Goal: Task Accomplishment & Management: Manage account settings

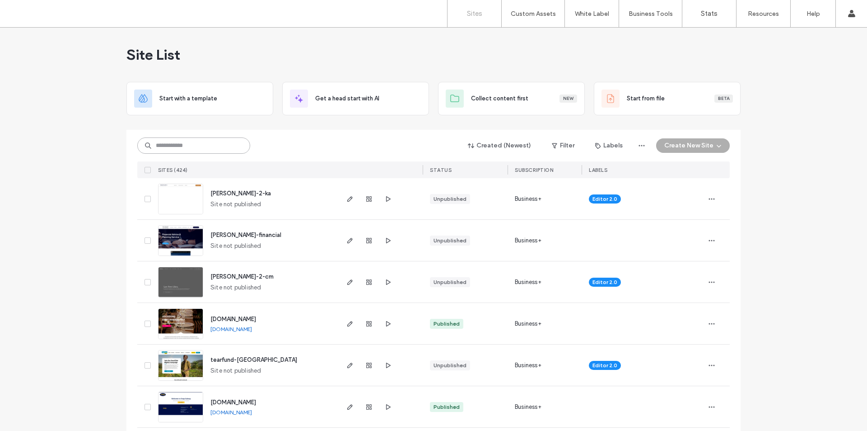
click at [192, 144] on input at bounding box center [193, 145] width 113 height 16
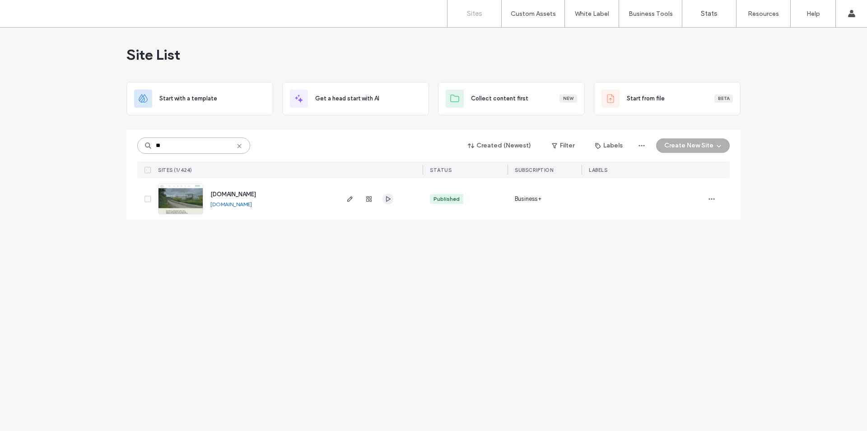
type input "**"
click at [386, 200] on use "button" at bounding box center [388, 198] width 5 height 5
click at [351, 197] on use "button" at bounding box center [349, 198] width 5 height 5
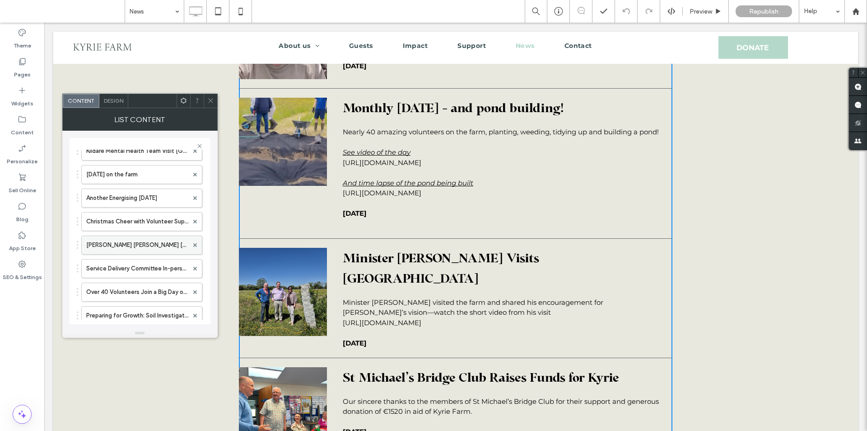
scroll to position [452, 0]
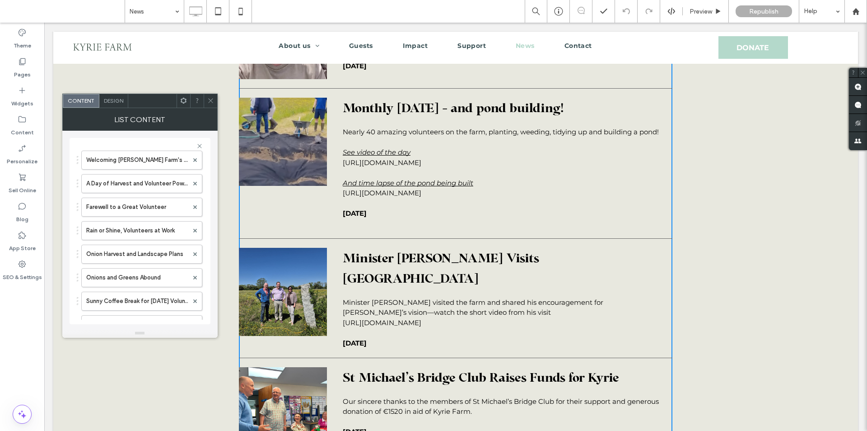
drag, startPoint x: 211, startPoint y: 101, endPoint x: 178, endPoint y: 80, distance: 39.0
click at [211, 101] on icon at bounding box center [210, 100] width 7 height 7
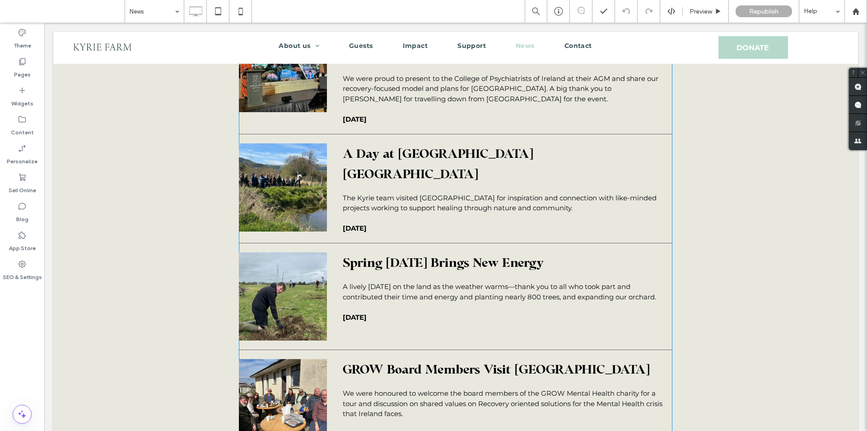
scroll to position [800, 0]
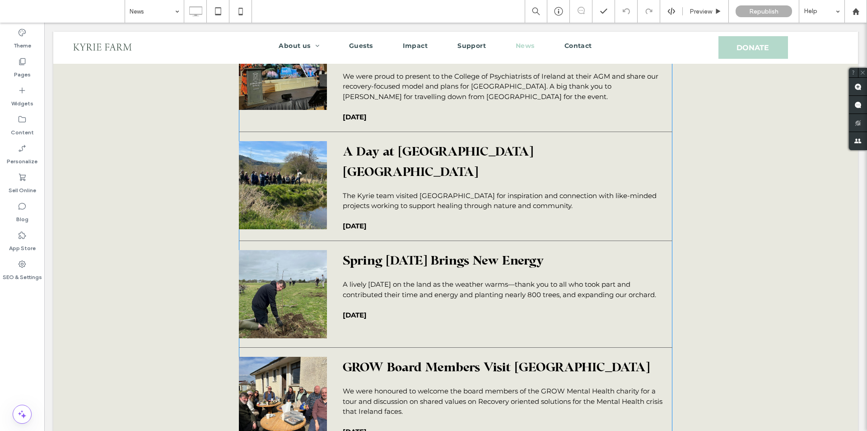
click at [419, 266] on span "Spring [DATE] Brings New Energy" at bounding box center [504, 260] width 323 height 20
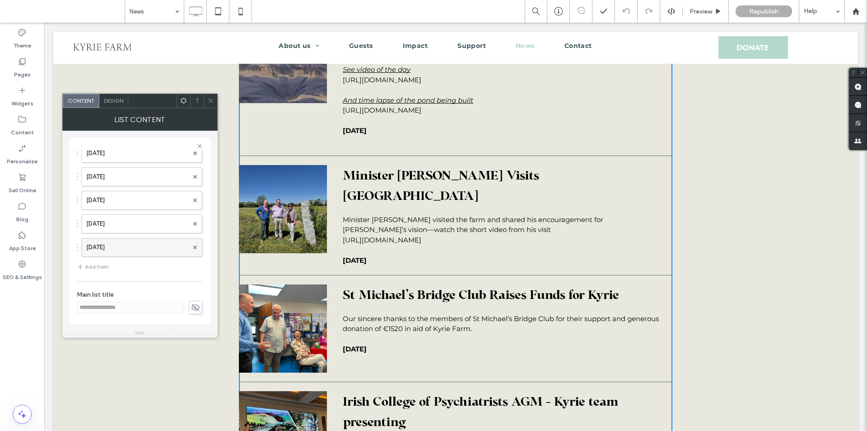
scroll to position [303, 0]
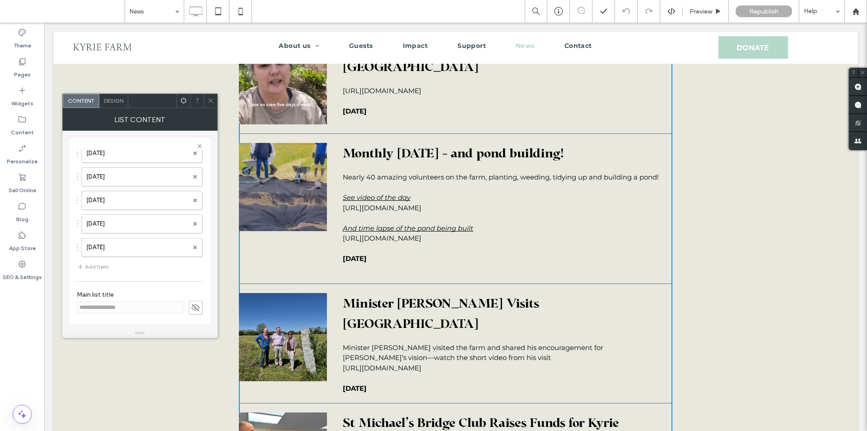
click at [180, 98] on icon at bounding box center [183, 100] width 7 height 7
click at [115, 100] on span "Design" at bounding box center [113, 100] width 19 height 7
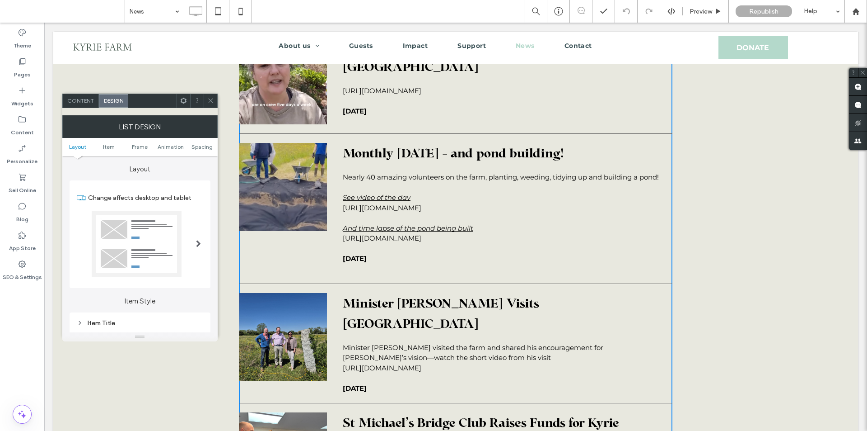
click at [80, 98] on span "Content" at bounding box center [80, 100] width 27 height 7
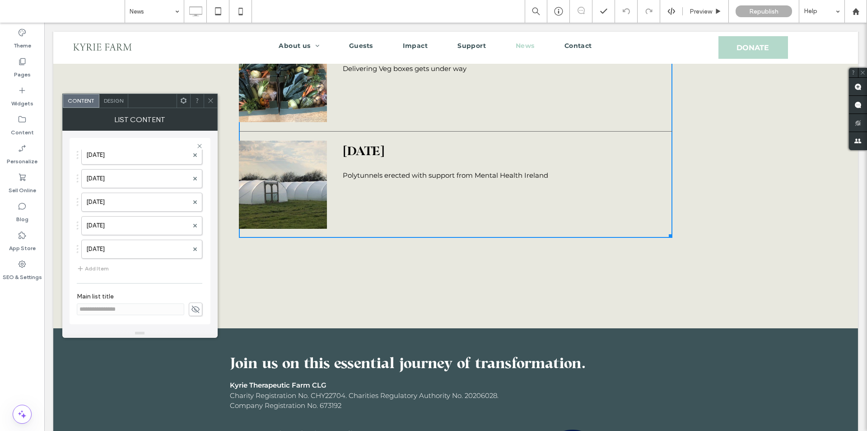
scroll to position [1257, 0]
click at [20, 209] on use at bounding box center [22, 206] width 7 height 7
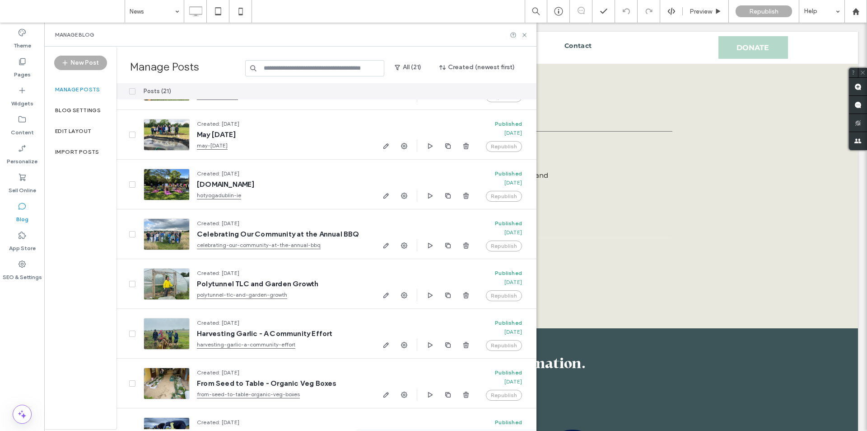
scroll to position [370, 0]
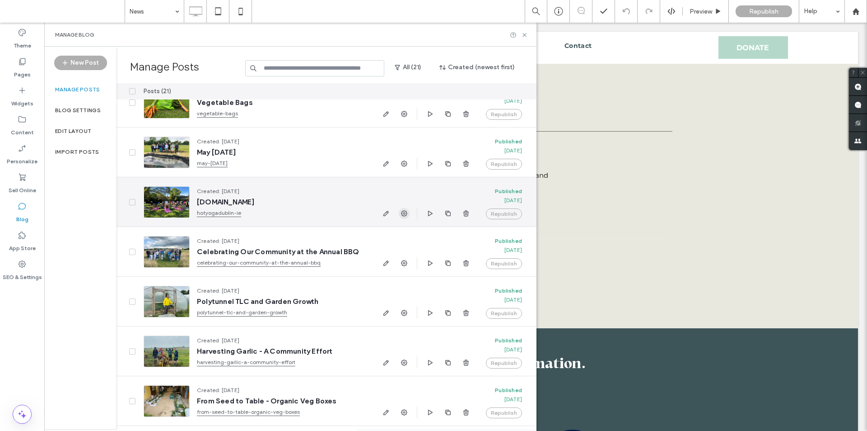
click at [402, 214] on use "button" at bounding box center [404, 213] width 6 height 6
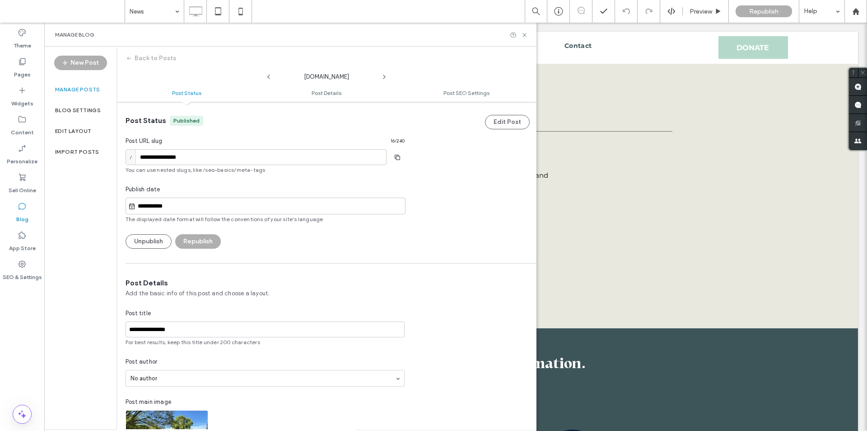
scroll to position [0, 0]
click at [149, 239] on button "Unpublish" at bounding box center [149, 241] width 46 height 14
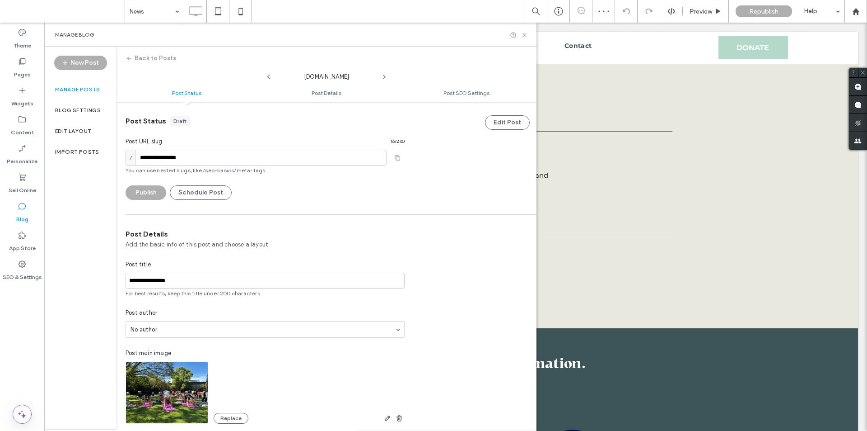
click at [138, 59] on button "Back to Posts" at bounding box center [151, 58] width 51 height 14
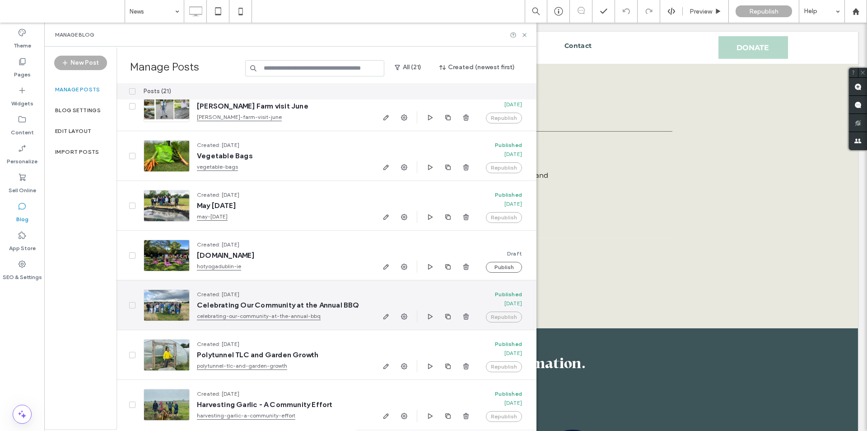
scroll to position [313, 0]
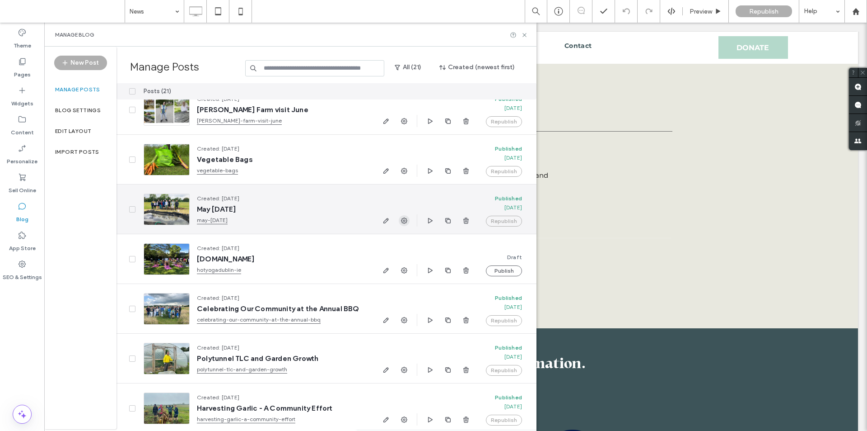
click at [403, 220] on icon "button" at bounding box center [404, 220] width 7 height 7
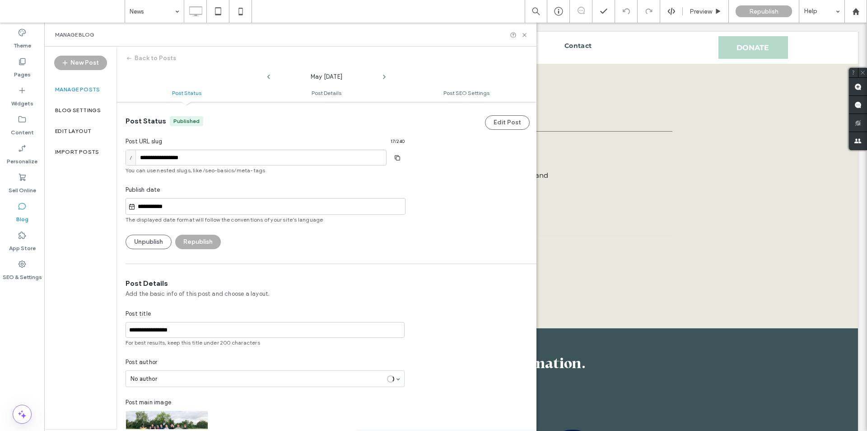
scroll to position [0, 0]
click at [140, 242] on button "Unpublish" at bounding box center [149, 241] width 46 height 14
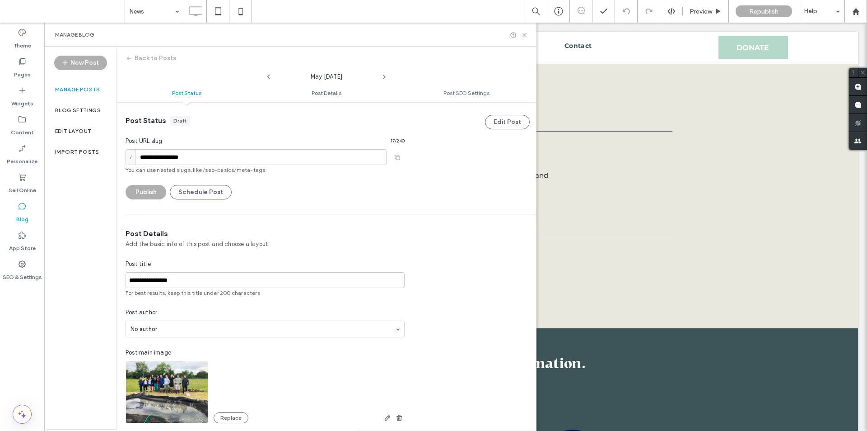
click at [72, 93] on div "Manage posts" at bounding box center [80, 89] width 72 height 21
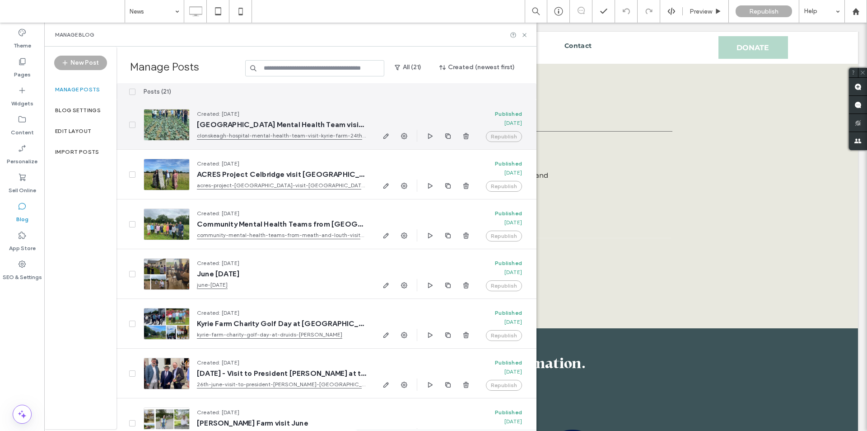
click at [131, 124] on icon at bounding box center [133, 124] width 4 height 3
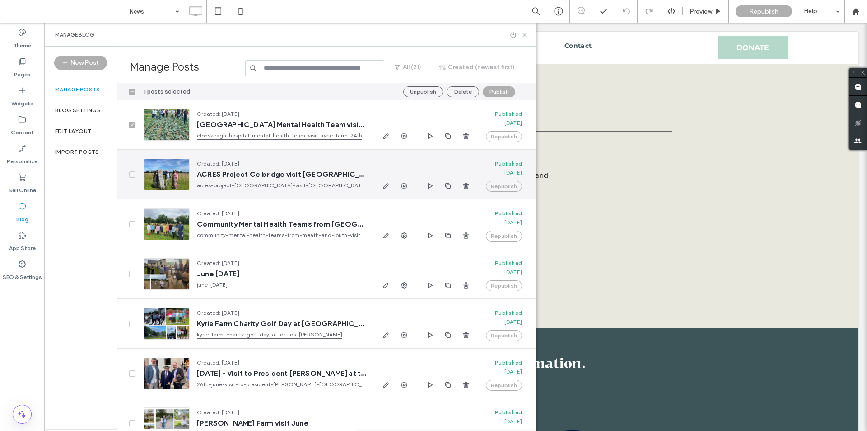
click at [134, 173] on span at bounding box center [132, 174] width 6 height 6
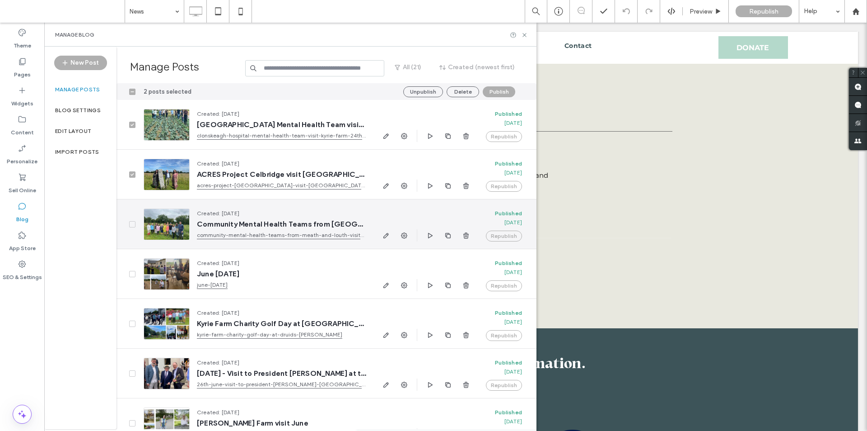
click at [135, 227] on div at bounding box center [127, 223] width 20 height 49
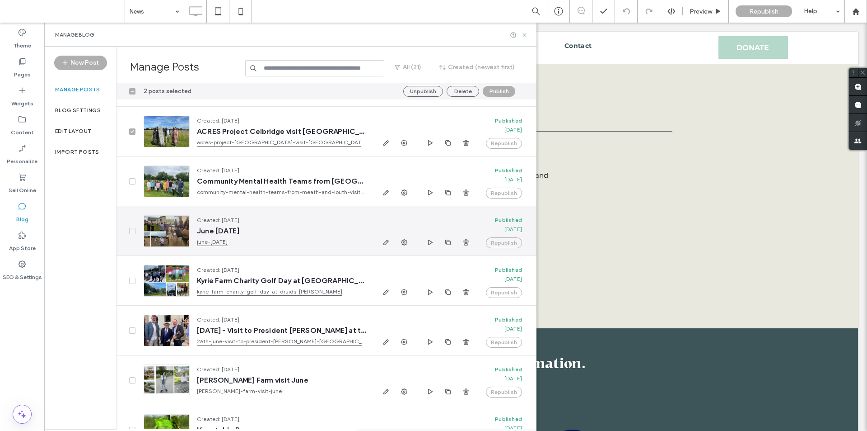
scroll to position [45, 0]
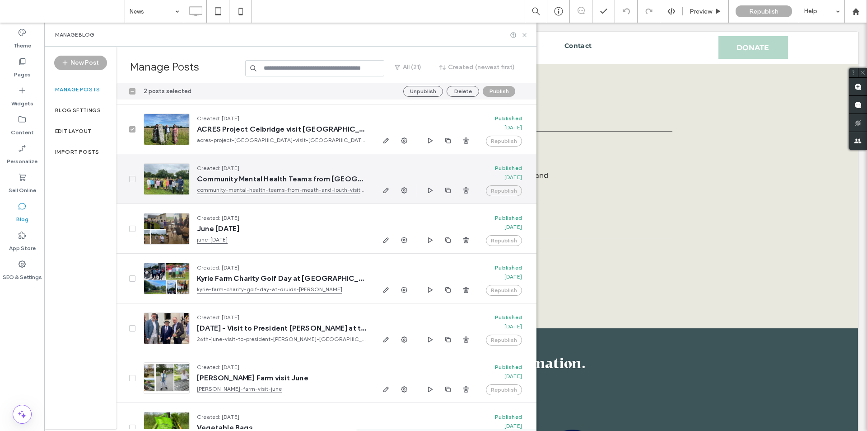
click at [130, 181] on span at bounding box center [132, 179] width 6 height 6
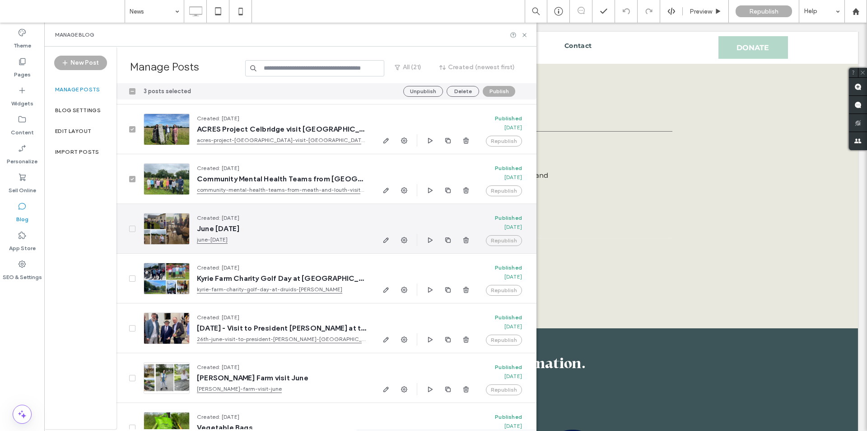
click at [134, 226] on span at bounding box center [132, 228] width 6 height 6
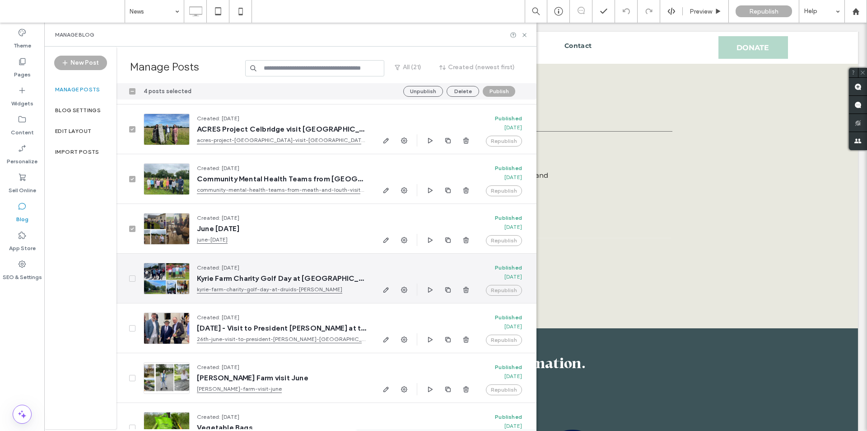
click at [132, 281] on div at bounding box center [127, 277] width 20 height 49
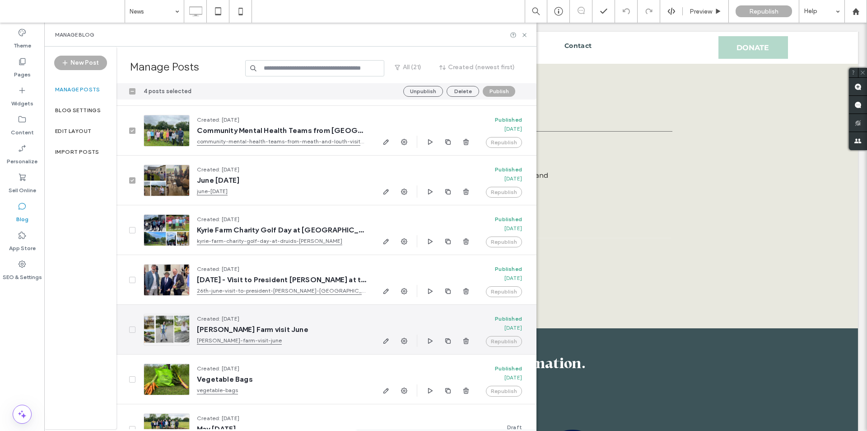
scroll to position [226, 0]
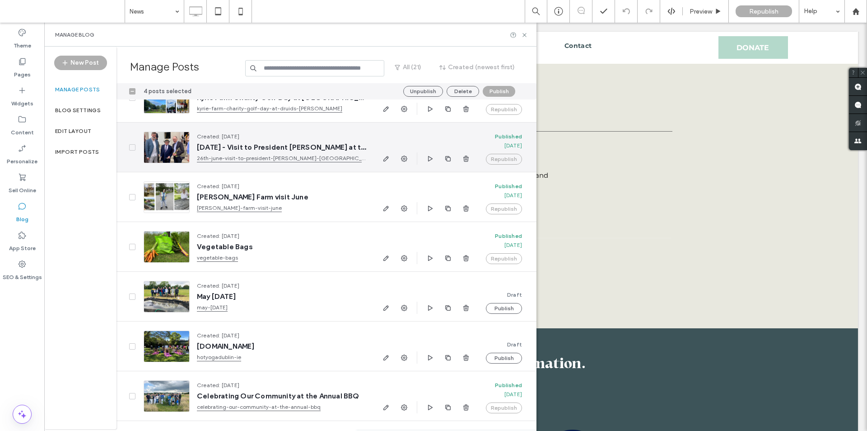
drag, startPoint x: 135, startPoint y: 145, endPoint x: 134, endPoint y: 150, distance: 4.5
click at [134, 145] on span at bounding box center [132, 147] width 6 height 6
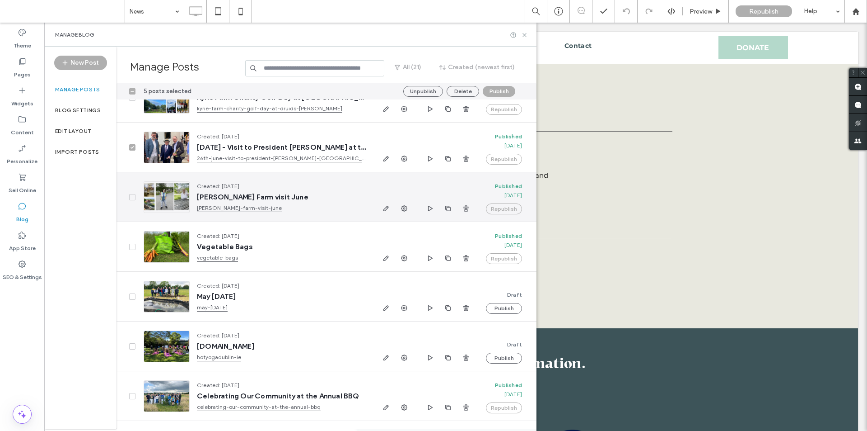
click at [133, 195] on span at bounding box center [132, 197] width 6 height 6
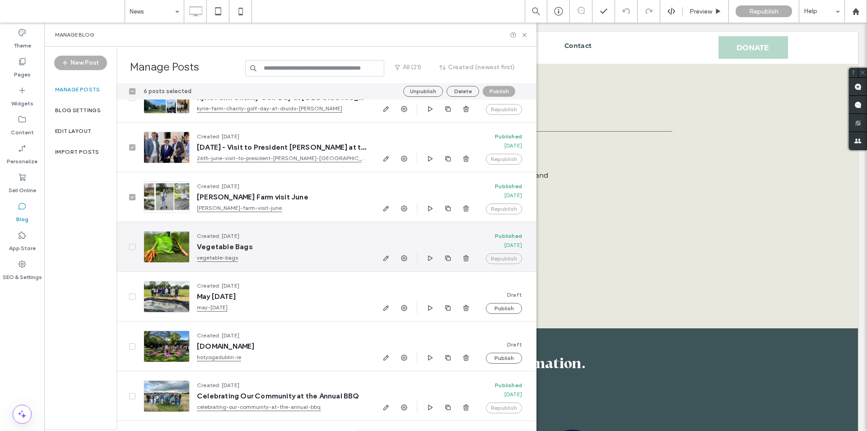
click at [129, 245] on span at bounding box center [132, 247] width 6 height 6
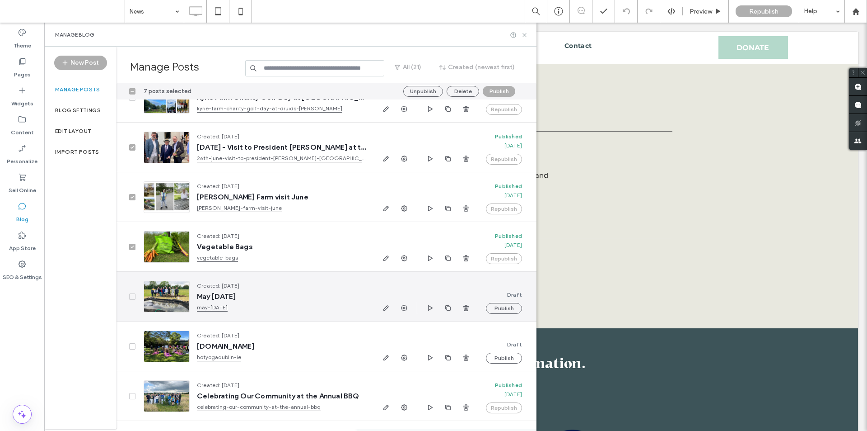
click at [131, 300] on div at bounding box center [127, 296] width 20 height 49
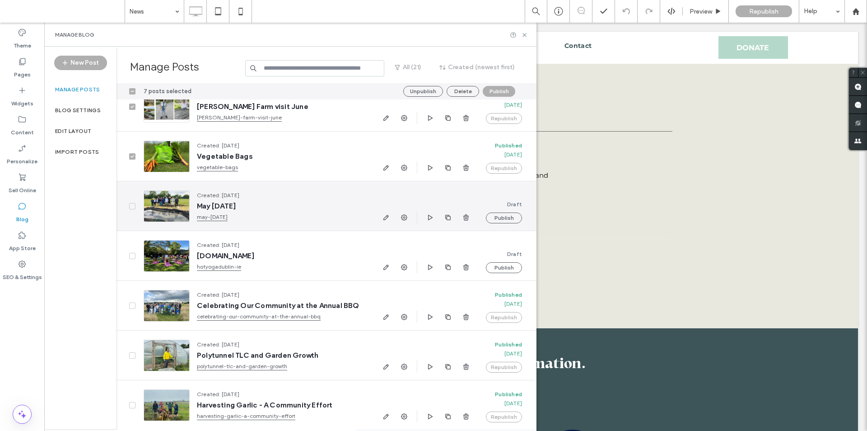
scroll to position [271, 0]
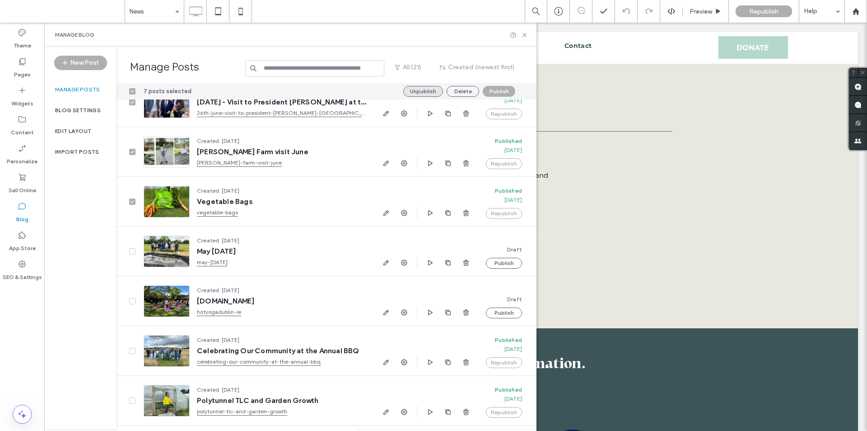
click at [425, 94] on button "Unpublish" at bounding box center [423, 91] width 40 height 11
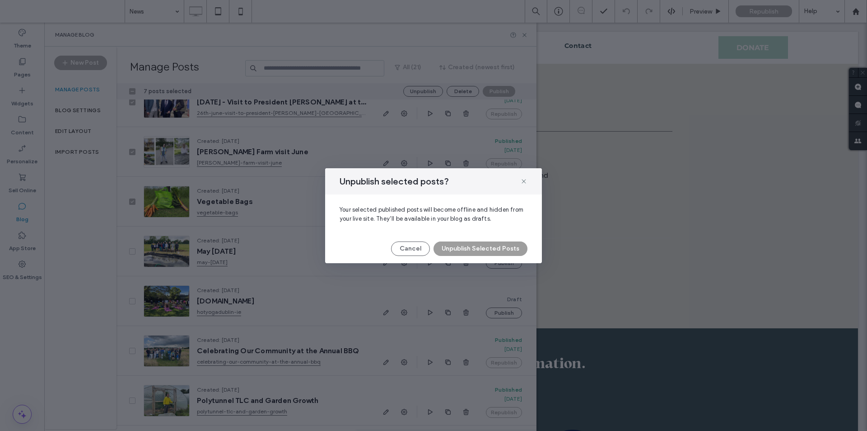
click at [465, 249] on button "Unpublish Selected Posts" at bounding box center [481, 248] width 94 height 14
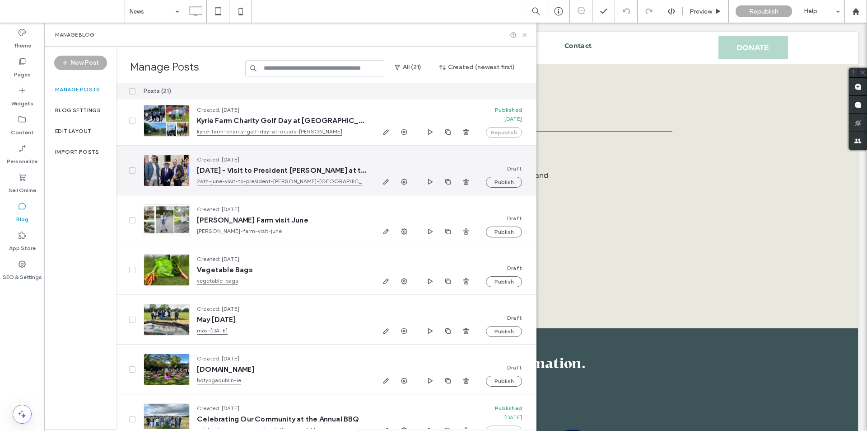
scroll to position [90, 0]
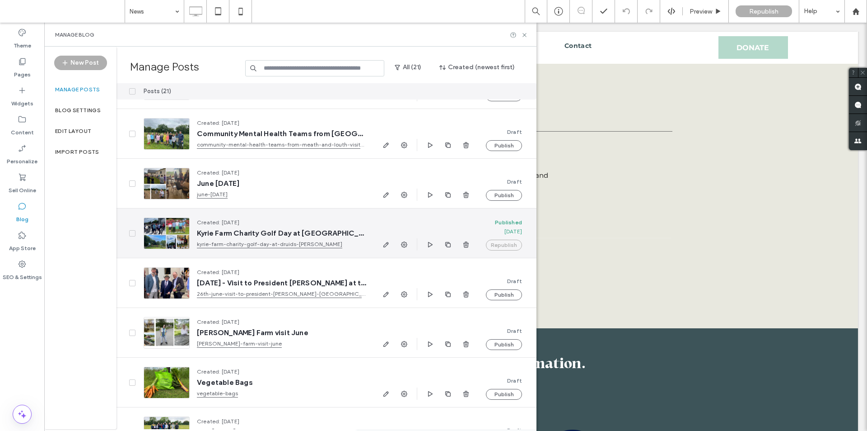
click at [136, 233] on div at bounding box center [127, 232] width 20 height 49
click at [131, 233] on icon at bounding box center [133, 233] width 4 height 3
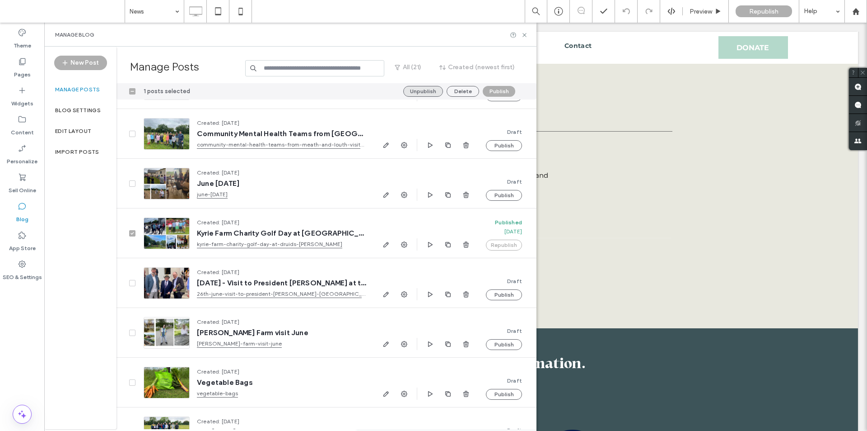
click at [424, 91] on button "Unpublish" at bounding box center [423, 91] width 40 height 11
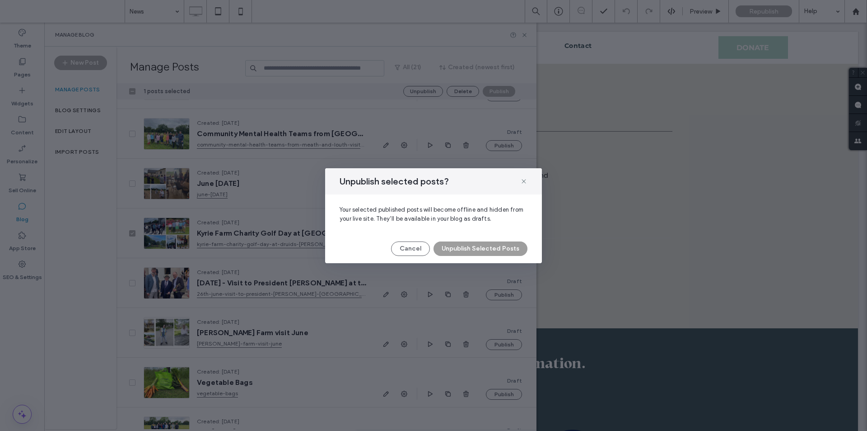
click at [458, 247] on button "Unpublish Selected Posts" at bounding box center [481, 248] width 94 height 14
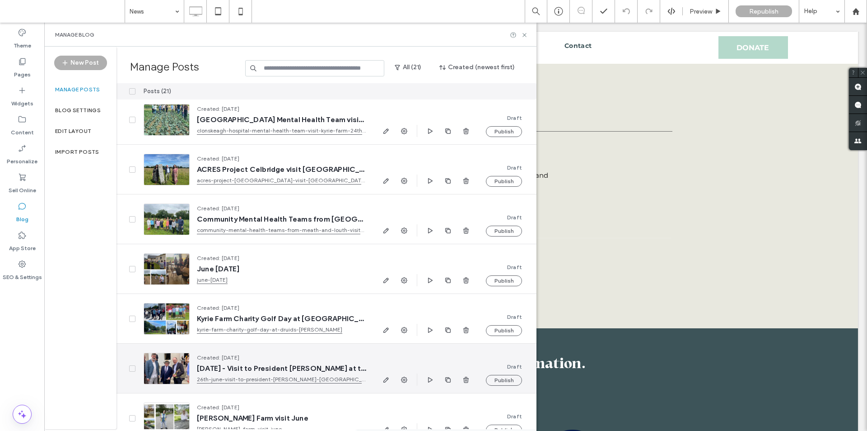
scroll to position [0, 0]
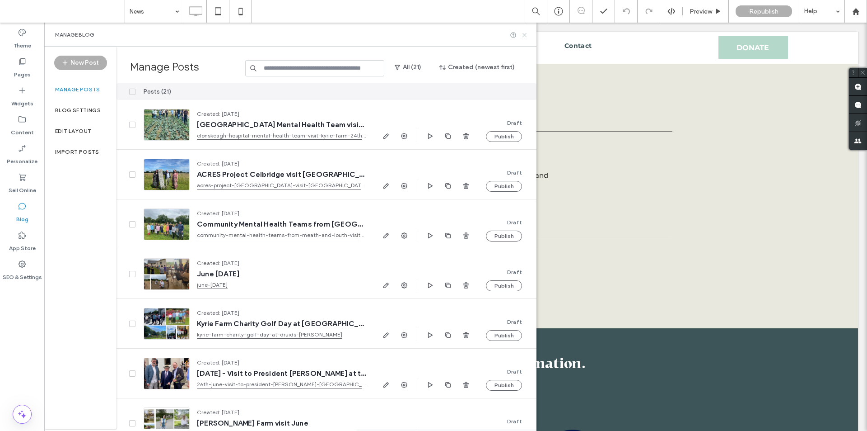
click at [524, 33] on icon at bounding box center [524, 35] width 7 height 7
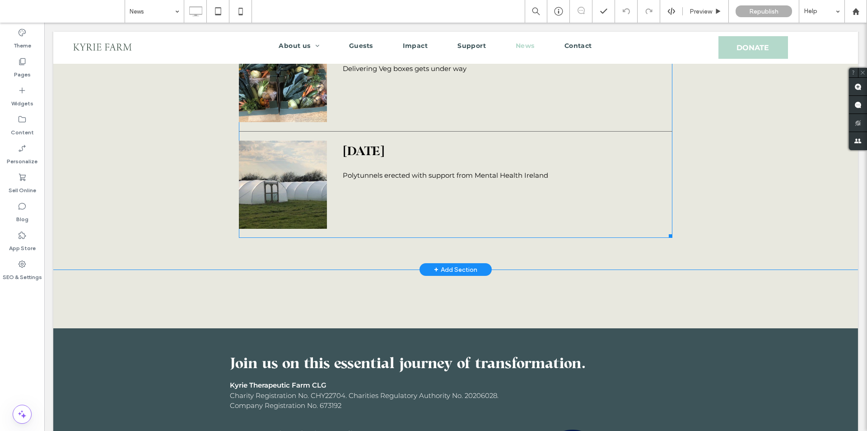
click at [413, 141] on div "April 2022 Polytunnels erected with support from Mental Health Ireland" at bounding box center [456, 185] width 434 height 88
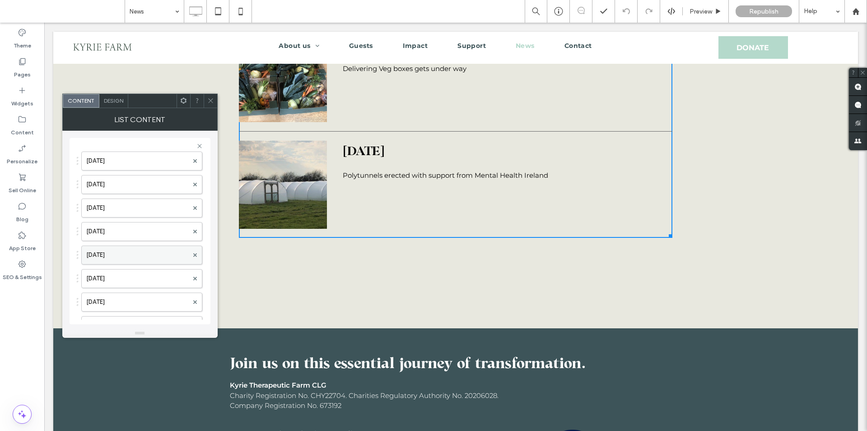
scroll to position [1257, 0]
click at [103, 268] on button "Add Item" at bounding box center [93, 266] width 32 height 11
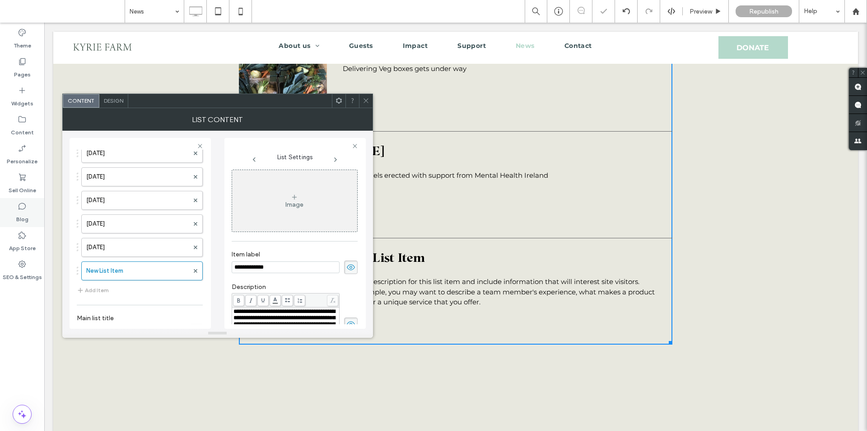
scroll to position [0, 0]
drag, startPoint x: 285, startPoint y: 268, endPoint x: 221, endPoint y: 268, distance: 64.2
click at [221, 268] on div "Define the elements in your list. Click here to change elements A video from Th…" at bounding box center [218, 230] width 296 height 198
paste input "***"
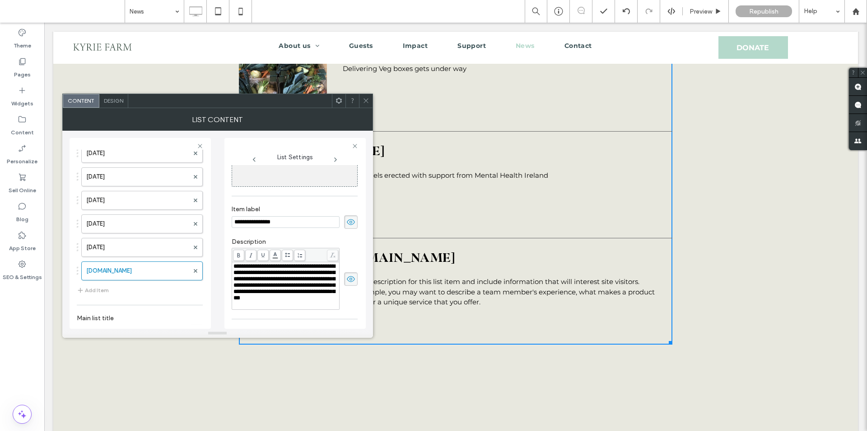
click at [293, 282] on span "**********" at bounding box center [285, 281] width 102 height 37
click at [336, 243] on label "Description" at bounding box center [295, 243] width 126 height 10
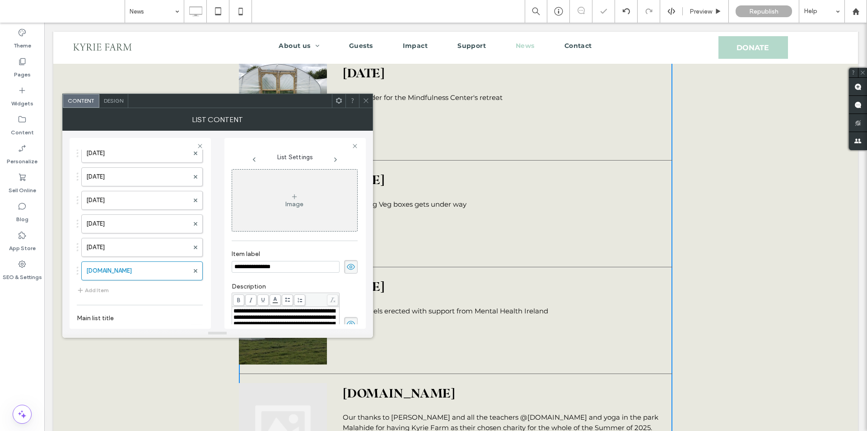
scroll to position [0, 0]
click at [290, 213] on div "Image" at bounding box center [294, 201] width 125 height 60
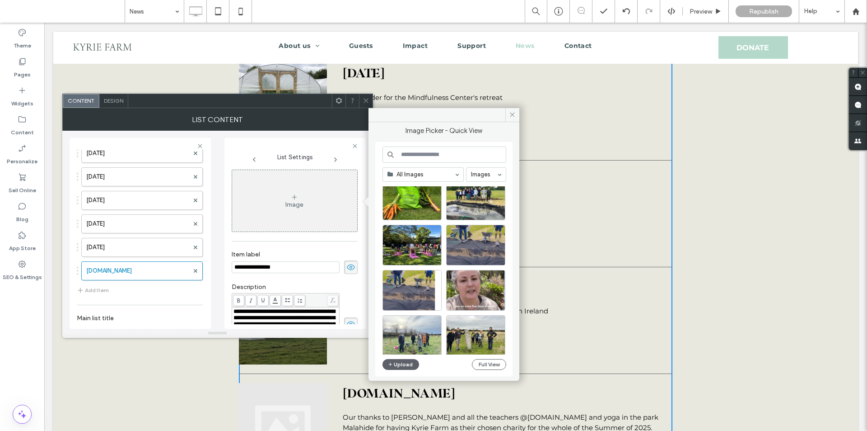
scroll to position [342, 0]
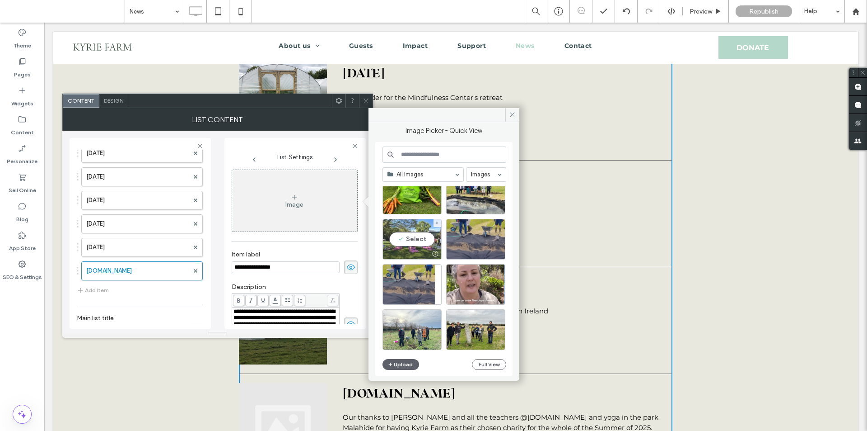
click at [422, 241] on div "Select" at bounding box center [412, 239] width 59 height 41
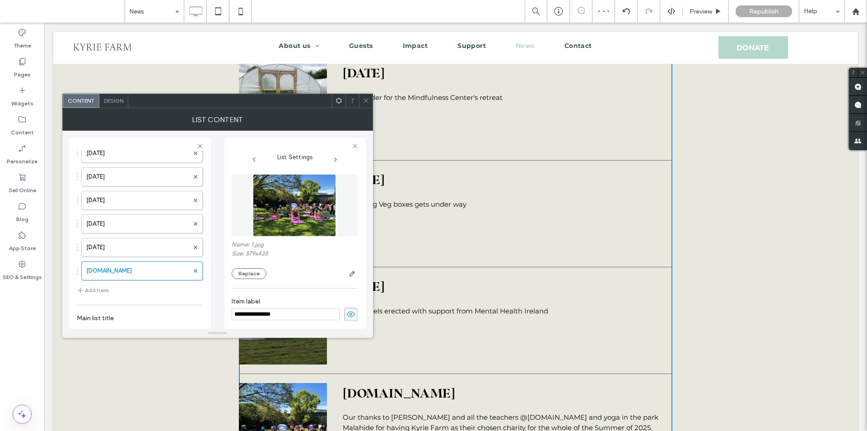
click at [105, 289] on button "Add Item" at bounding box center [93, 290] width 32 height 11
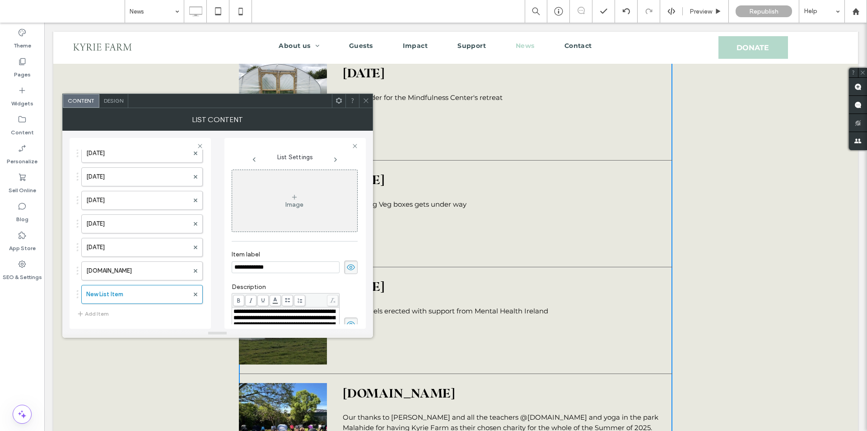
scroll to position [6551, 0]
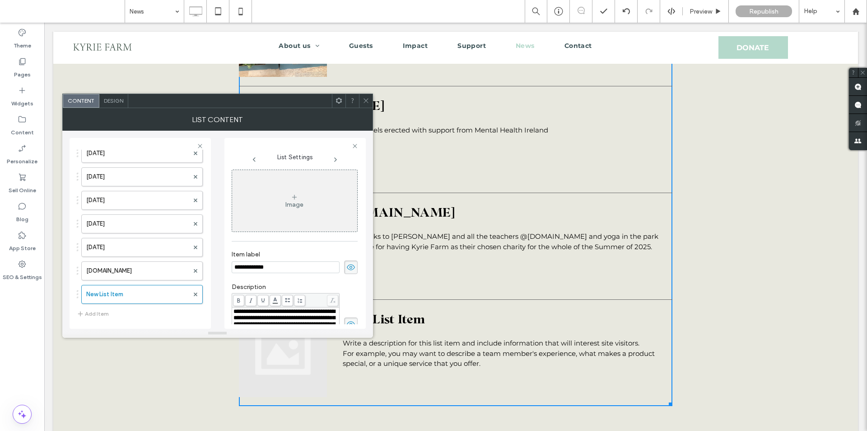
drag, startPoint x: 277, startPoint y: 267, endPoint x: 222, endPoint y: 267, distance: 55.1
click at [222, 267] on div "Define the elements in your list. Click here to change elements A video from Th…" at bounding box center [218, 230] width 296 height 198
paste input "****"
type input "**********"
click at [285, 321] on span "**********" at bounding box center [285, 326] width 102 height 37
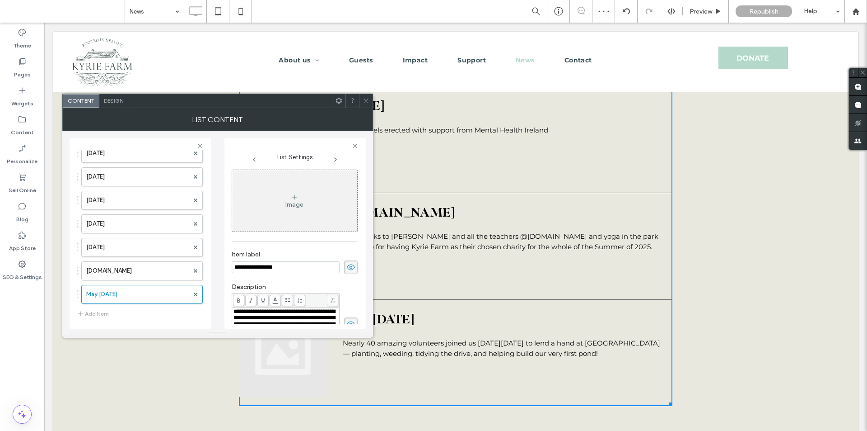
click at [317, 288] on label "Description" at bounding box center [295, 288] width 126 height 10
click at [268, 228] on div "Image" at bounding box center [294, 201] width 125 height 60
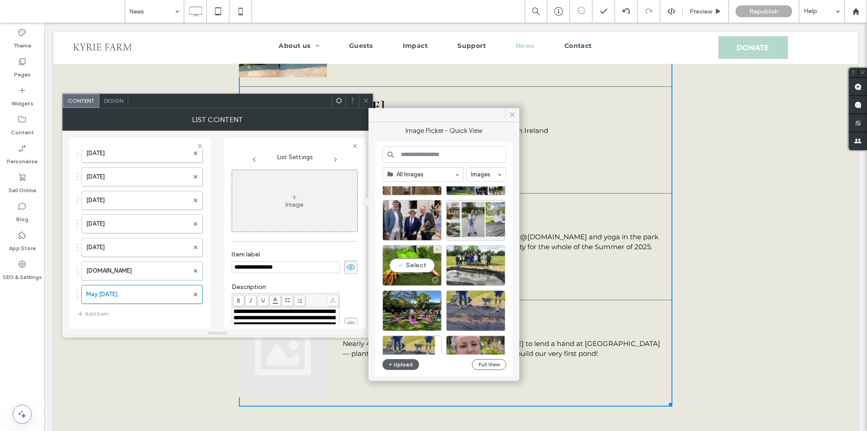
scroll to position [316, 0]
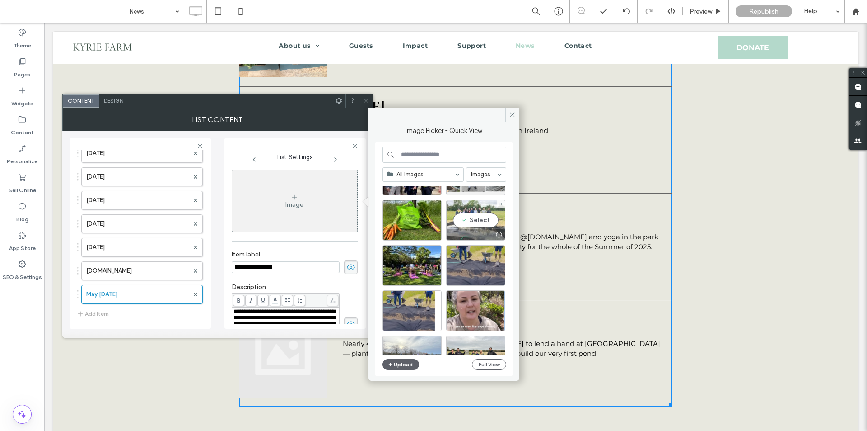
click at [467, 220] on div "Select" at bounding box center [475, 220] width 59 height 41
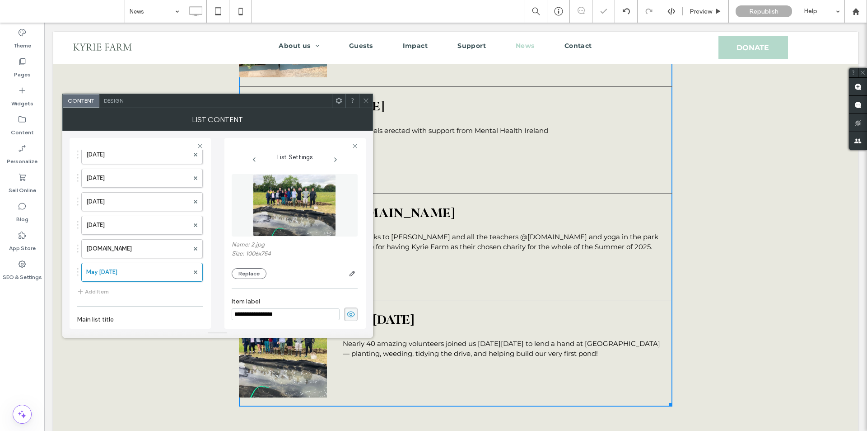
scroll to position [1300, 0]
click at [96, 271] on button "Add Item" at bounding box center [93, 271] width 32 height 11
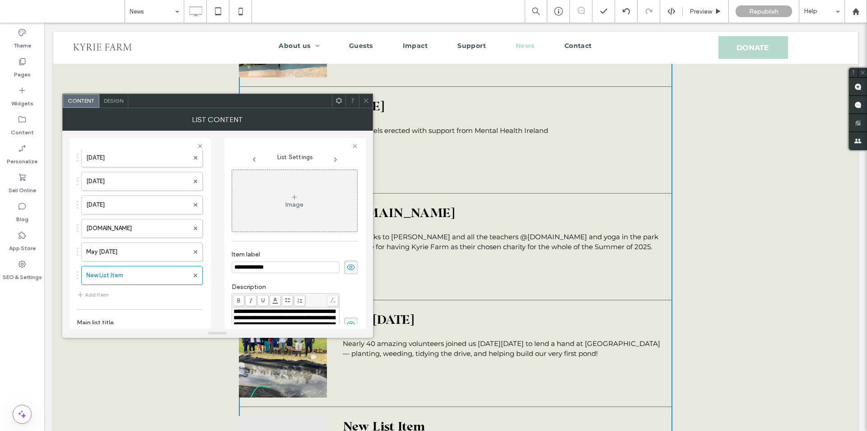
drag, startPoint x: 298, startPoint y: 267, endPoint x: 208, endPoint y: 267, distance: 89.9
click at [208, 267] on div "Define the elements in your list. Click here to change elements A video from Th…" at bounding box center [218, 230] width 296 height 198
paste input "*"
click at [297, 229] on div "Image" at bounding box center [294, 201] width 125 height 60
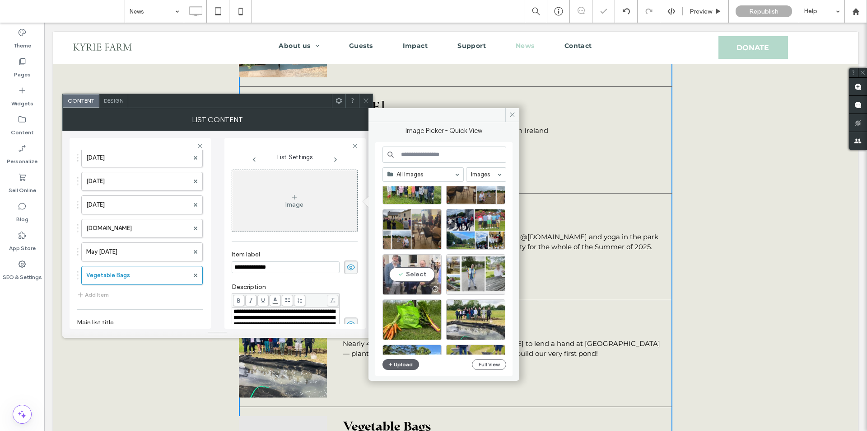
scroll to position [226, 0]
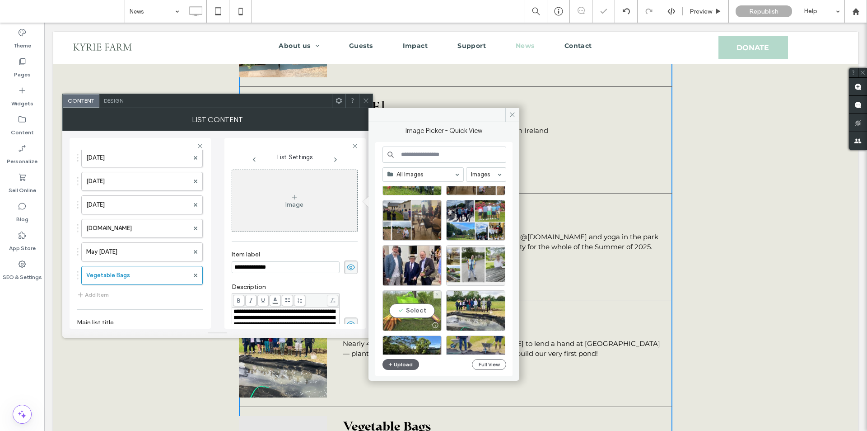
click at [414, 301] on div "Select" at bounding box center [412, 310] width 59 height 41
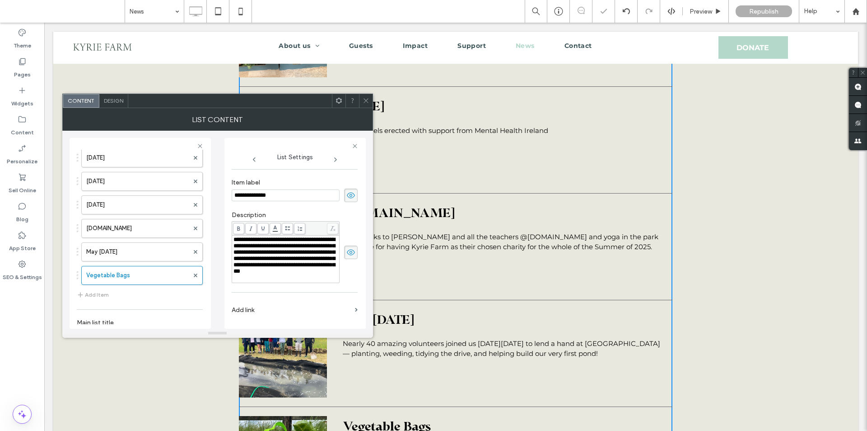
scroll to position [131, 0]
click at [279, 274] on span "**********" at bounding box center [285, 254] width 102 height 37
click at [285, 272] on span "**********" at bounding box center [285, 254] width 102 height 37
click at [323, 213] on label "Description" at bounding box center [295, 216] width 126 height 10
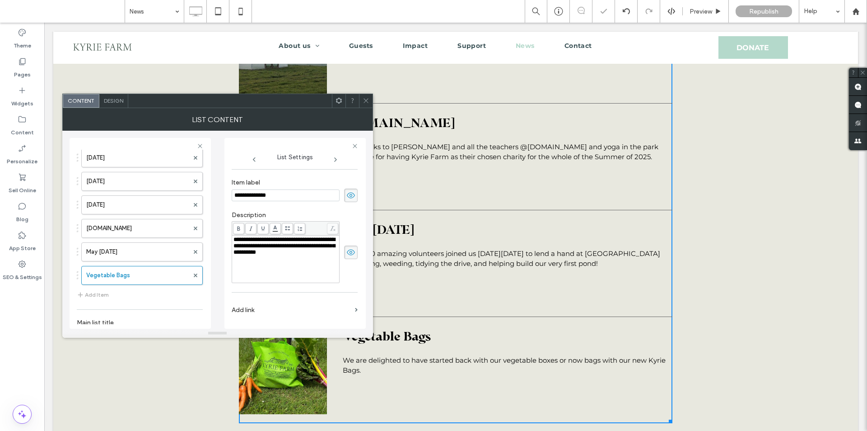
scroll to position [6670, 0]
click at [103, 296] on button "Add Item" at bounding box center [93, 294] width 32 height 11
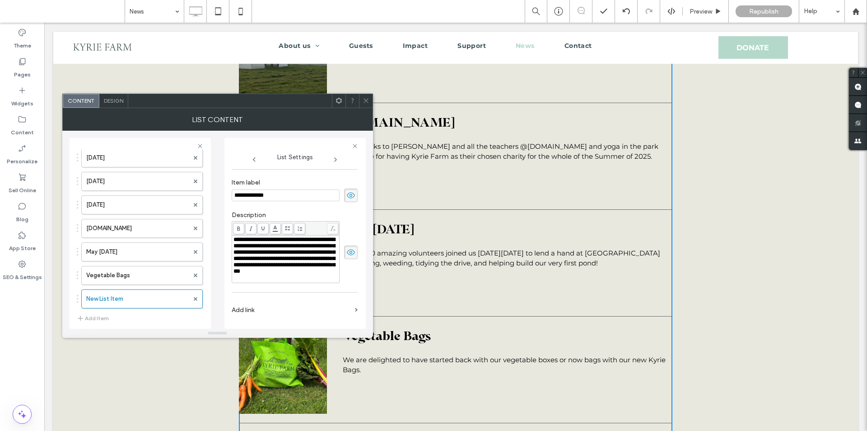
scroll to position [72, 0]
drag, startPoint x: 285, startPoint y: 201, endPoint x: 219, endPoint y: 193, distance: 66.9
click at [219, 193] on div "Define the elements in your list. Click here to change elements A video from Th…" at bounding box center [218, 230] width 296 height 198
paste input "********"
click at [276, 214] on label "Description" at bounding box center [295, 216] width 126 height 10
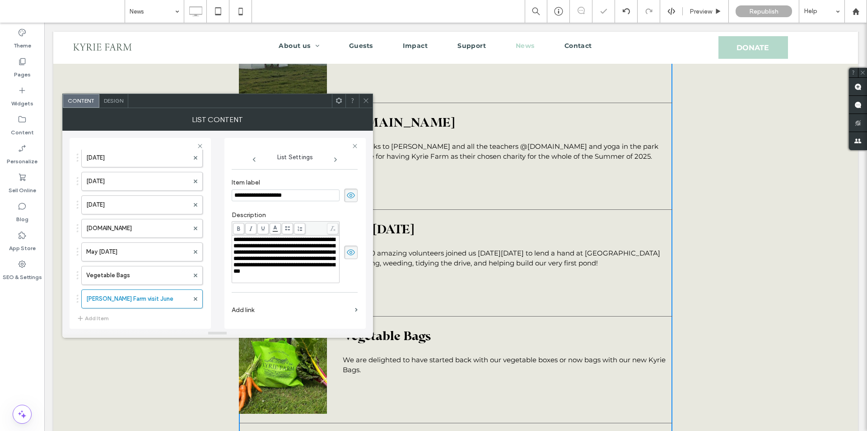
click at [284, 274] on span "**********" at bounding box center [285, 254] width 102 height 37
click at [300, 209] on div "**********" at bounding box center [295, 246] width 126 height 81
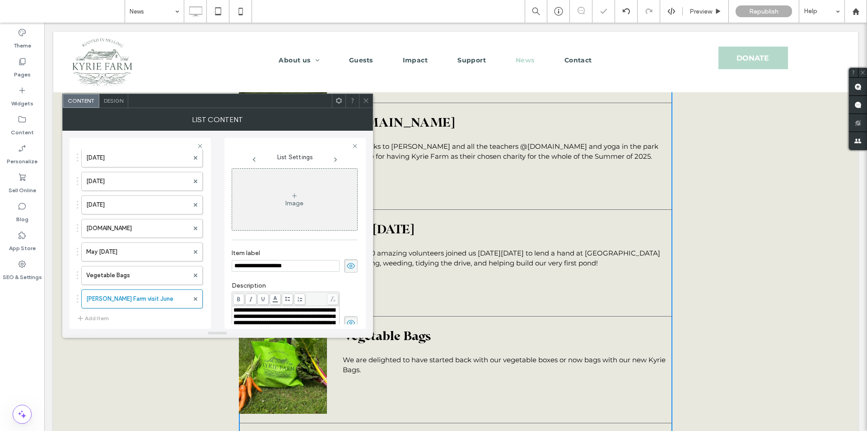
scroll to position [0, 0]
click at [298, 209] on div "Image" at bounding box center [294, 201] width 125 height 60
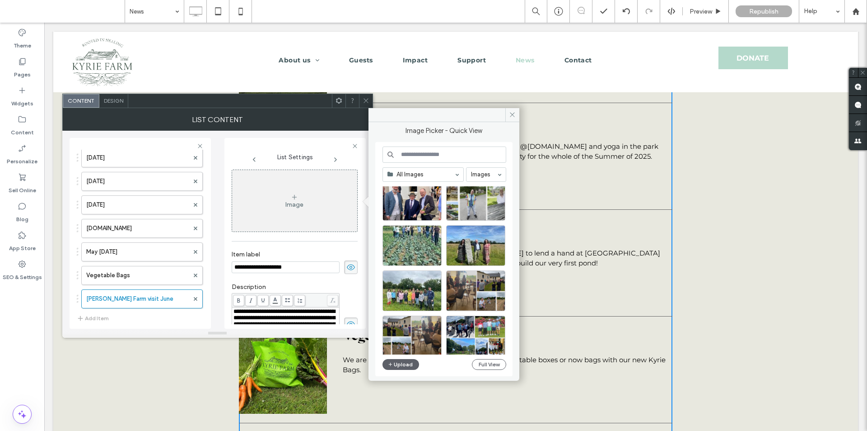
scroll to position [90, 0]
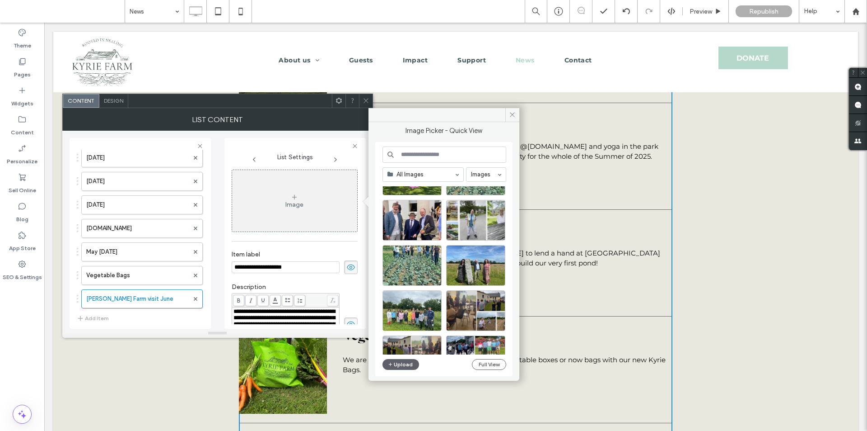
click at [476, 231] on div at bounding box center [475, 220] width 59 height 41
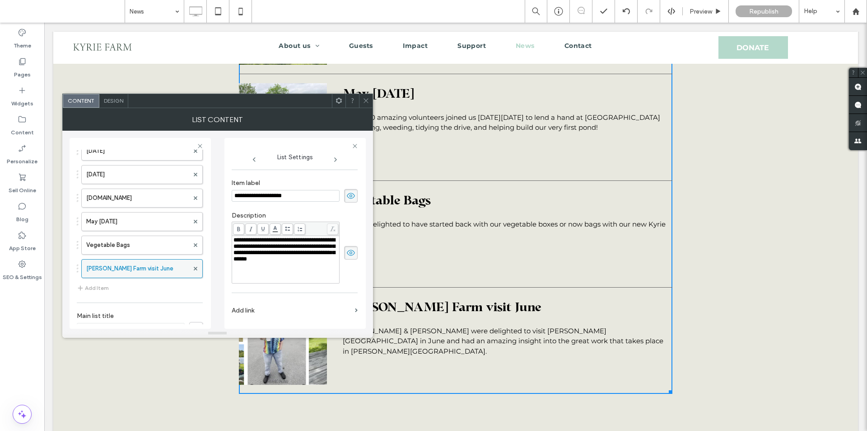
scroll to position [1347, 0]
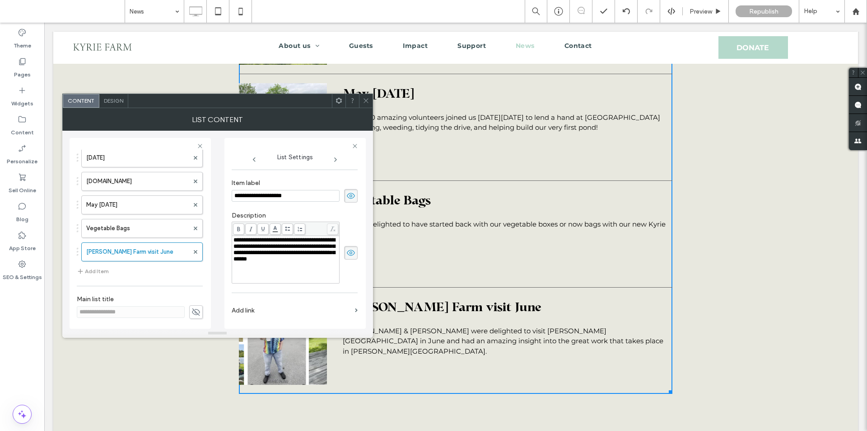
click at [101, 269] on button "Add Item" at bounding box center [93, 271] width 32 height 11
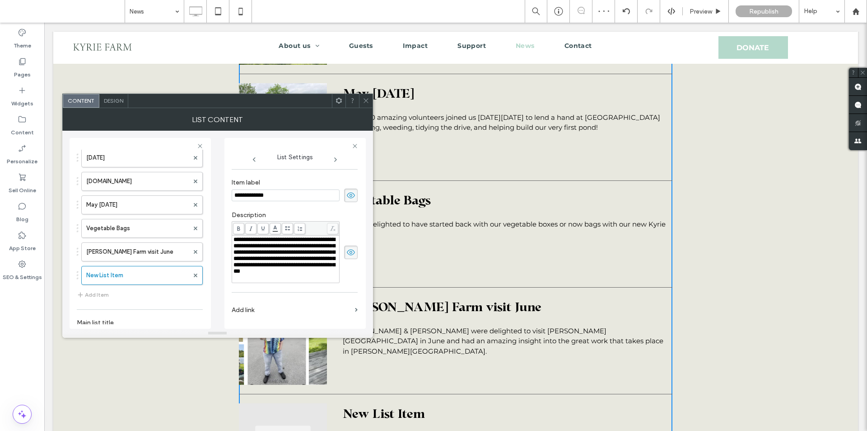
scroll to position [71, 0]
paste input "**********"
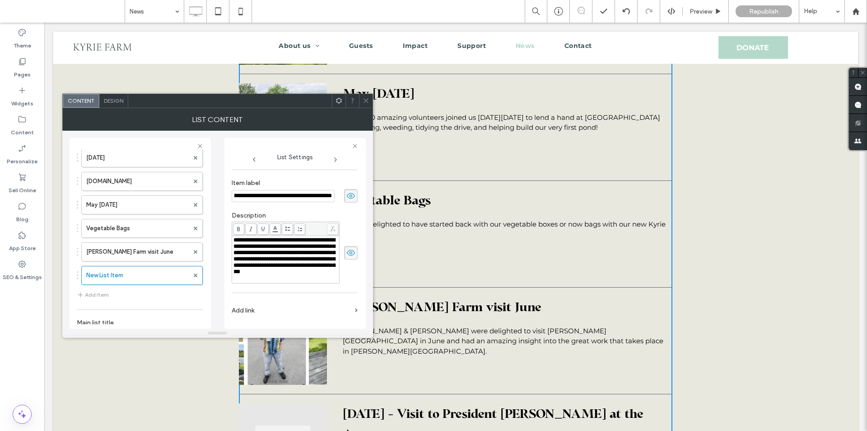
click at [297, 256] on span "**********" at bounding box center [285, 255] width 102 height 37
click at [319, 271] on div "**********" at bounding box center [286, 256] width 105 height 38
click at [276, 209] on div "**********" at bounding box center [295, 247] width 126 height 81
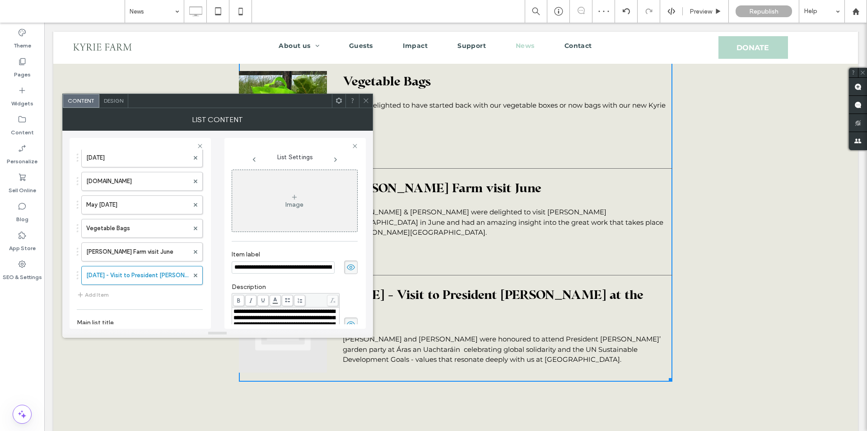
scroll to position [6868, 0]
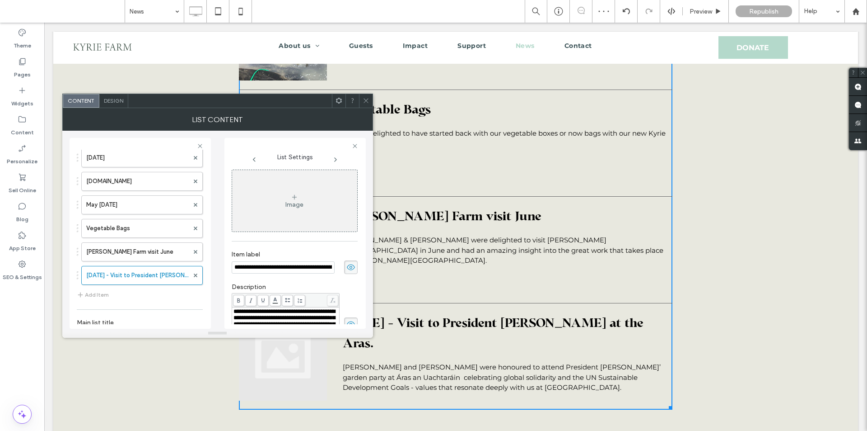
click at [299, 210] on div "Image" at bounding box center [294, 201] width 125 height 60
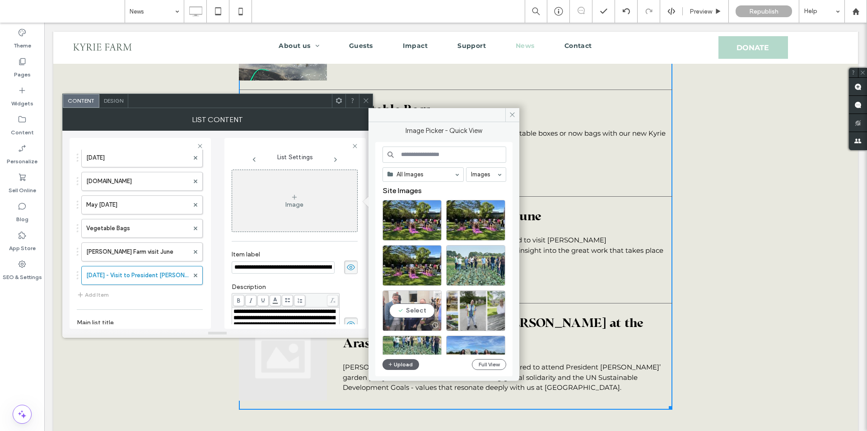
click at [408, 317] on div "Select" at bounding box center [412, 310] width 59 height 41
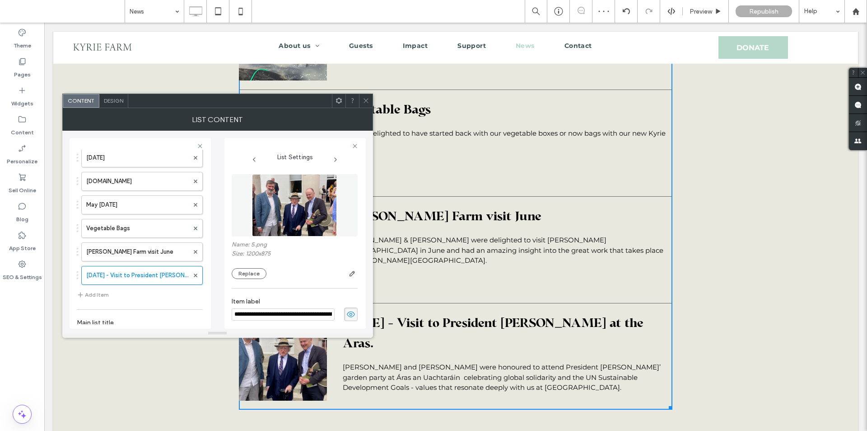
click at [96, 293] on button "Add Item" at bounding box center [93, 294] width 32 height 11
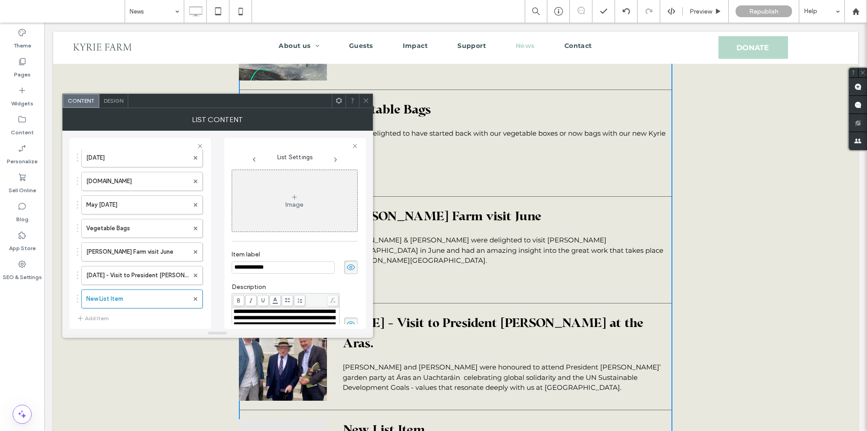
drag, startPoint x: 254, startPoint y: 266, endPoint x: 232, endPoint y: 267, distance: 21.8
click at [232, 267] on input "**********" at bounding box center [283, 267] width 103 height 12
paste input "**********"
click at [292, 245] on div "**********" at bounding box center [295, 280] width 126 height 230
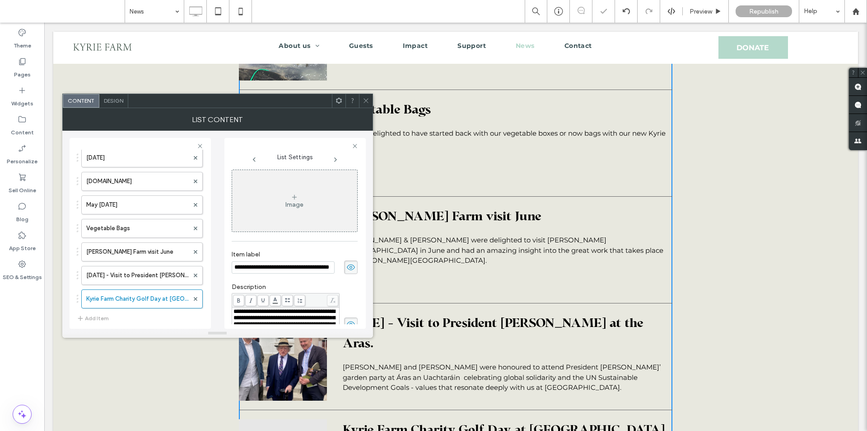
click at [297, 211] on div "Image" at bounding box center [294, 201] width 125 height 60
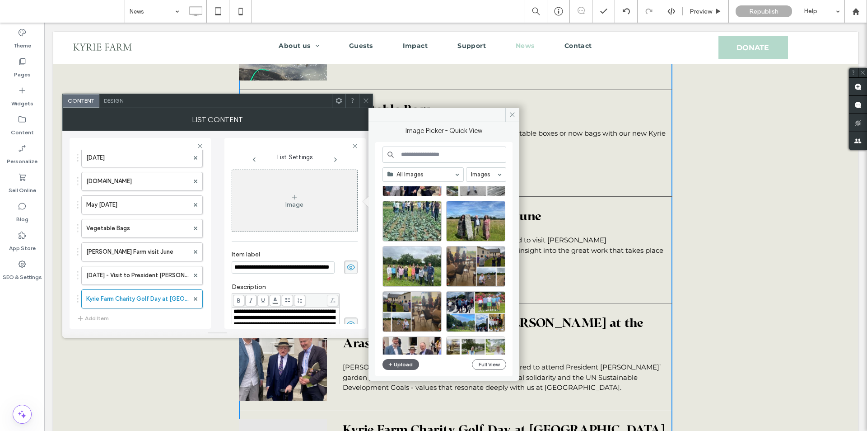
scroll to position [136, 0]
click at [489, 310] on div "Select" at bounding box center [475, 310] width 59 height 41
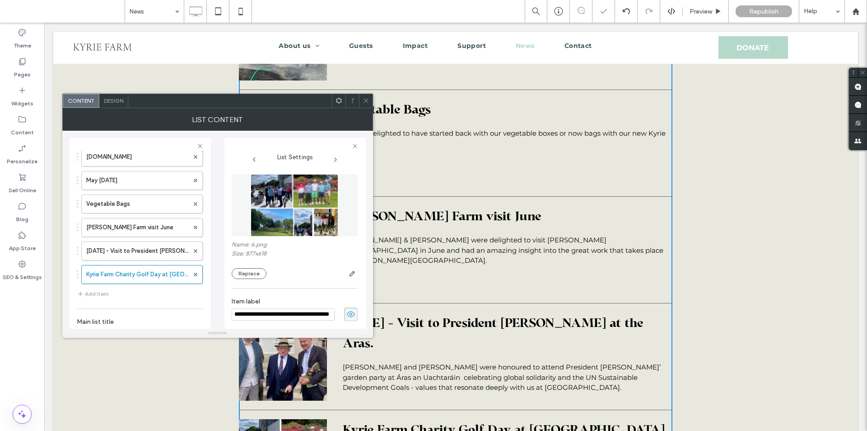
scroll to position [1394, 0]
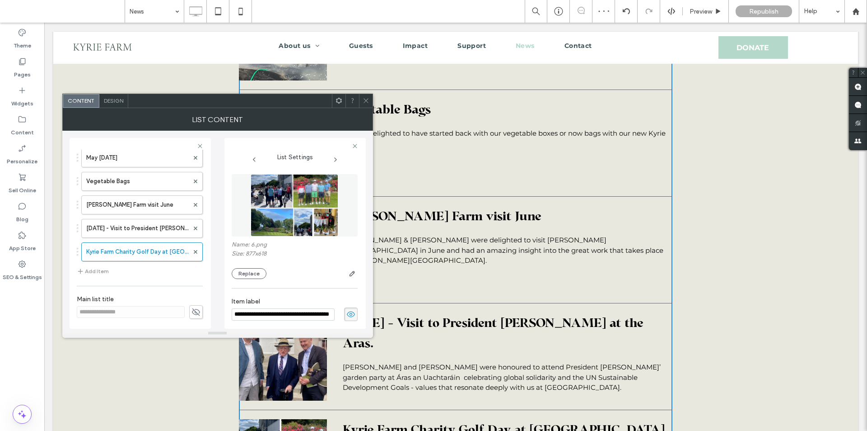
click at [91, 268] on button "Add Item" at bounding box center [93, 271] width 32 height 11
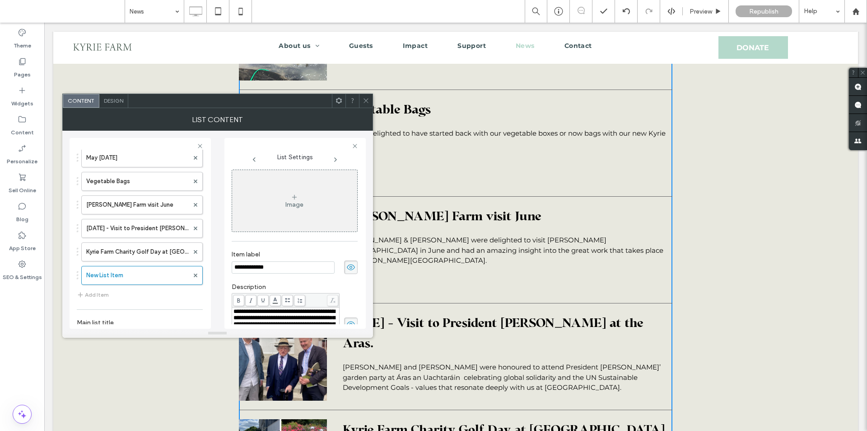
drag, startPoint x: 279, startPoint y: 266, endPoint x: 208, endPoint y: 265, distance: 70.5
click at [210, 265] on div "Define the elements in your list. Click here to change elements A video from Th…" at bounding box center [218, 230] width 296 height 198
paste input "*****"
click at [293, 252] on label "Item label" at bounding box center [295, 255] width 126 height 10
click at [294, 225] on div "Image" at bounding box center [294, 201] width 125 height 60
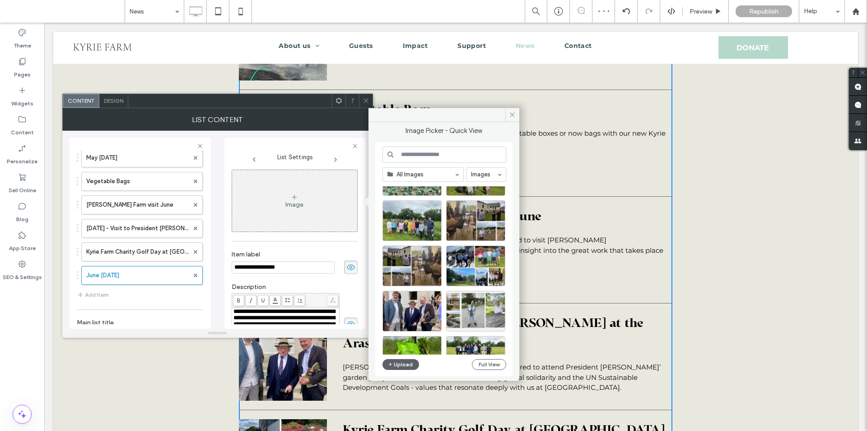
scroll to position [181, 0]
click at [400, 266] on div "Select" at bounding box center [412, 265] width 59 height 41
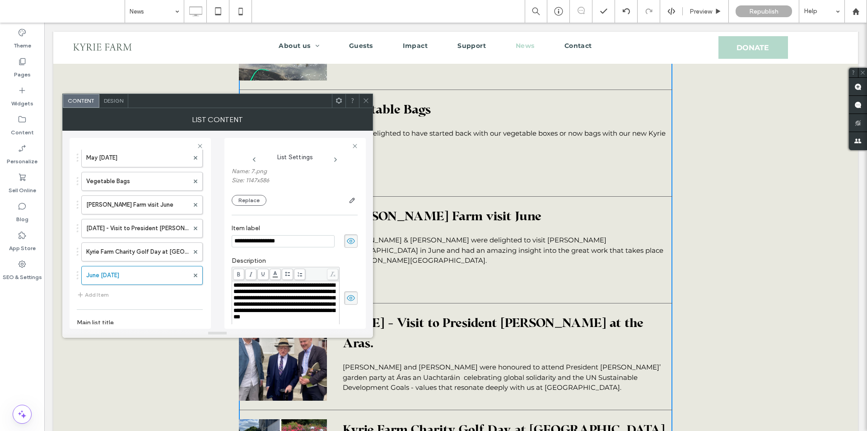
scroll to position [131, 0]
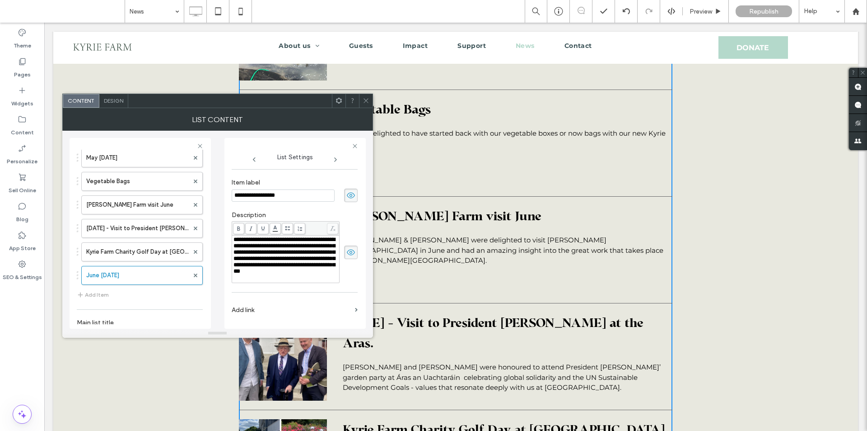
click at [311, 261] on span "**********" at bounding box center [285, 254] width 102 height 37
click at [114, 247] on label "Kyrie Farm Charity Golf Day at [GEOGRAPHIC_DATA][PERSON_NAME]" at bounding box center [137, 252] width 103 height 18
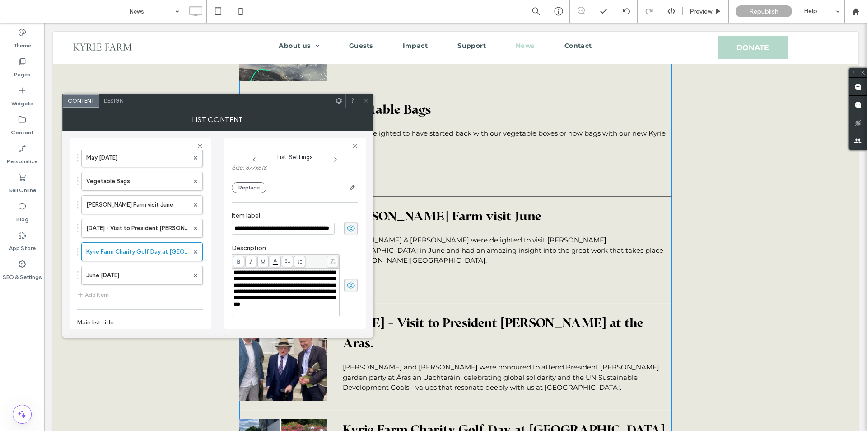
scroll to position [0, 0]
click at [263, 307] on span "**********" at bounding box center [285, 287] width 102 height 37
click at [298, 242] on div "**********" at bounding box center [295, 279] width 126 height 81
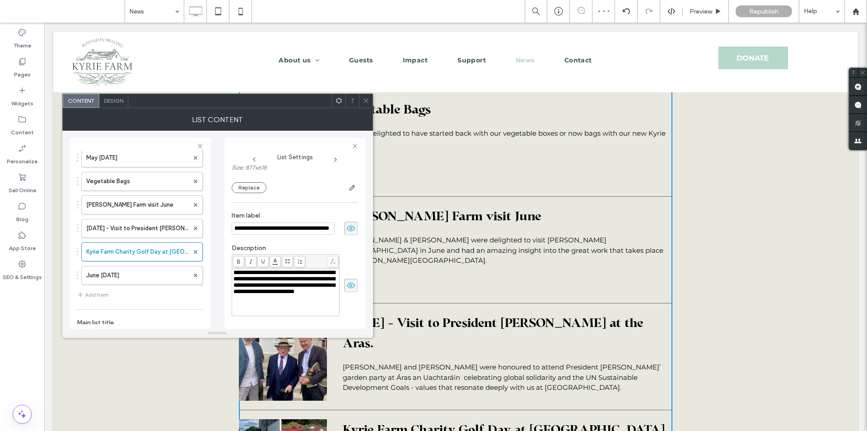
scroll to position [6896, 0]
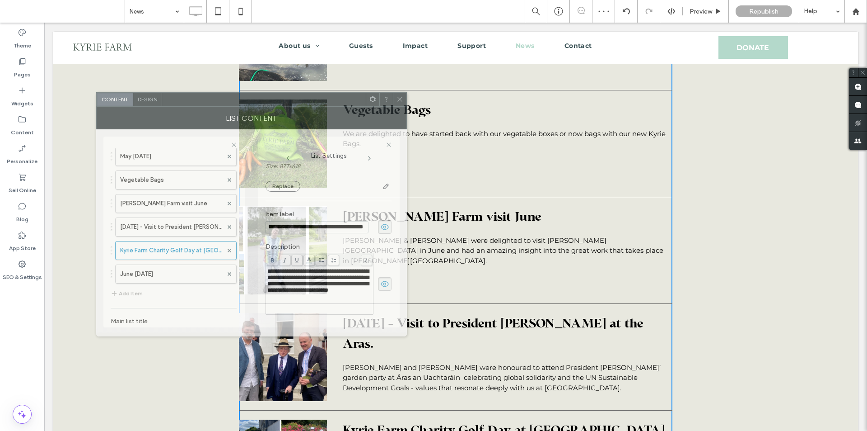
drag, startPoint x: 304, startPoint y: 112, endPoint x: 338, endPoint y: 110, distance: 34.4
click at [338, 110] on div "List Content" at bounding box center [251, 118] width 311 height 23
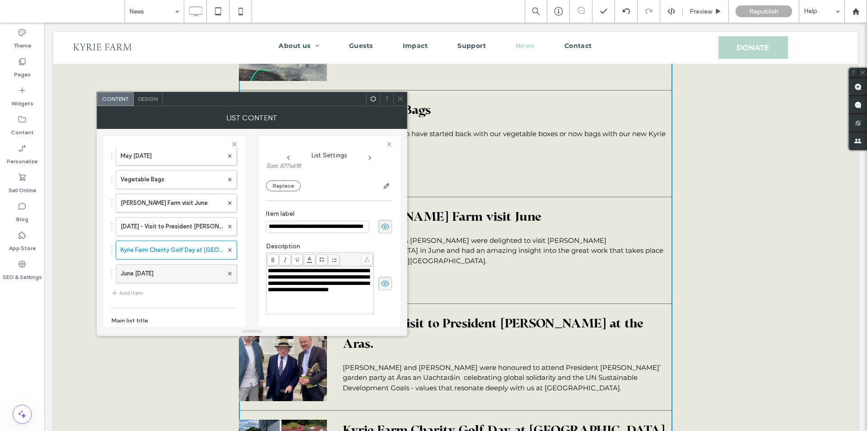
click at [150, 265] on label "June [DATE]" at bounding box center [172, 273] width 103 height 18
click at [301, 299] on span "**********" at bounding box center [319, 285] width 102 height 37
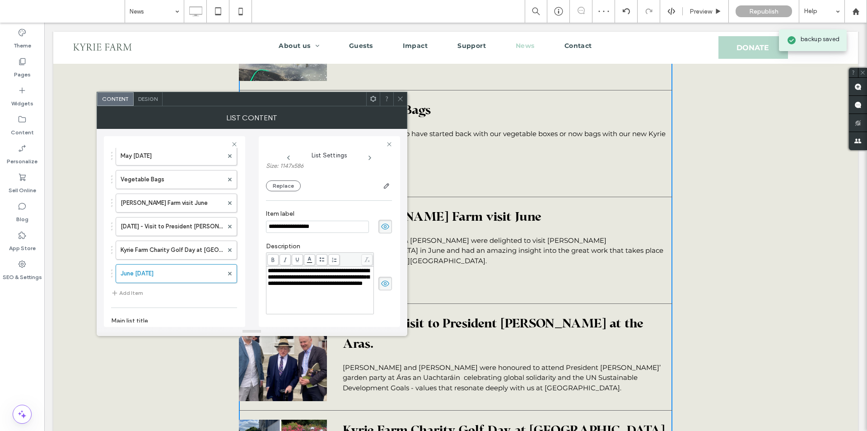
click at [138, 292] on button "Add Item" at bounding box center [127, 292] width 32 height 11
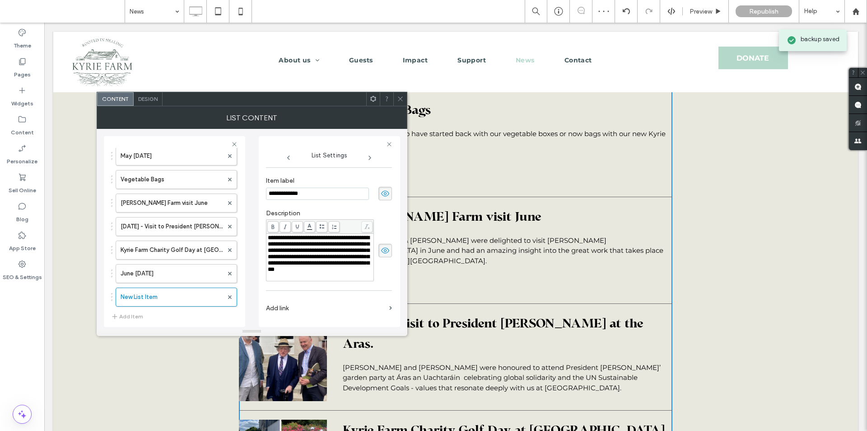
scroll to position [77, 0]
drag, startPoint x: 303, startPoint y: 188, endPoint x: 252, endPoint y: 188, distance: 50.6
click at [252, 188] on div "Define the elements in your list. Click here to change elements A video from Th…" at bounding box center [252, 228] width 296 height 198
paste input "**********"
click at [320, 239] on span "**********" at bounding box center [319, 252] width 102 height 37
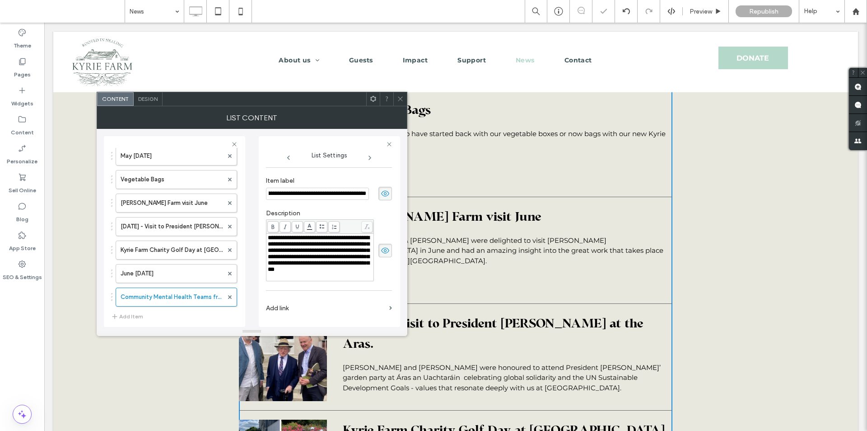
scroll to position [0, 0]
click at [286, 272] on span "**********" at bounding box center [319, 252] width 102 height 37
click at [334, 286] on div "**********" at bounding box center [329, 245] width 126 height 81
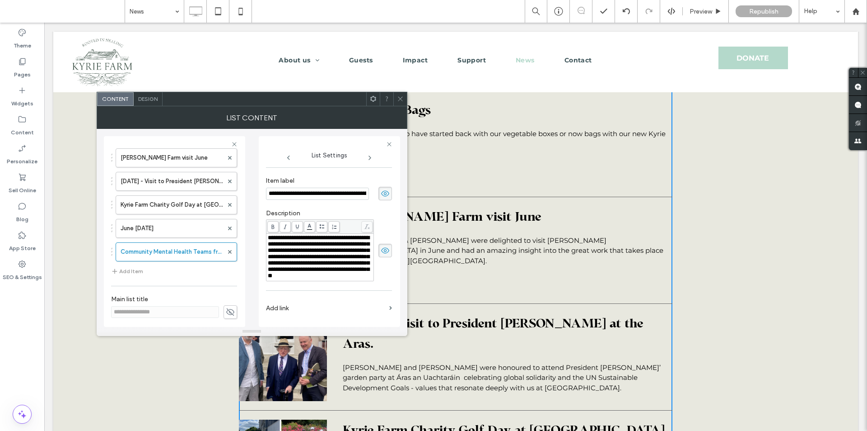
click at [130, 272] on button "Add Item" at bounding box center [127, 271] width 32 height 11
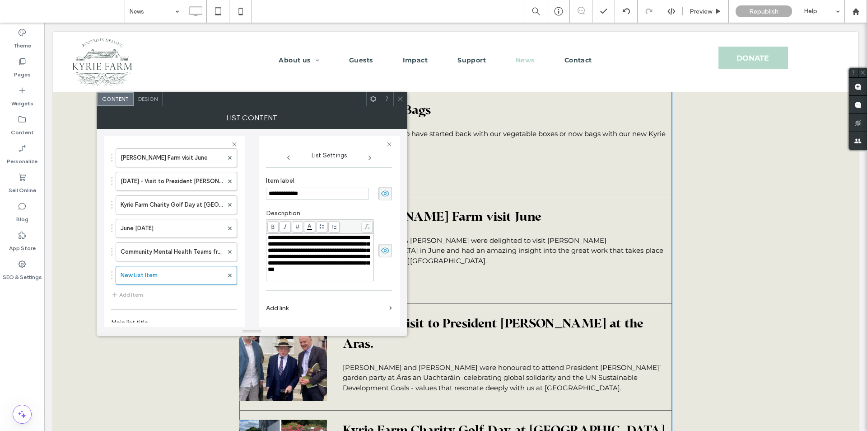
drag, startPoint x: 309, startPoint y: 188, endPoint x: 227, endPoint y: 192, distance: 82.3
click at [227, 192] on div "Define the elements in your list. Click here to change elements A video from Th…" at bounding box center [252, 228] width 296 height 198
paste input "**********"
click at [305, 249] on span "**********" at bounding box center [319, 252] width 102 height 37
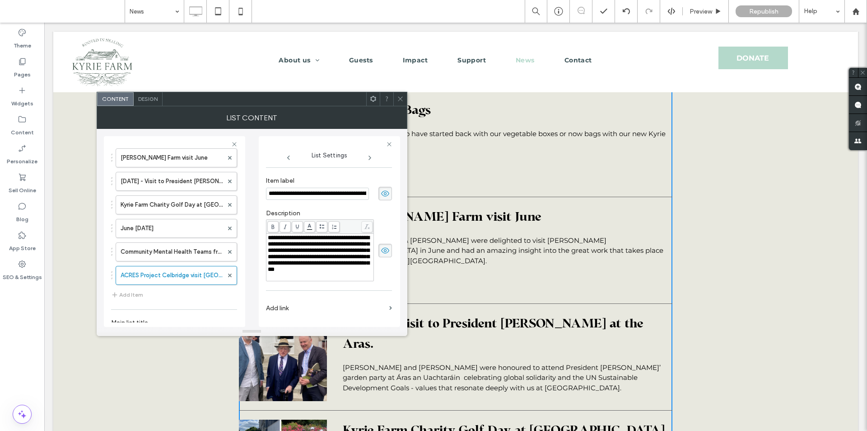
click at [338, 272] on div "**********" at bounding box center [320, 253] width 105 height 38
click at [333, 299] on div "**********" at bounding box center [329, 206] width 126 height 230
click at [138, 297] on button "Add Item" at bounding box center [127, 294] width 32 height 11
drag, startPoint x: 313, startPoint y: 190, endPoint x: 251, endPoint y: 189, distance: 61.9
click at [251, 189] on div "Define the elements in your list. Click here to change elements A video from Th…" at bounding box center [252, 228] width 296 height 198
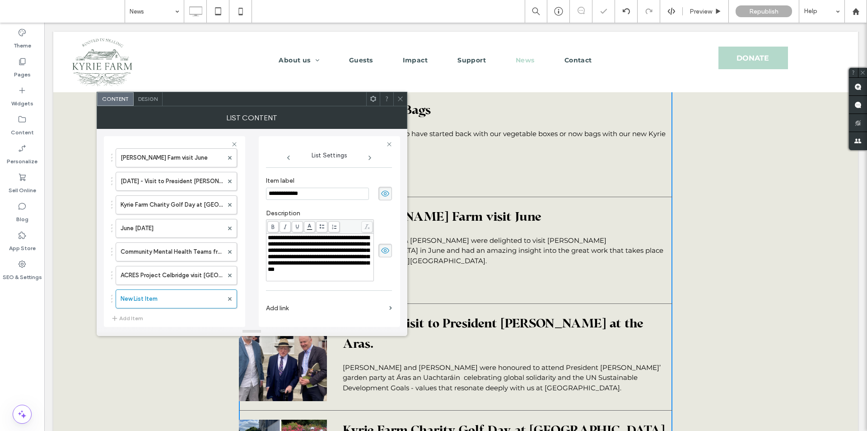
paste input "**********"
type input "**********"
click at [303, 251] on span "**********" at bounding box center [319, 252] width 102 height 37
click at [334, 272] on div "**********" at bounding box center [320, 253] width 105 height 38
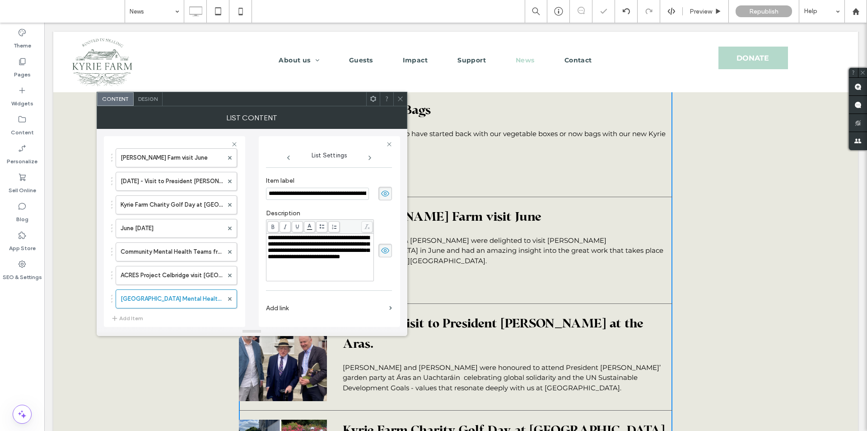
click at [333, 288] on div "**********" at bounding box center [329, 206] width 126 height 230
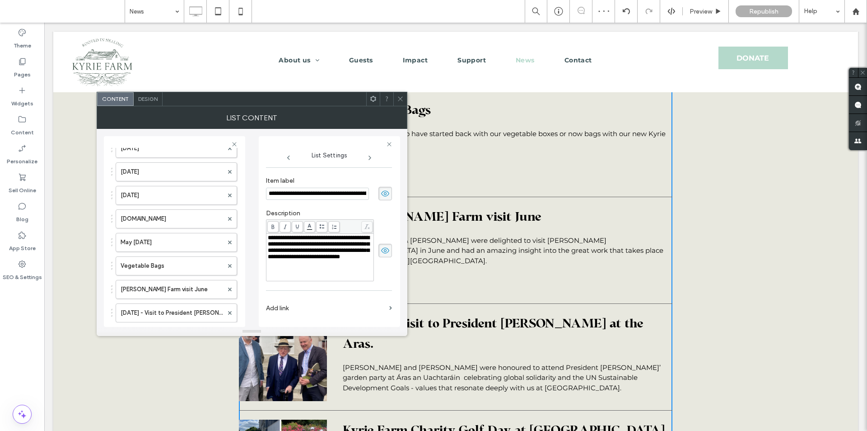
scroll to position [1307, 0]
click at [397, 94] on span at bounding box center [400, 99] width 7 height 14
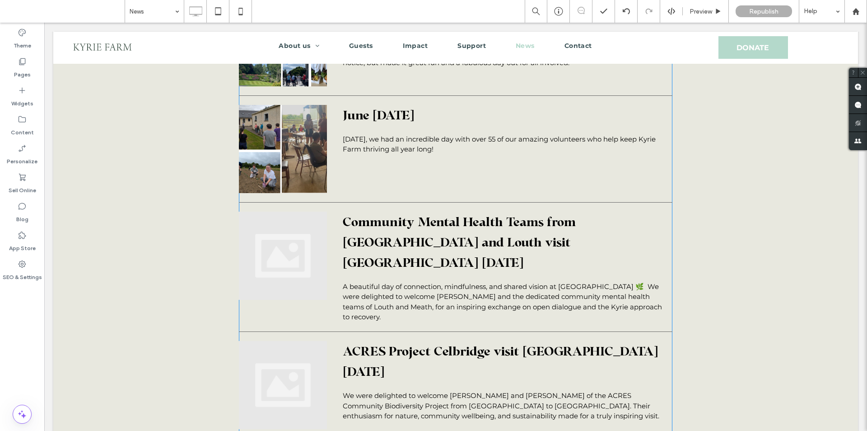
scroll to position [7393, 0]
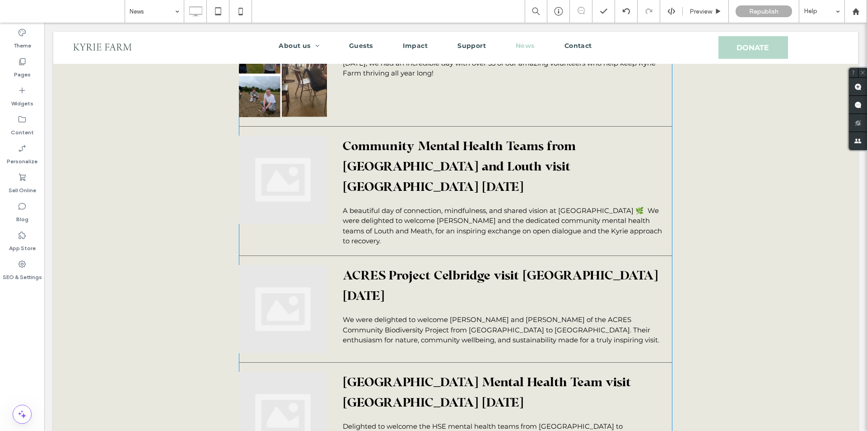
click at [475, 265] on span "ACRES Project Celbridge visit [GEOGRAPHIC_DATA] [DATE]" at bounding box center [504, 285] width 323 height 41
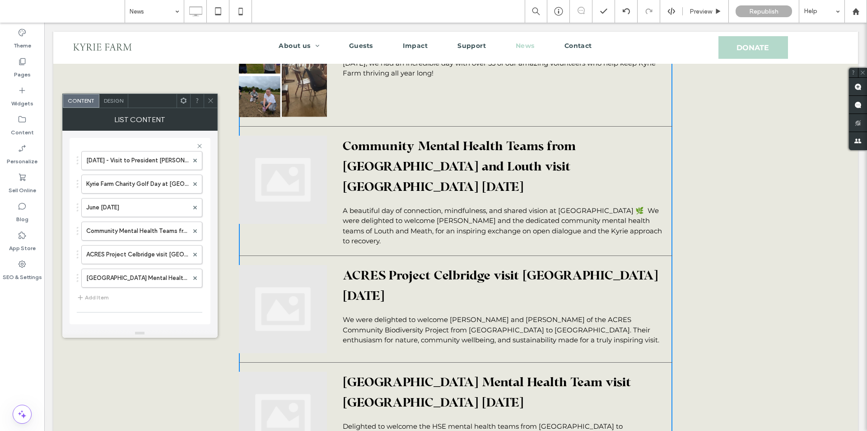
scroll to position [1446, 0]
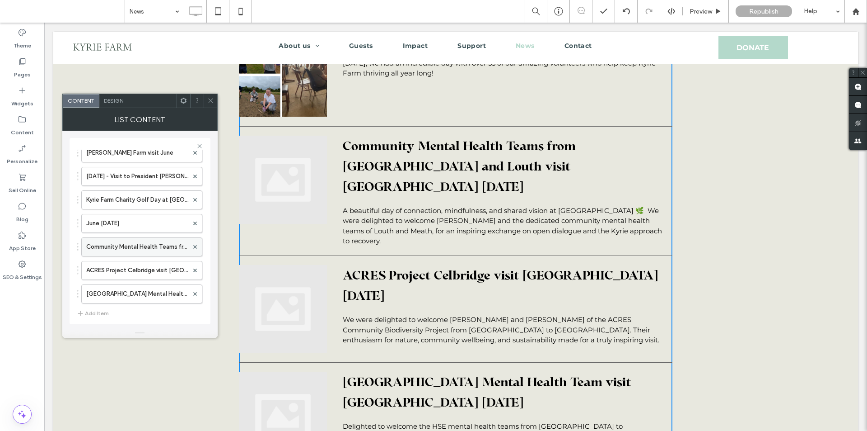
click at [128, 251] on label "Community Mental Health Teams from [GEOGRAPHIC_DATA] and Louth visit [GEOGRAPHI…" at bounding box center [137, 247] width 102 height 18
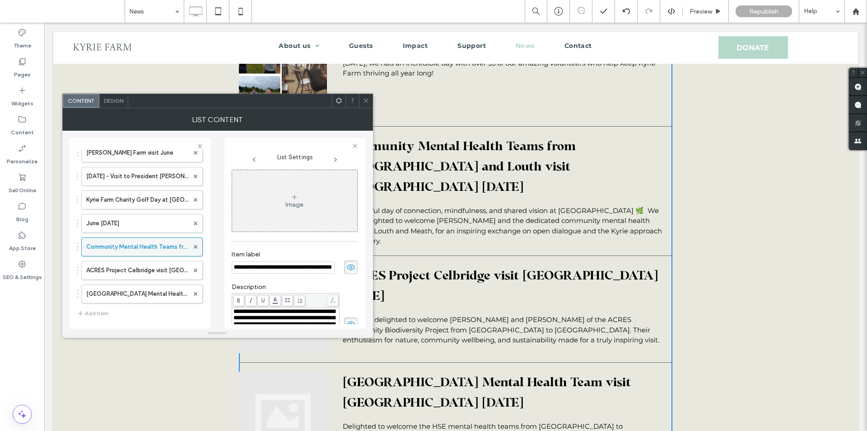
scroll to position [0, 0]
click at [278, 192] on div "Image" at bounding box center [294, 201] width 125 height 60
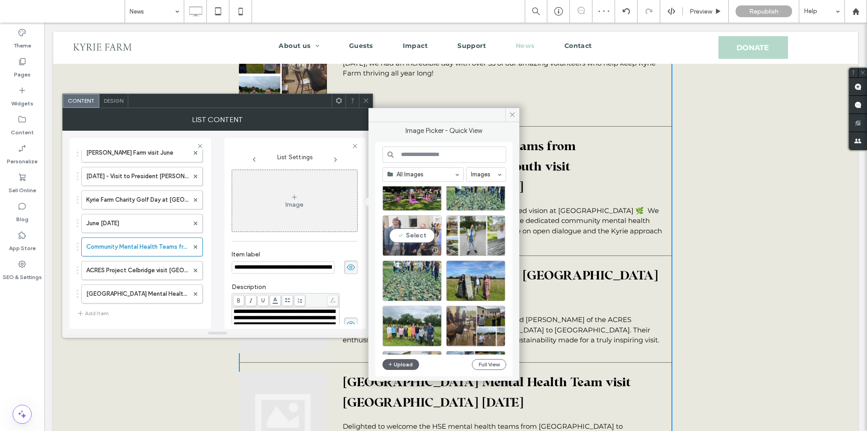
scroll to position [90, 0]
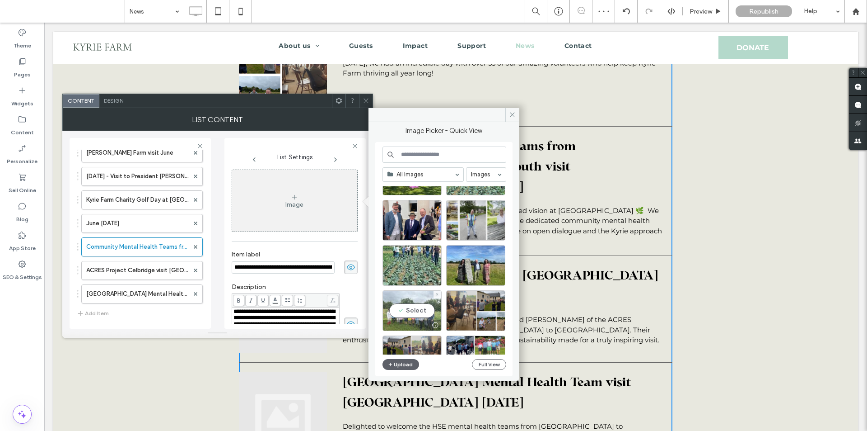
click at [427, 315] on div "Select" at bounding box center [412, 310] width 59 height 41
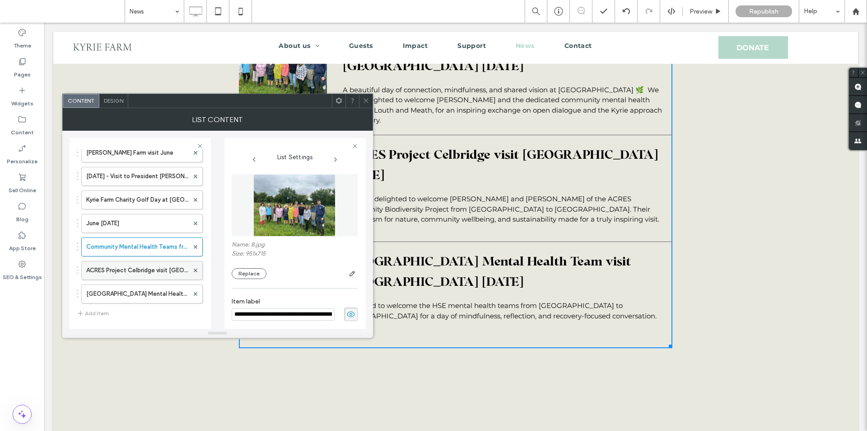
scroll to position [7513, 0]
click at [145, 263] on label "ACRES Project Celbridge visit [GEOGRAPHIC_DATA] [DATE]" at bounding box center [137, 270] width 103 height 18
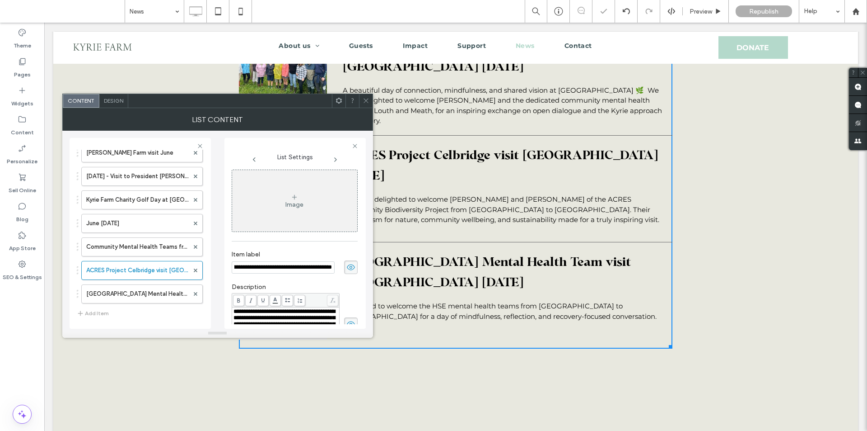
scroll to position [0, 0]
click at [308, 195] on div "Image" at bounding box center [294, 201] width 125 height 60
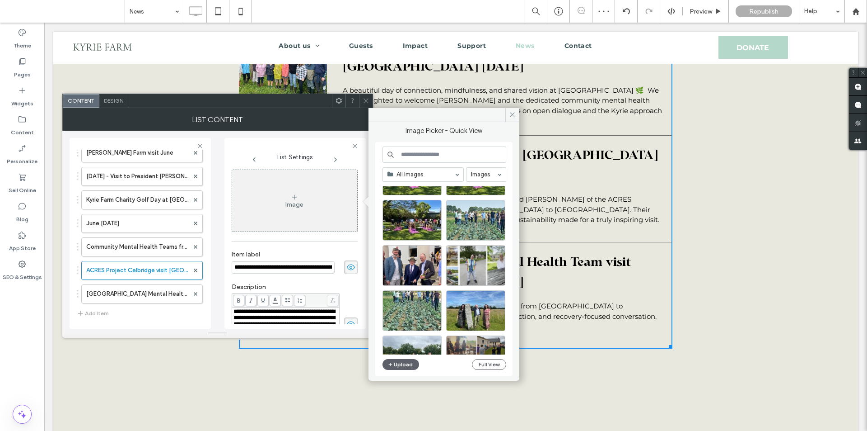
scroll to position [90, 0]
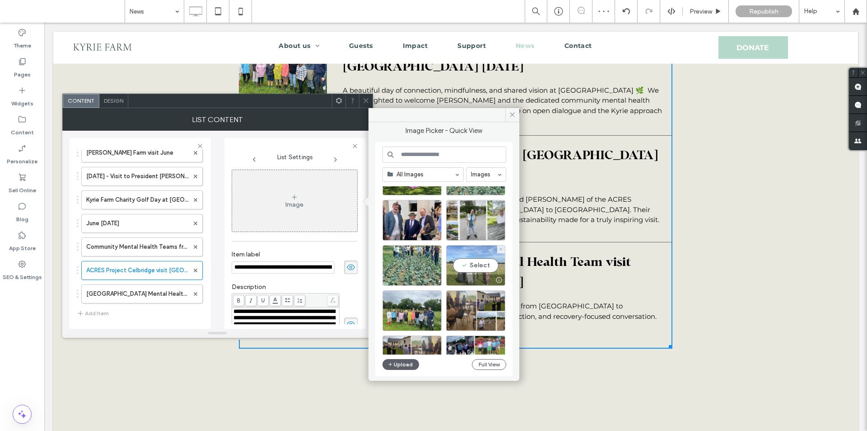
click at [473, 273] on div "Select" at bounding box center [475, 265] width 59 height 41
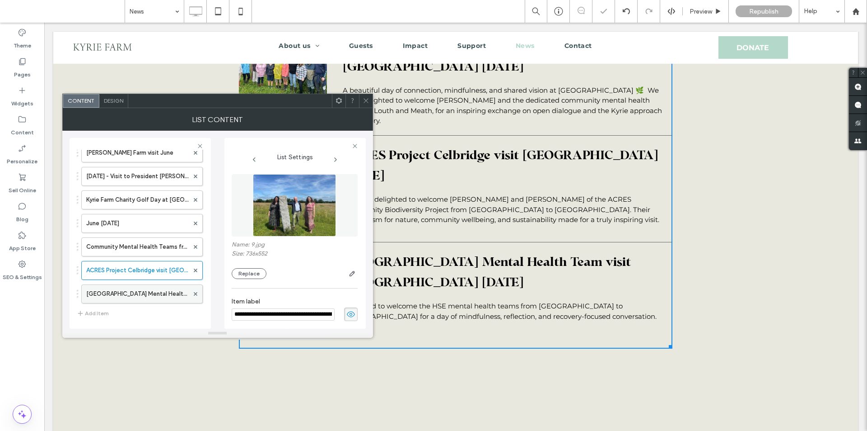
click at [104, 297] on label "[GEOGRAPHIC_DATA] Mental Health Team visit [GEOGRAPHIC_DATA] [DATE]" at bounding box center [137, 294] width 103 height 18
type input "**********"
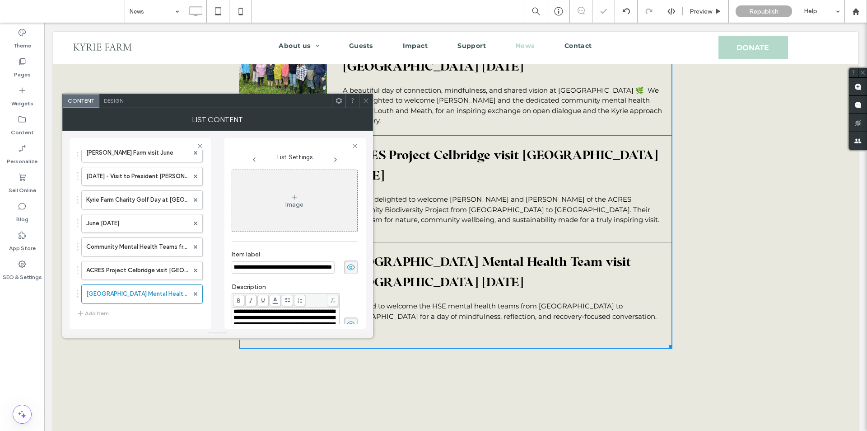
scroll to position [0, 0]
click at [271, 213] on div "Image" at bounding box center [294, 201] width 125 height 60
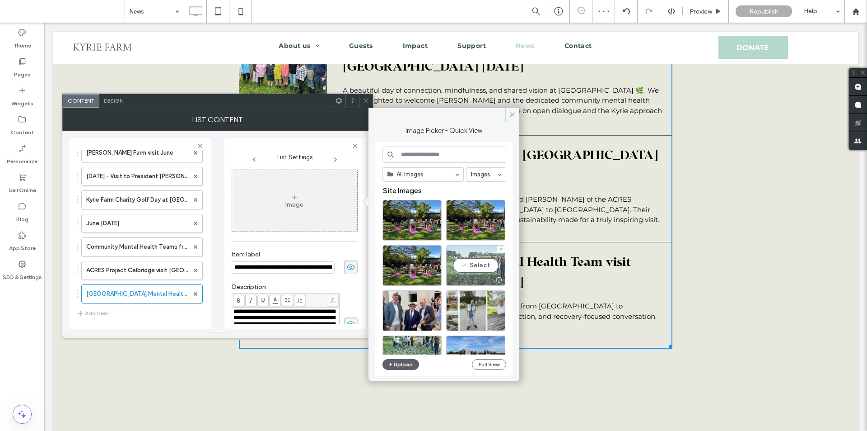
click at [481, 266] on div "Select" at bounding box center [475, 265] width 59 height 41
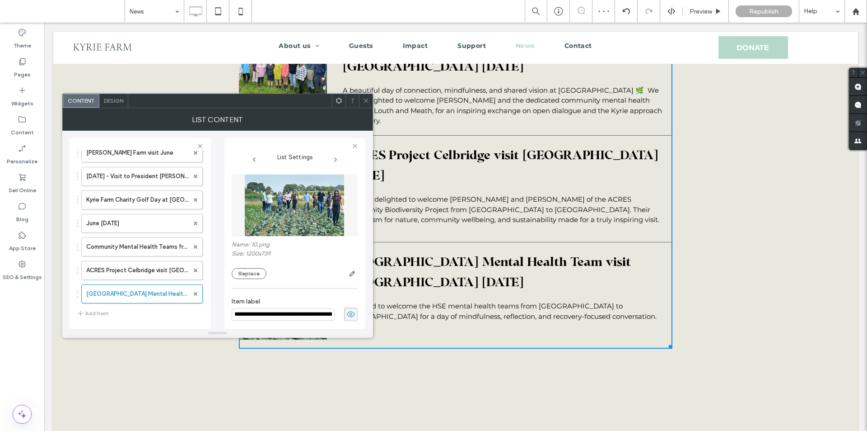
click at [365, 95] on span at bounding box center [366, 101] width 7 height 14
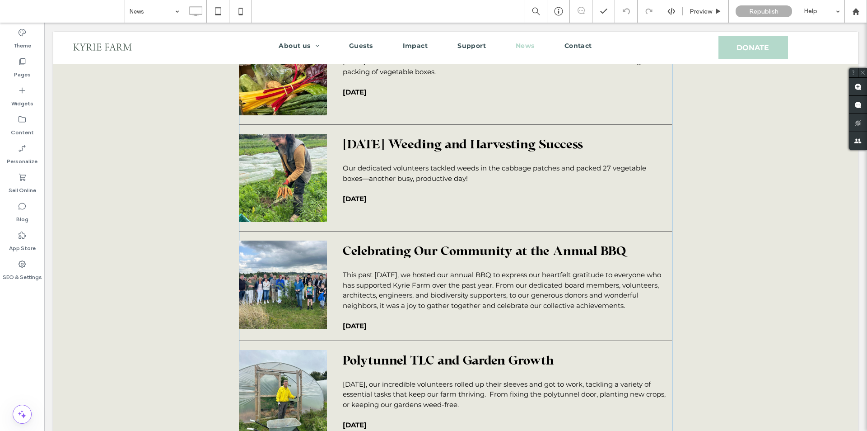
scroll to position [3176, 0]
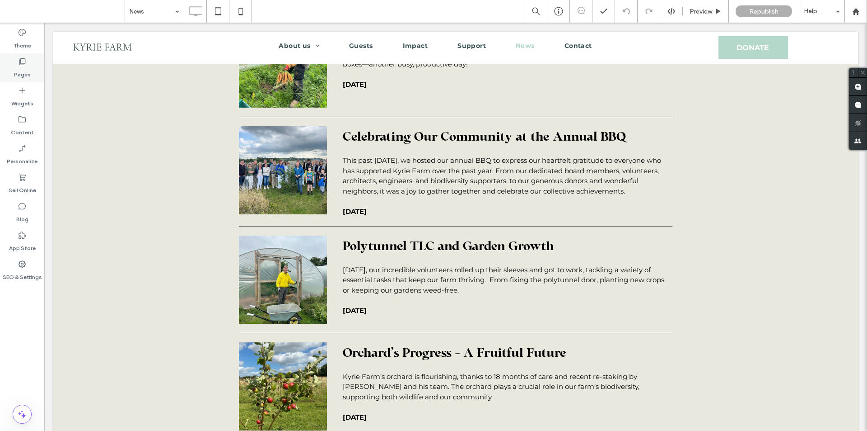
click at [17, 72] on label "Pages" at bounding box center [22, 72] width 17 height 13
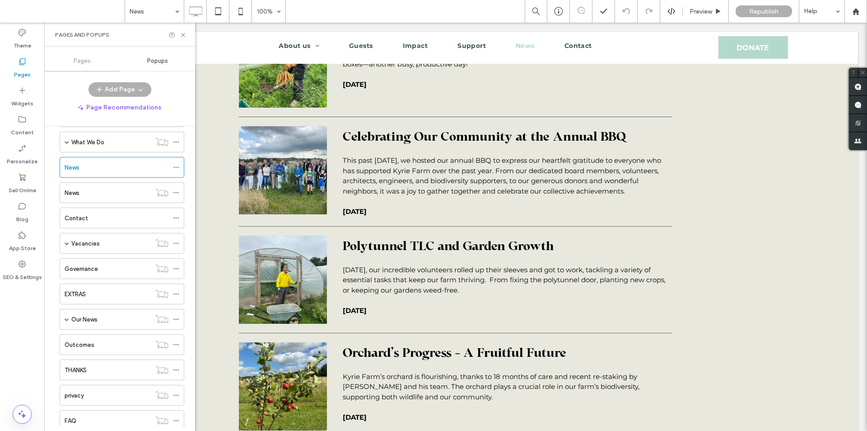
scroll to position [90, 0]
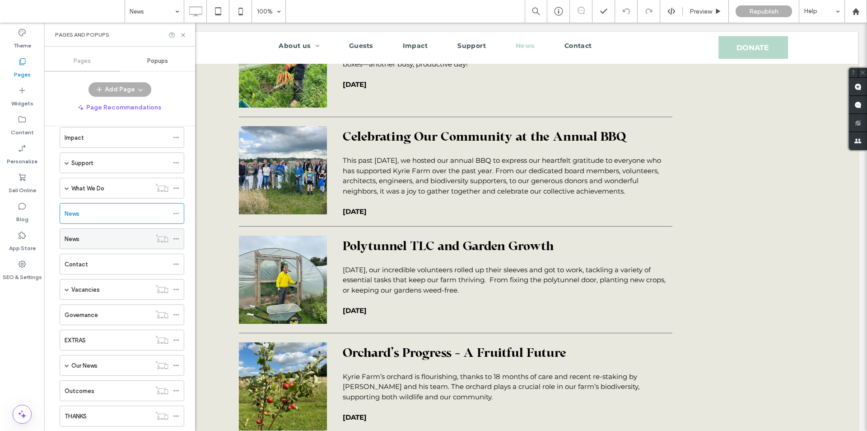
click at [126, 244] on div "News" at bounding box center [108, 239] width 86 height 20
click at [75, 205] on div "News" at bounding box center [117, 213] width 104 height 20
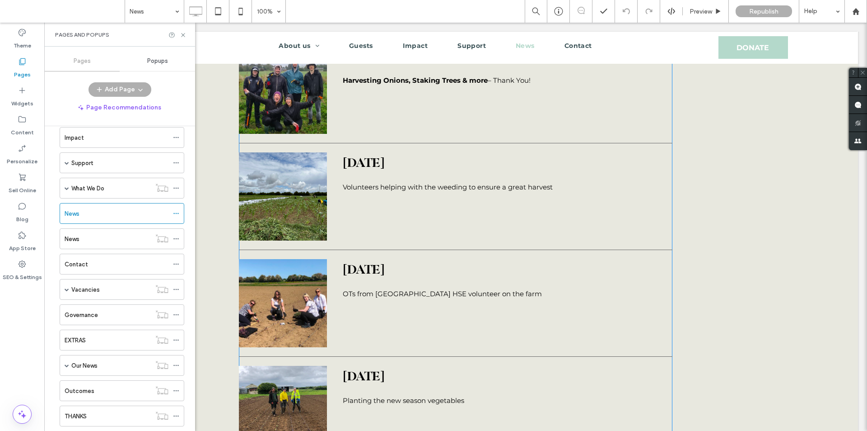
scroll to position [5043, 0]
click at [424, 258] on div "May 2023 OTs from North Dublin HSE volunteer on the farm" at bounding box center [456, 302] width 434 height 88
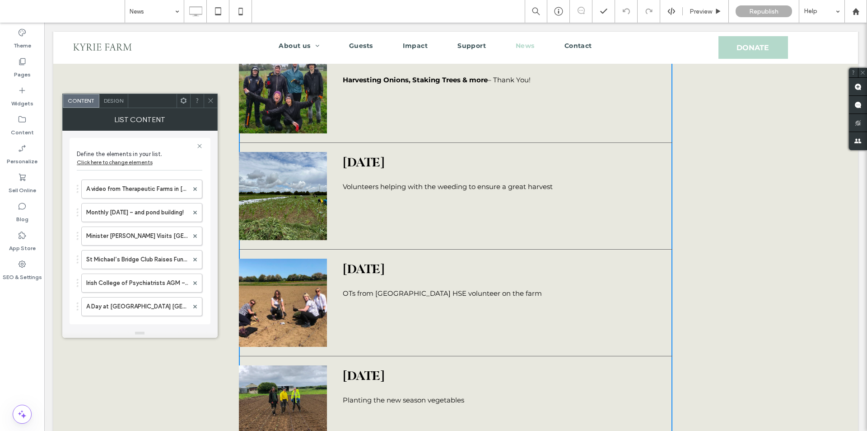
click at [321, 258] on div at bounding box center [283, 302] width 88 height 88
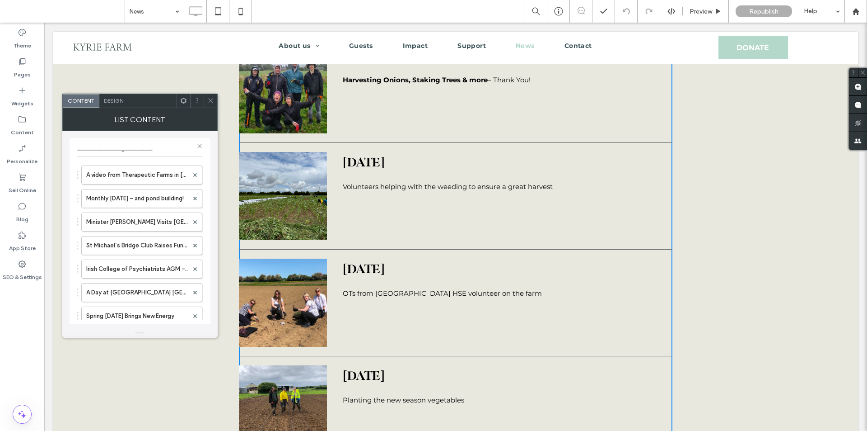
scroll to position [0, 0]
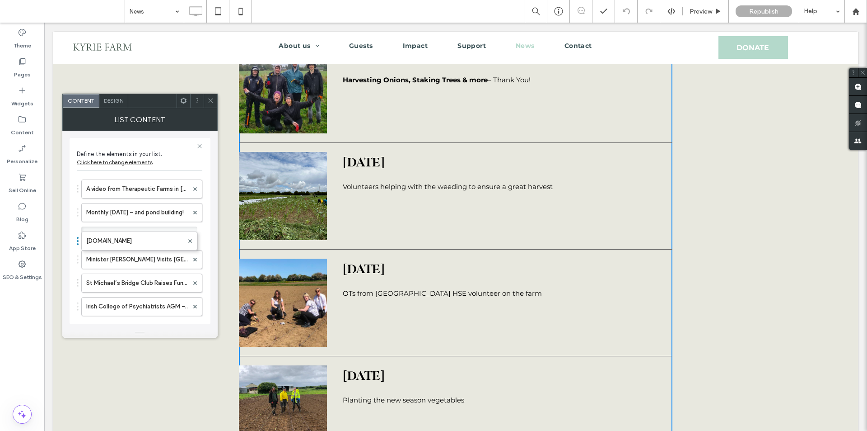
drag, startPoint x: 119, startPoint y: 218, endPoint x: 132, endPoint y: 134, distance: 84.7
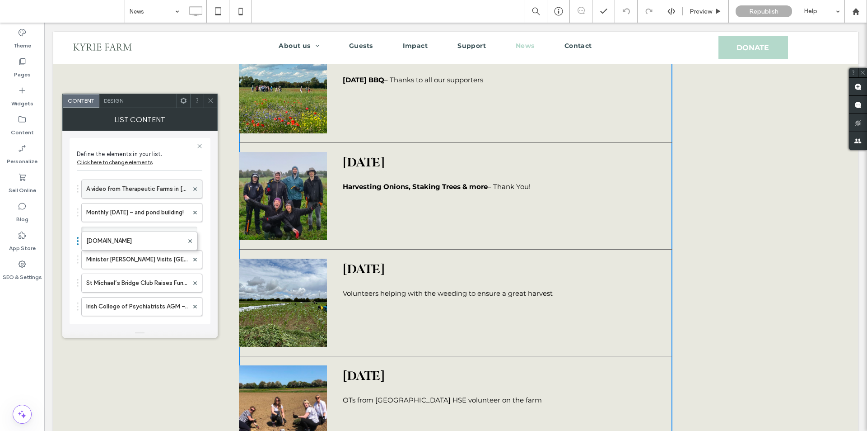
scroll to position [5150, 0]
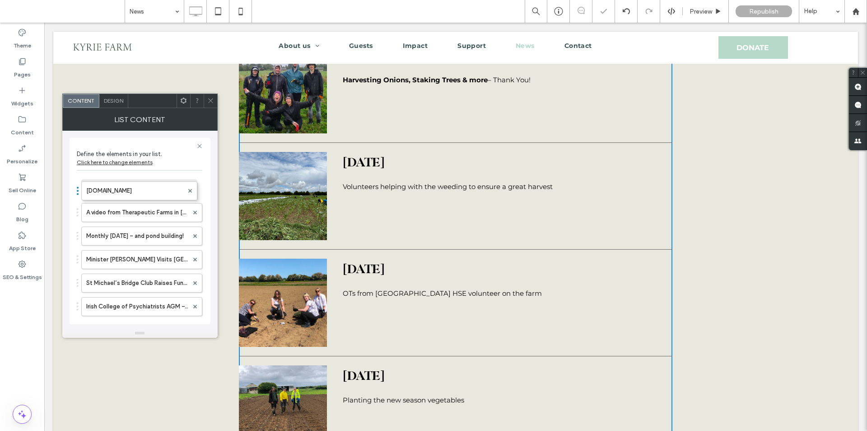
drag, startPoint x: 122, startPoint y: 237, endPoint x: 124, endPoint y: 176, distance: 60.6
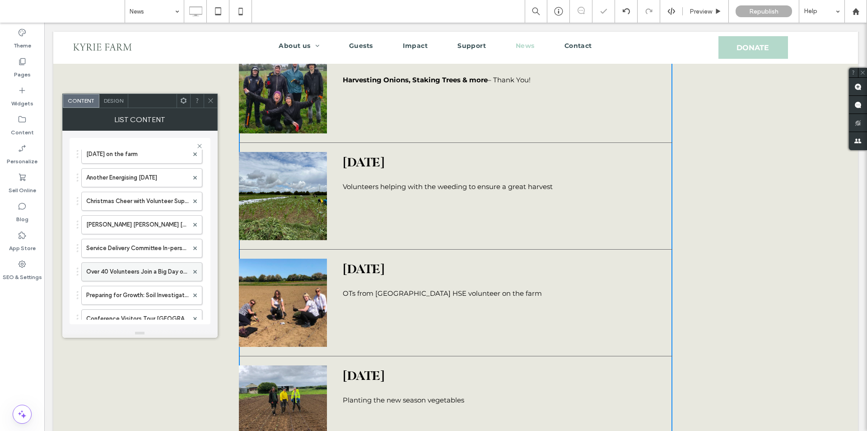
scroll to position [271, 0]
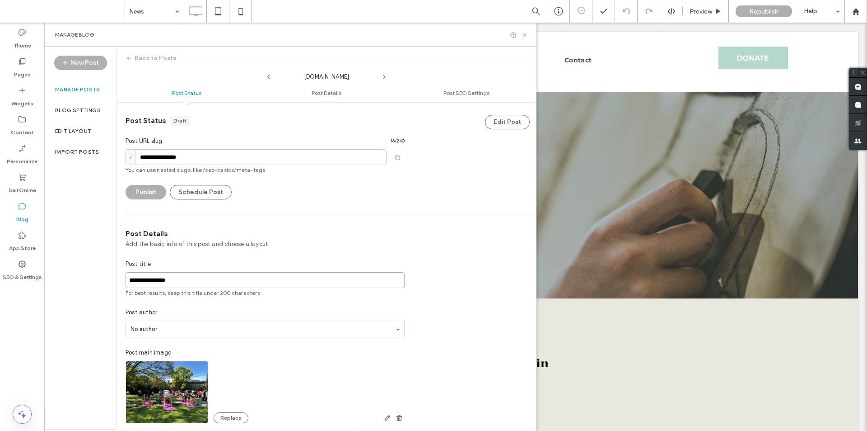
drag, startPoint x: 183, startPoint y: 284, endPoint x: 117, endPoint y: 282, distance: 65.5
click at [117, 282] on div "**********" at bounding box center [265, 350] width 297 height 243
click at [74, 129] on label "Edit Layout" at bounding box center [73, 131] width 36 height 6
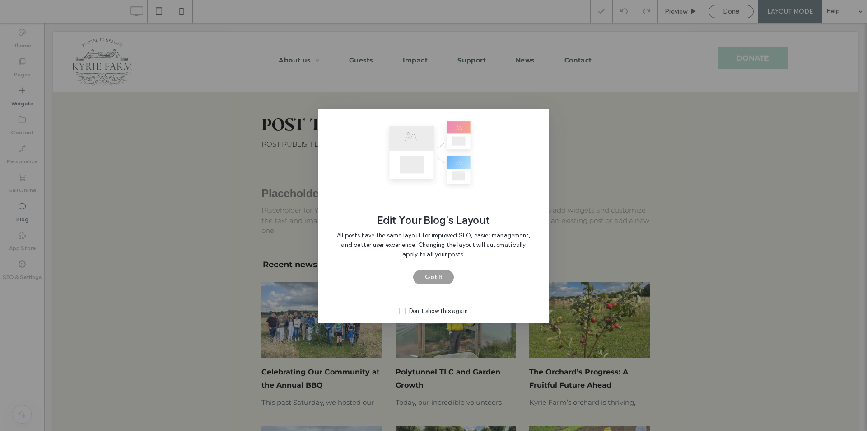
click at [438, 277] on button "Got It" at bounding box center [433, 277] width 41 height 14
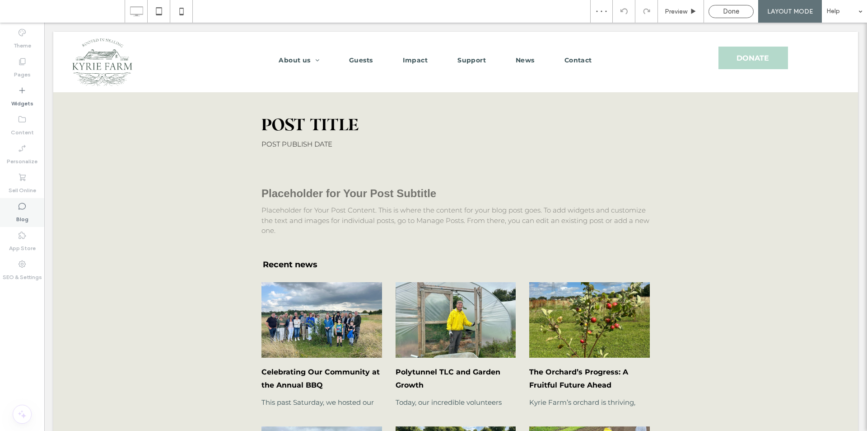
click at [18, 217] on label "Blog" at bounding box center [22, 217] width 12 height 13
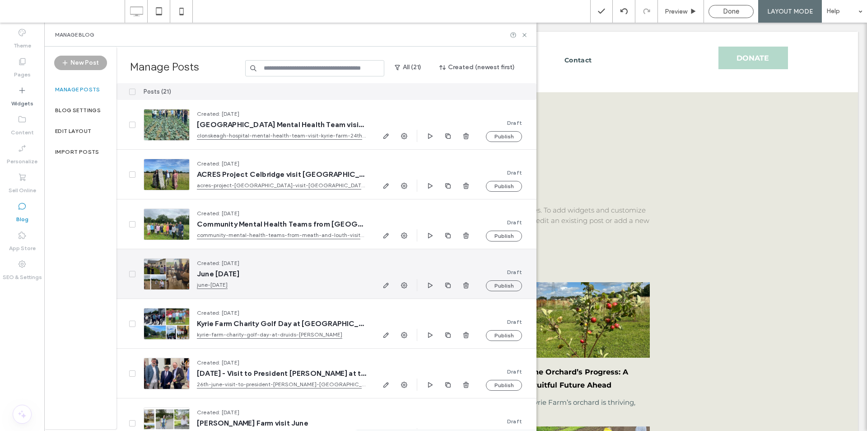
drag, startPoint x: 198, startPoint y: 272, endPoint x: 288, endPoint y: 255, distance: 91.4
click at [266, 271] on span "June [DATE]" at bounding box center [281, 273] width 169 height 9
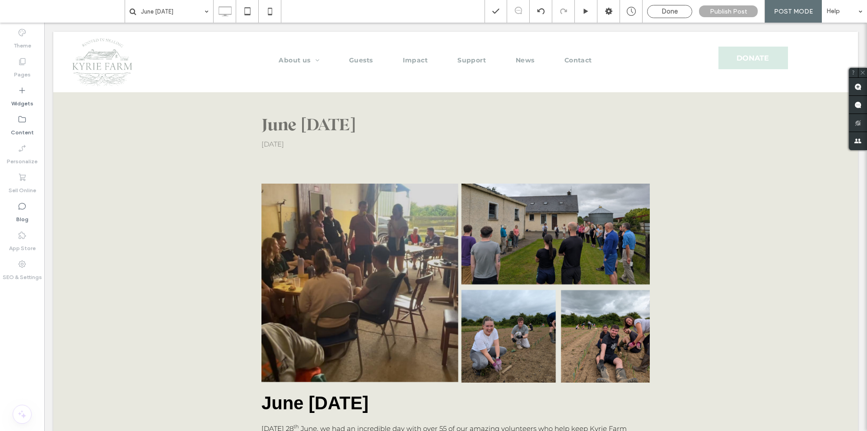
click at [16, 214] on div "Blog" at bounding box center [22, 212] width 44 height 29
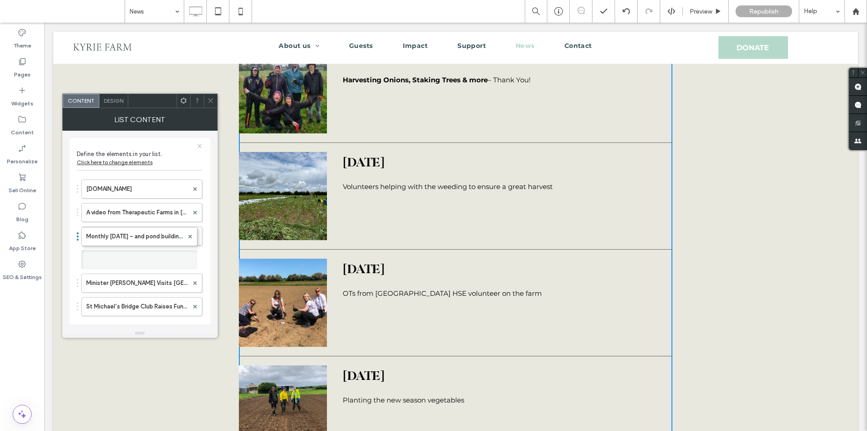
drag, startPoint x: 121, startPoint y: 196, endPoint x: 138, endPoint y: 149, distance: 50.4
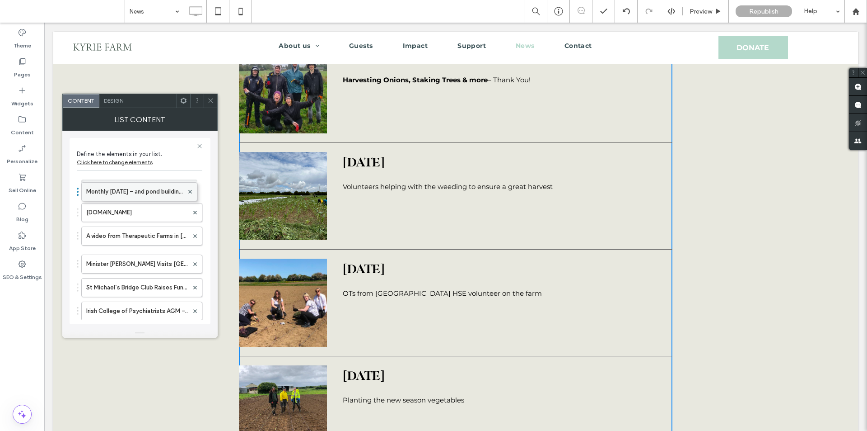
drag, startPoint x: 134, startPoint y: 239, endPoint x: 134, endPoint y: 184, distance: 54.2
drag, startPoint x: 123, startPoint y: 222, endPoint x: 159, endPoint y: 201, distance: 41.3
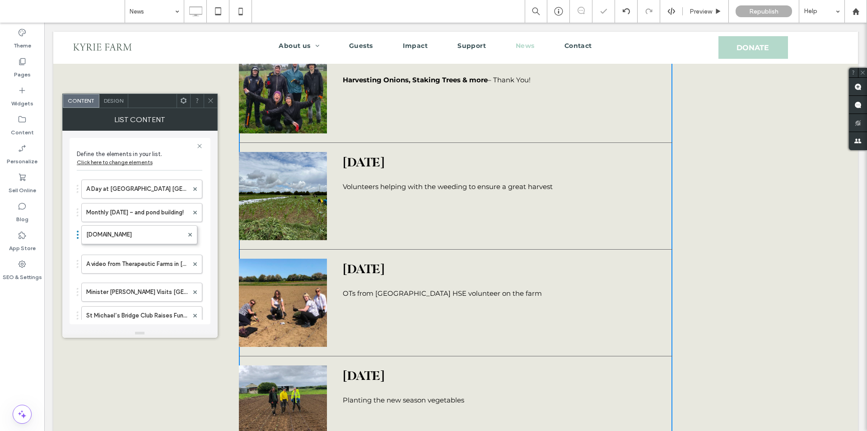
drag, startPoint x: 127, startPoint y: 233, endPoint x: 129, endPoint y: 222, distance: 10.6
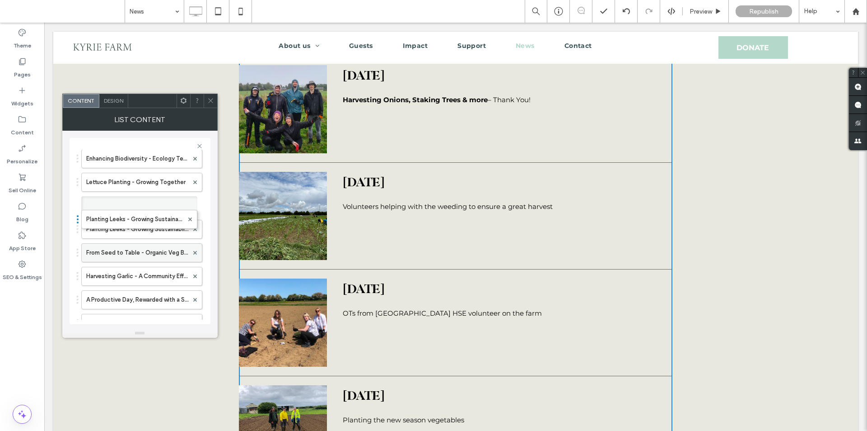
scroll to position [777, 0]
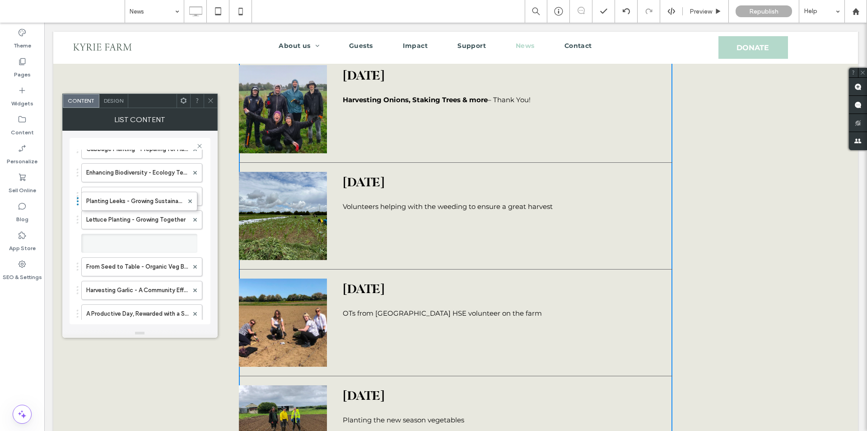
drag, startPoint x: 138, startPoint y: 242, endPoint x: 150, endPoint y: 243, distance: 12.7
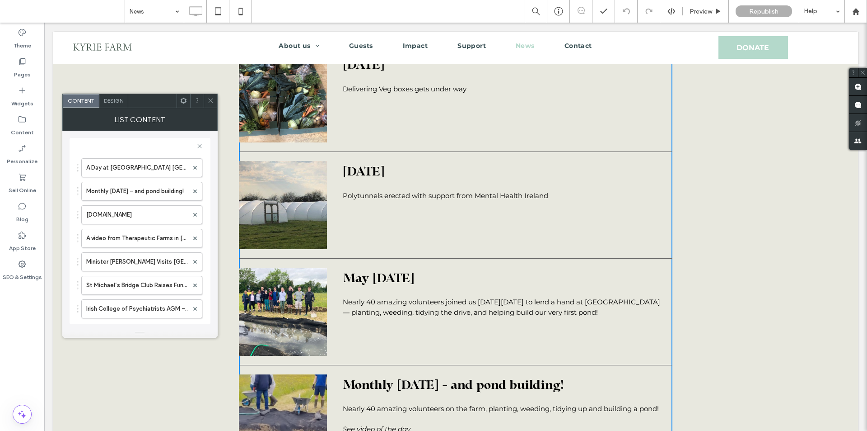
scroll to position [0, 0]
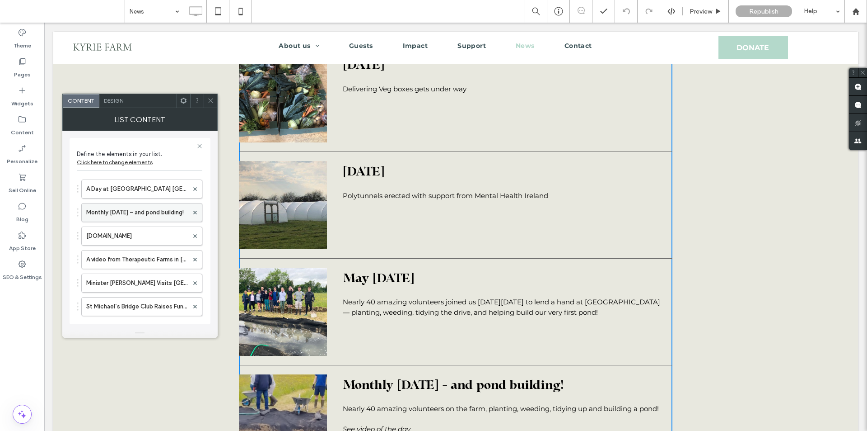
click at [120, 213] on label "Monthly [DATE] – and pond building!" at bounding box center [137, 212] width 102 height 18
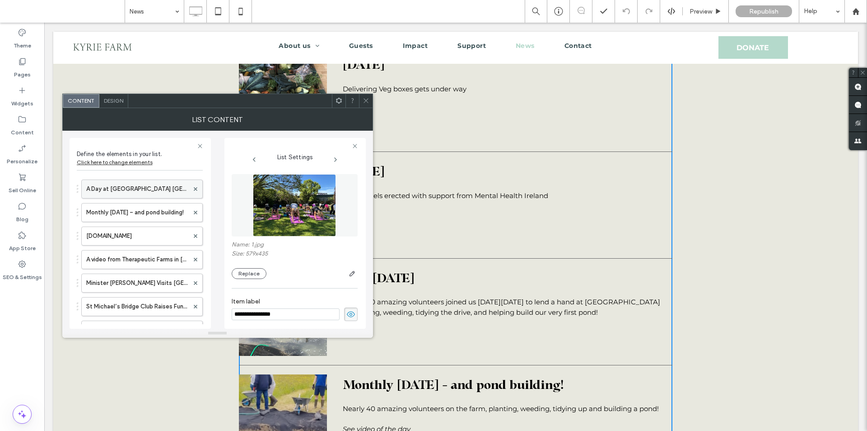
click at [128, 189] on label "A Day at [GEOGRAPHIC_DATA] [GEOGRAPHIC_DATA]" at bounding box center [137, 189] width 103 height 18
type input "**********"
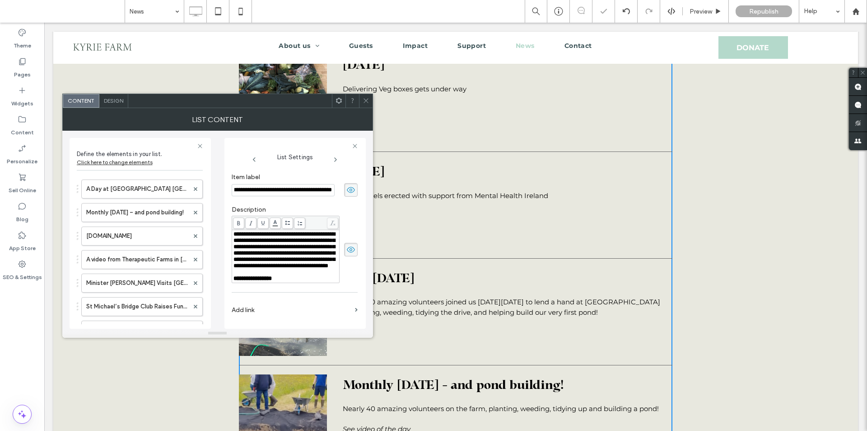
scroll to position [153, 0]
click at [361, 100] on div at bounding box center [366, 101] width 14 height 14
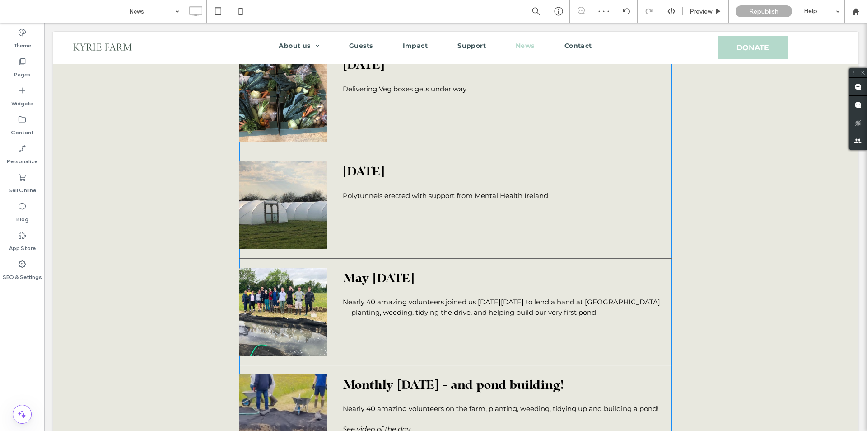
scroll to position [0, 0]
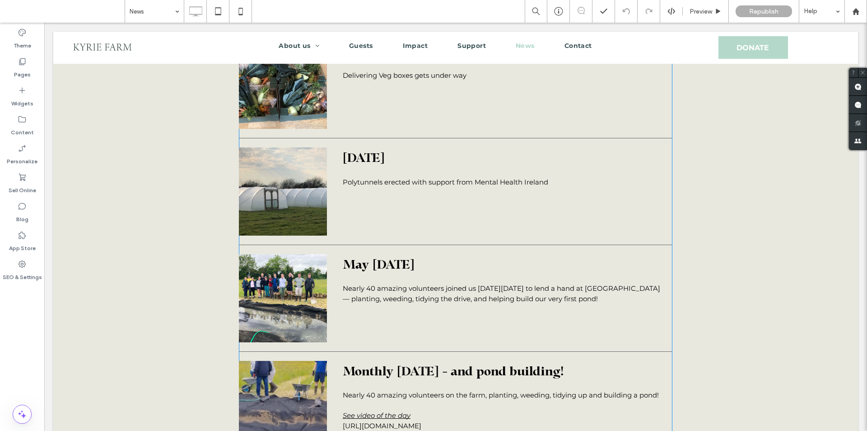
scroll to position [6461, 0]
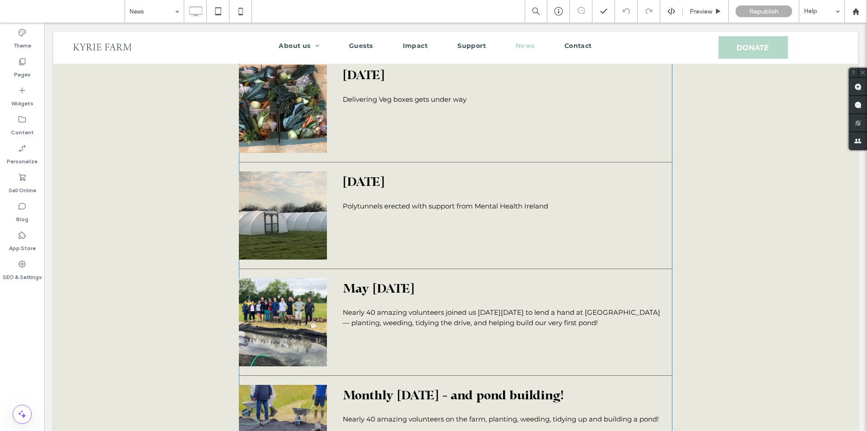
click at [403, 384] on span "Monthly [DATE] – and pond building!" at bounding box center [504, 394] width 323 height 20
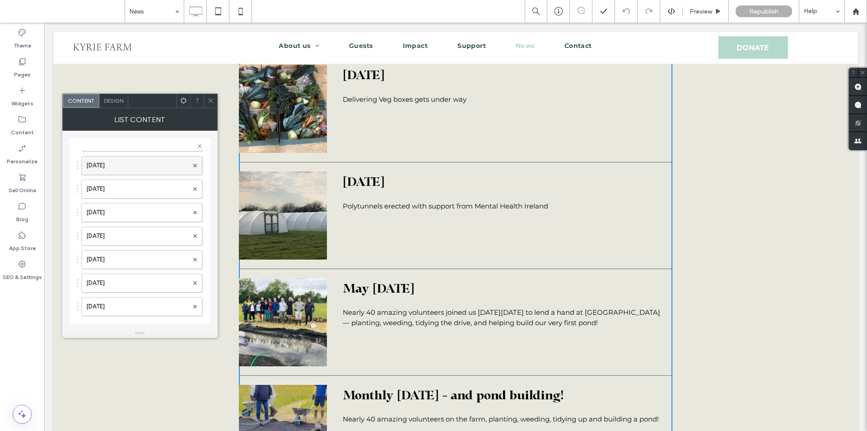
scroll to position [1265, 0]
drag, startPoint x: 121, startPoint y: 262, endPoint x: 128, endPoint y: 172, distance: 90.2
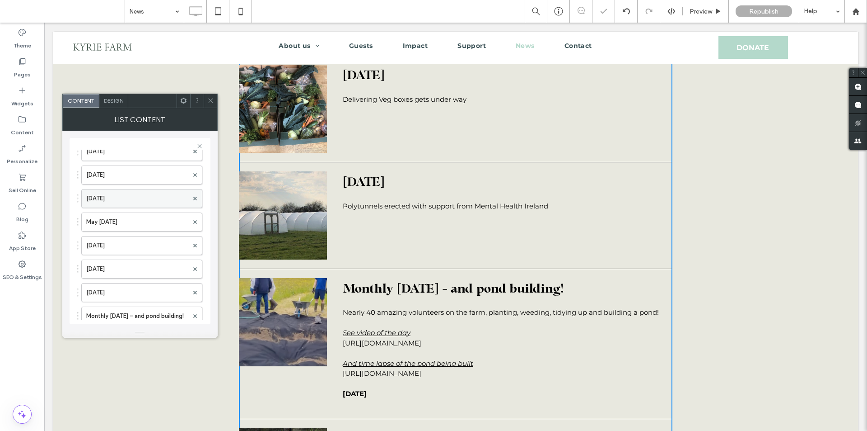
scroll to position [1220, 0]
drag, startPoint x: 127, startPoint y: 237, endPoint x: 131, endPoint y: 127, distance: 109.9
drag, startPoint x: 125, startPoint y: 298, endPoint x: 125, endPoint y: 150, distance: 148.6
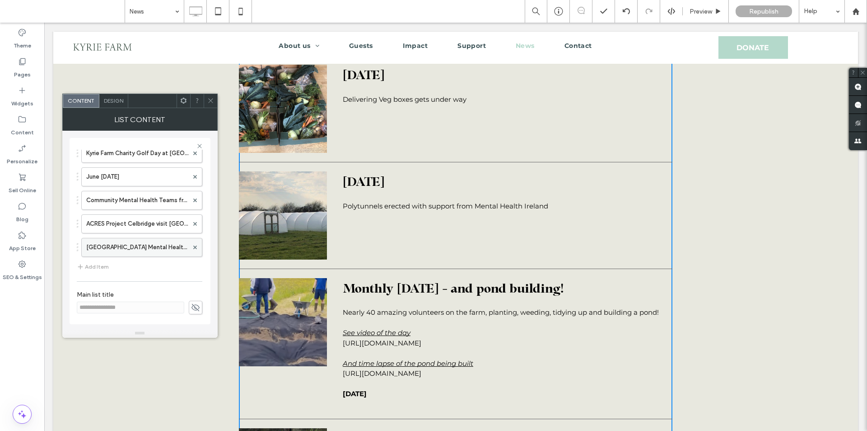
scroll to position [1424, 0]
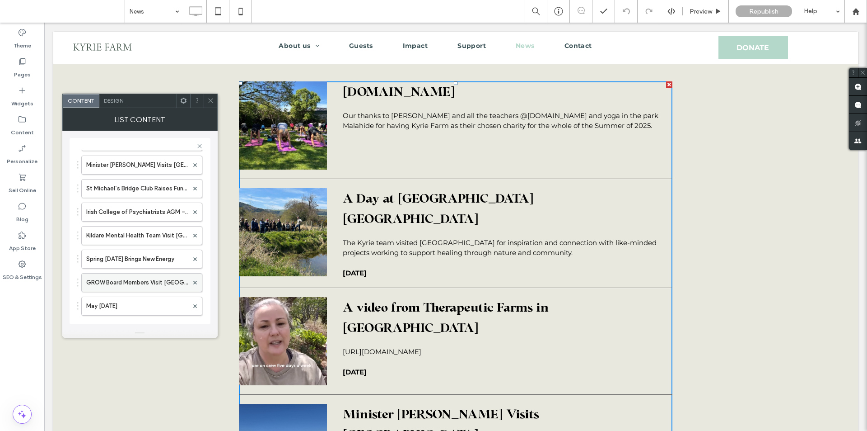
scroll to position [90, 0]
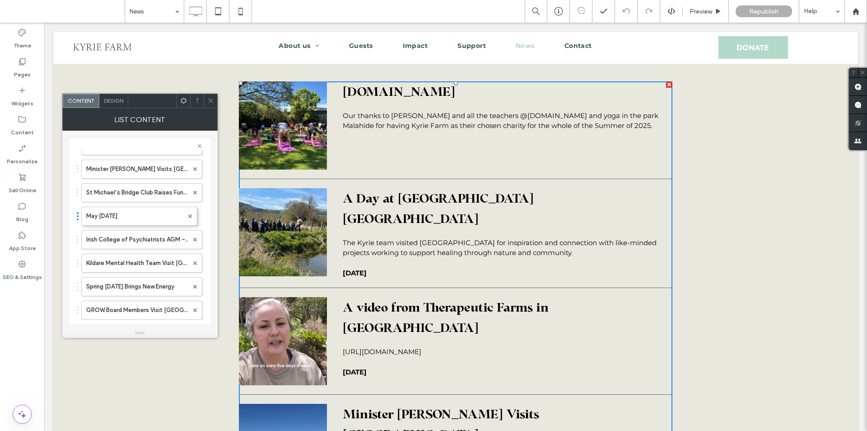
drag, startPoint x: 115, startPoint y: 309, endPoint x: 114, endPoint y: 158, distance: 151.4
drag, startPoint x: 115, startPoint y: 262, endPoint x: 115, endPoint y: 149, distance: 112.9
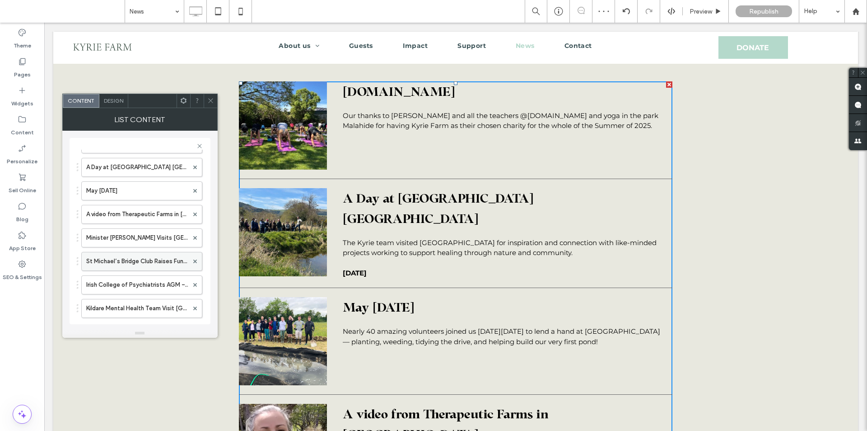
scroll to position [0, 0]
drag, startPoint x: 115, startPoint y: 238, endPoint x: 123, endPoint y: 148, distance: 89.9
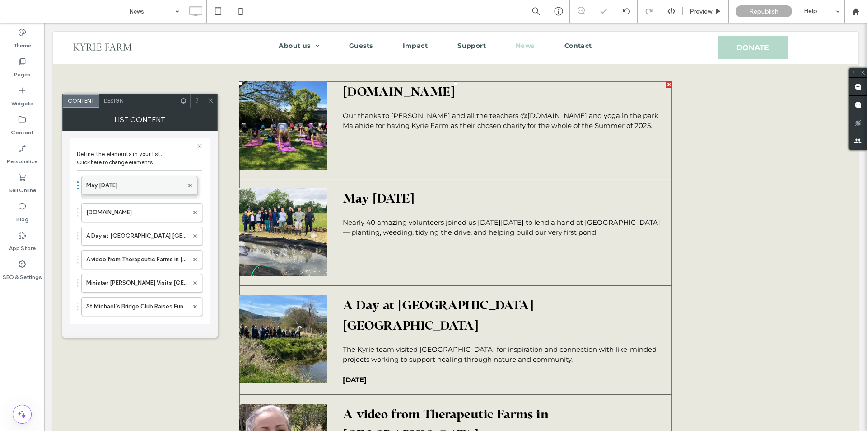
drag, startPoint x: 122, startPoint y: 217, endPoint x: 122, endPoint y: 176, distance: 41.1
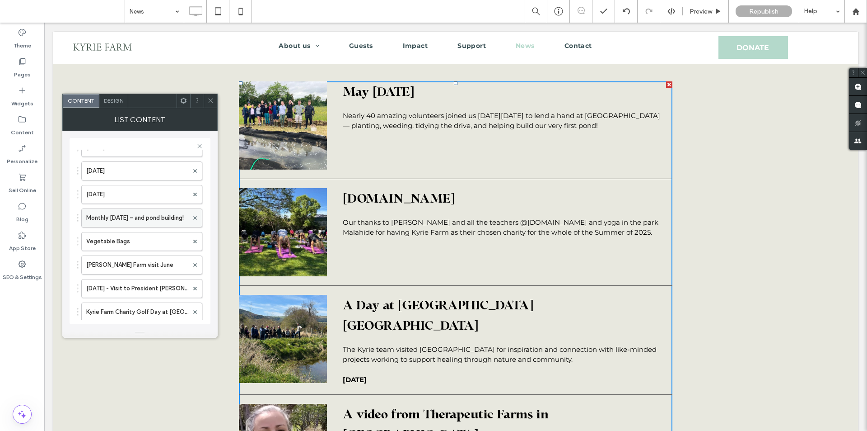
scroll to position [1355, 0]
drag, startPoint x: 127, startPoint y: 219, endPoint x: 125, endPoint y: 183, distance: 35.3
drag, startPoint x: 118, startPoint y: 285, endPoint x: 131, endPoint y: 178, distance: 107.8
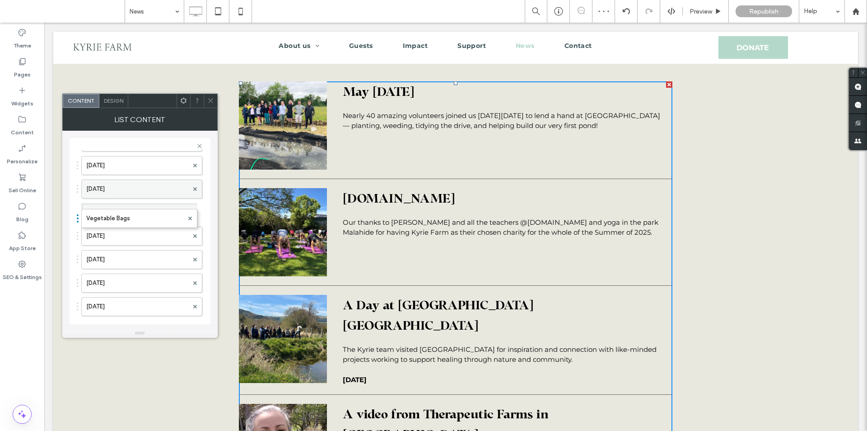
drag, startPoint x: 116, startPoint y: 309, endPoint x: 125, endPoint y: 183, distance: 126.9
drag, startPoint x: 117, startPoint y: 260, endPoint x: 114, endPoint y: 143, distance: 116.6
drag, startPoint x: 94, startPoint y: 273, endPoint x: 101, endPoint y: 145, distance: 128.5
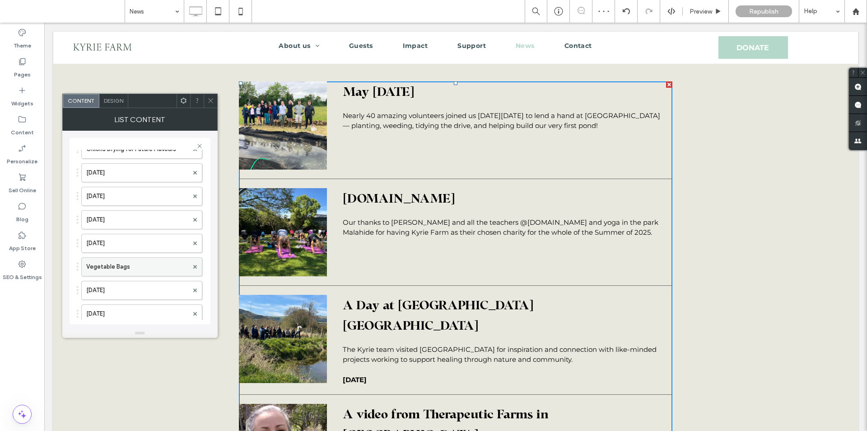
scroll to position [949, 0]
drag, startPoint x: 108, startPoint y: 271, endPoint x: 110, endPoint y: 182, distance: 88.6
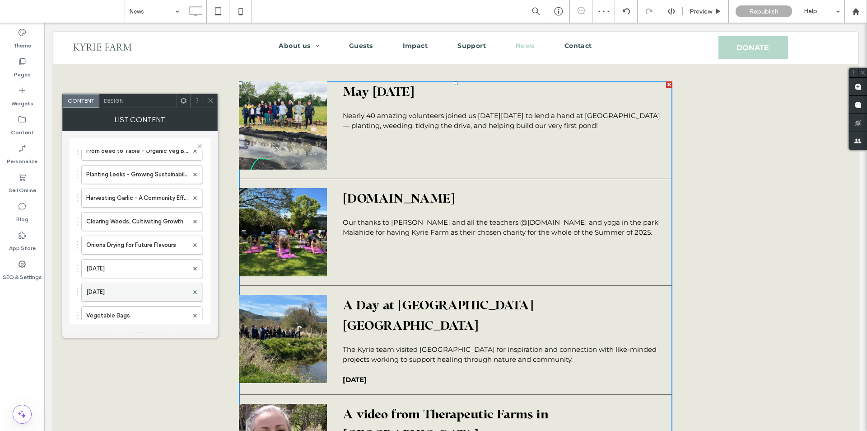
scroll to position [858, 0]
drag, startPoint x: 110, startPoint y: 314, endPoint x: 126, endPoint y: 145, distance: 169.7
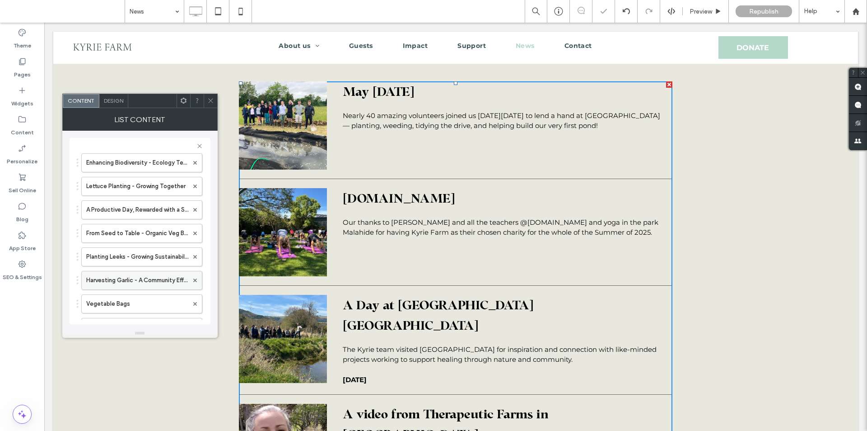
scroll to position [768, 0]
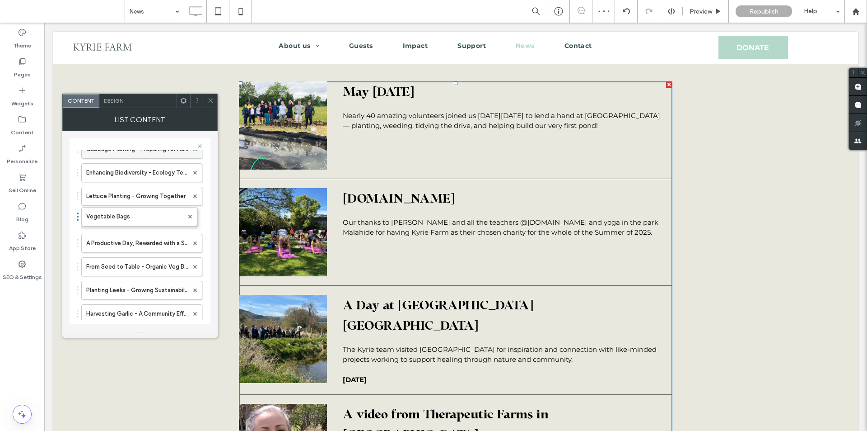
drag, startPoint x: 116, startPoint y: 312, endPoint x: 122, endPoint y: 150, distance: 161.9
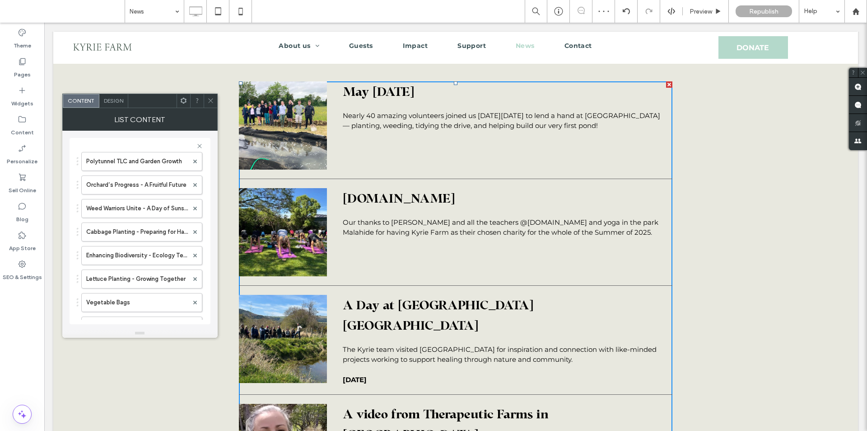
scroll to position [678, 0]
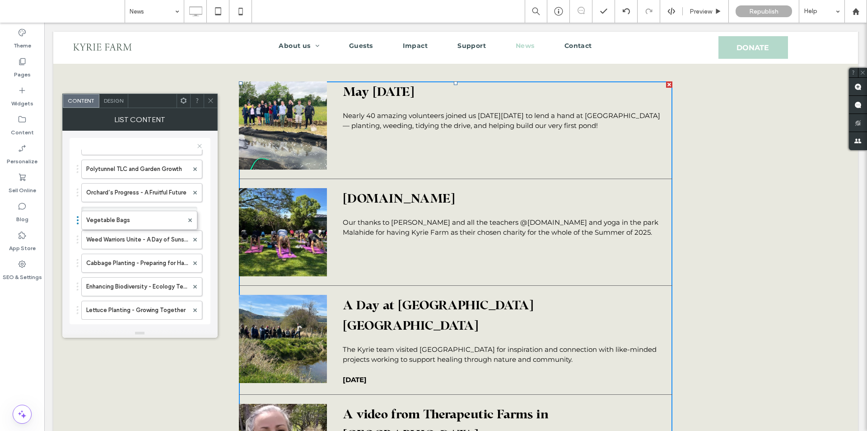
drag, startPoint x: 133, startPoint y: 312, endPoint x: 139, endPoint y: 145, distance: 167.7
drag, startPoint x: 125, startPoint y: 262, endPoint x: 121, endPoint y: 153, distance: 109.0
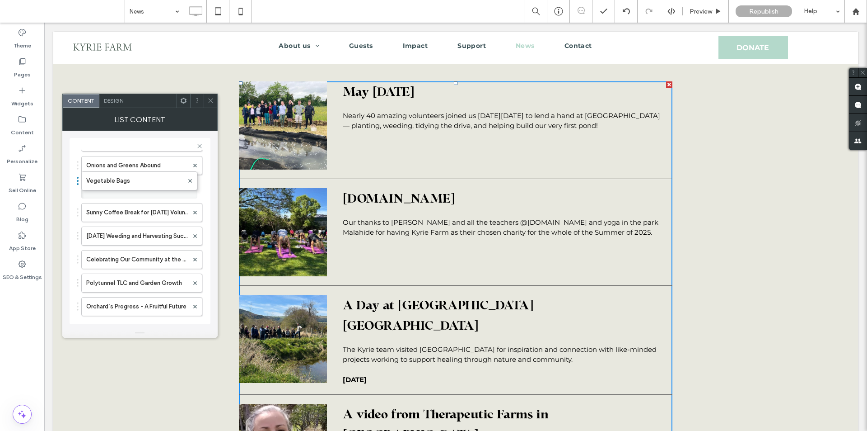
drag, startPoint x: 133, startPoint y: 263, endPoint x: 120, endPoint y: 121, distance: 142.9
drag, startPoint x: 131, startPoint y: 236, endPoint x: 130, endPoint y: 140, distance: 96.7
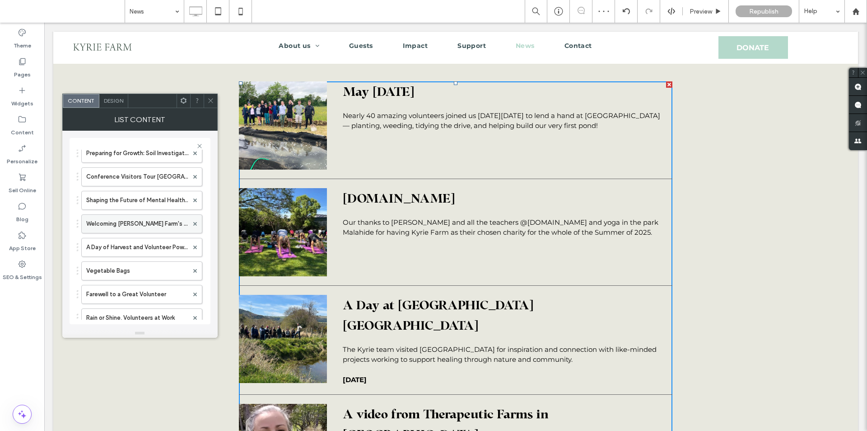
scroll to position [405, 0]
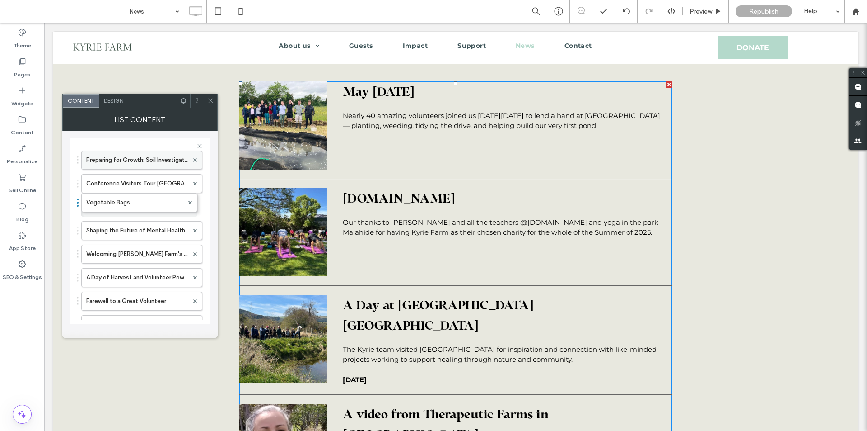
drag, startPoint x: 103, startPoint y: 279, endPoint x: 113, endPoint y: 162, distance: 117.4
drag, startPoint x: 78, startPoint y: 250, endPoint x: 80, endPoint y: 158, distance: 92.2
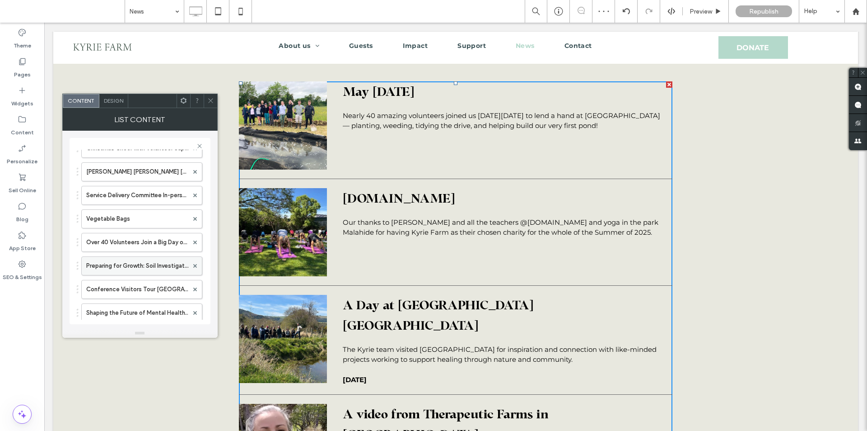
scroll to position [269, 0]
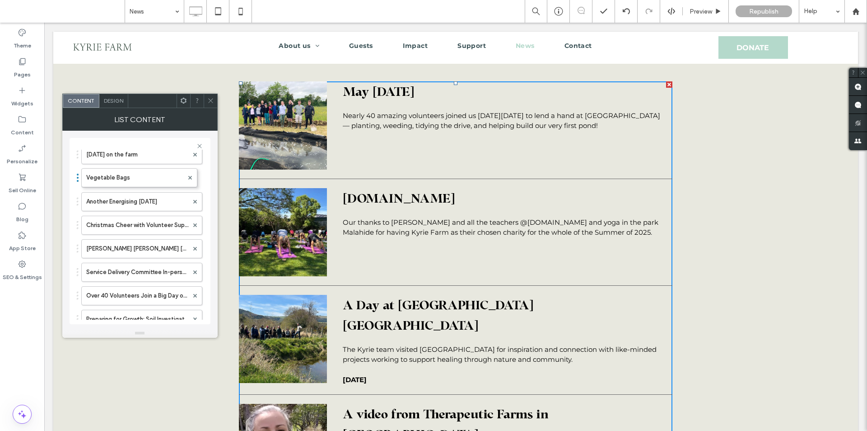
drag, startPoint x: 78, startPoint y: 273, endPoint x: 79, endPoint y: 99, distance: 173.9
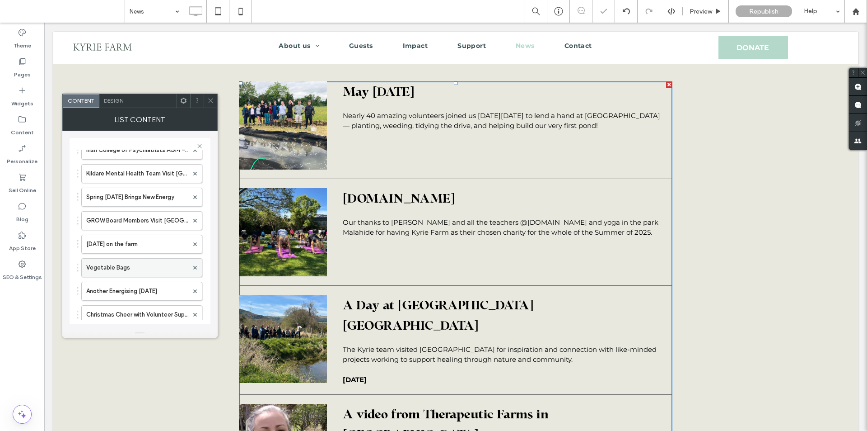
scroll to position [179, 0]
drag, startPoint x: 110, startPoint y: 267, endPoint x: 107, endPoint y: 117, distance: 150.5
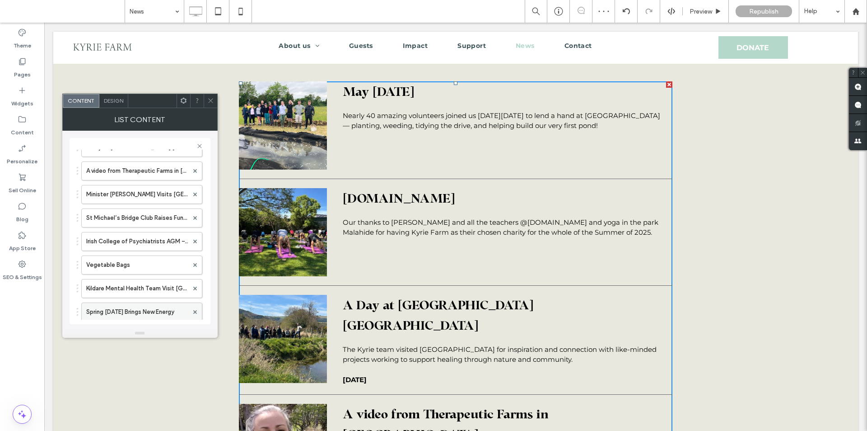
scroll to position [43, 0]
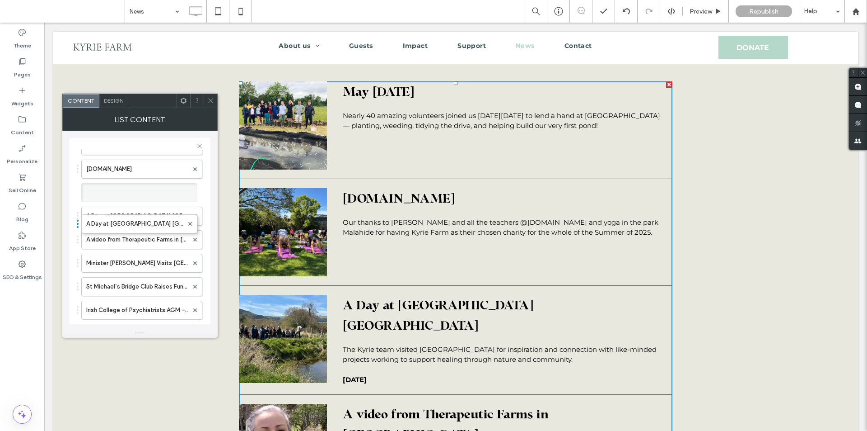
drag, startPoint x: 116, startPoint y: 311, endPoint x: 130, endPoint y: 192, distance: 120.6
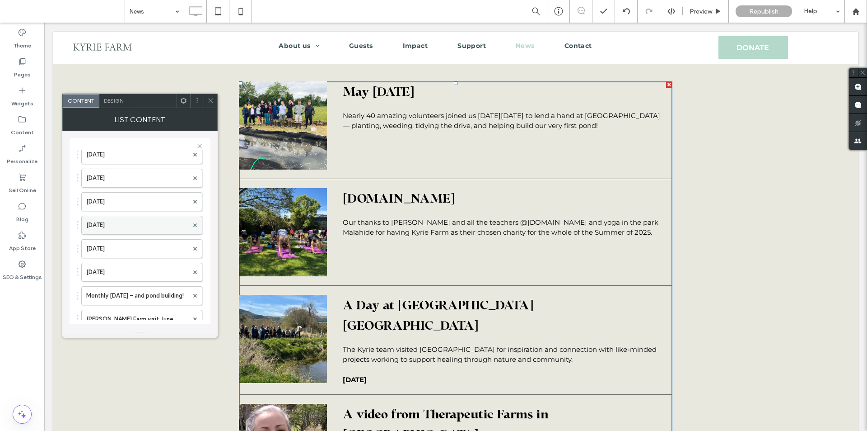
scroll to position [1310, 0]
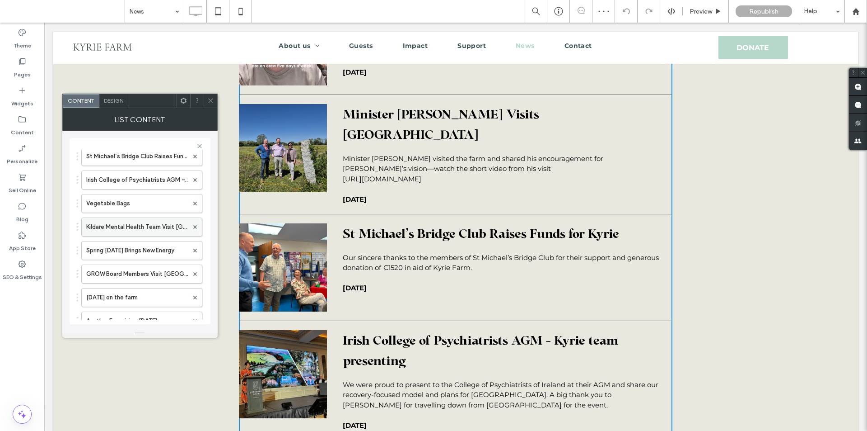
scroll to position [136, 0]
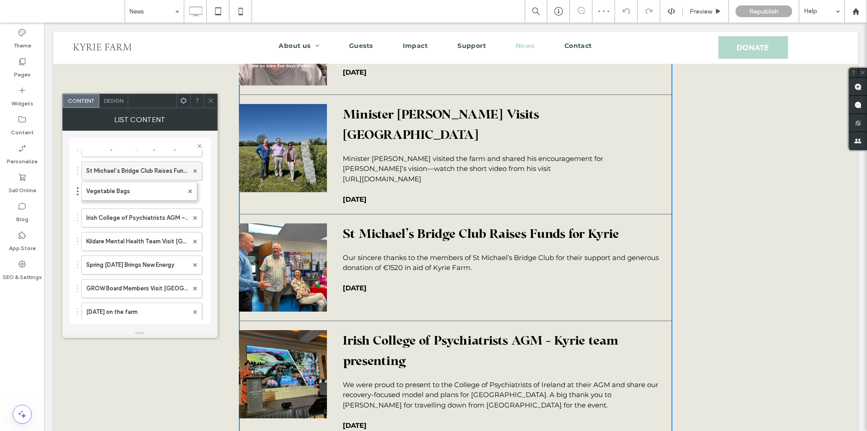
drag, startPoint x: 113, startPoint y: 219, endPoint x: 115, endPoint y: 179, distance: 39.3
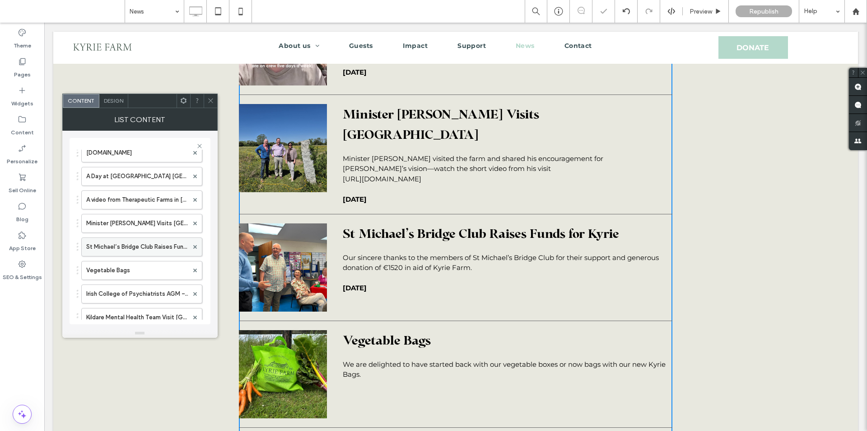
scroll to position [45, 0]
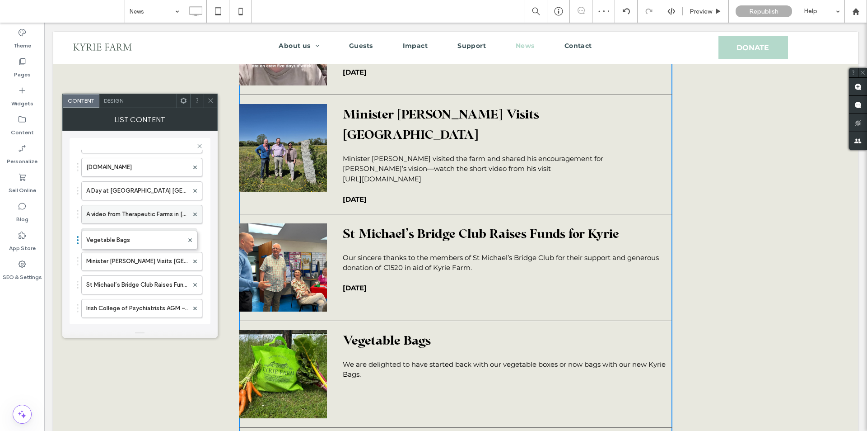
drag, startPoint x: 113, startPoint y: 287, endPoint x: 121, endPoint y: 223, distance: 64.2
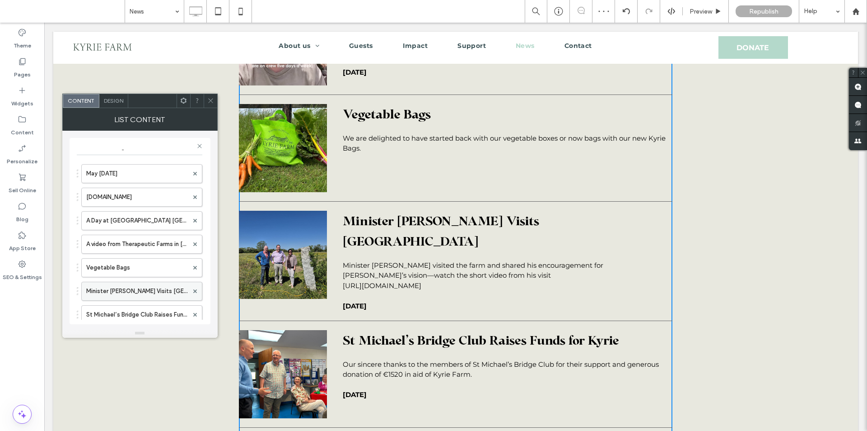
scroll to position [0, 0]
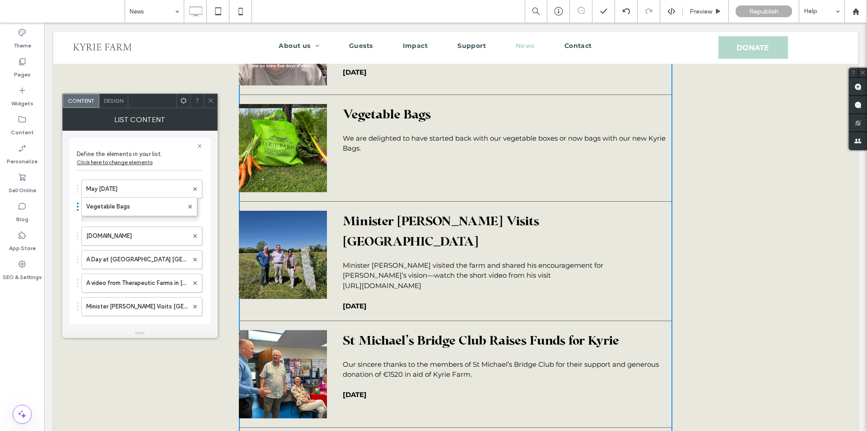
drag, startPoint x: 118, startPoint y: 287, endPoint x: 122, endPoint y: 152, distance: 135.1
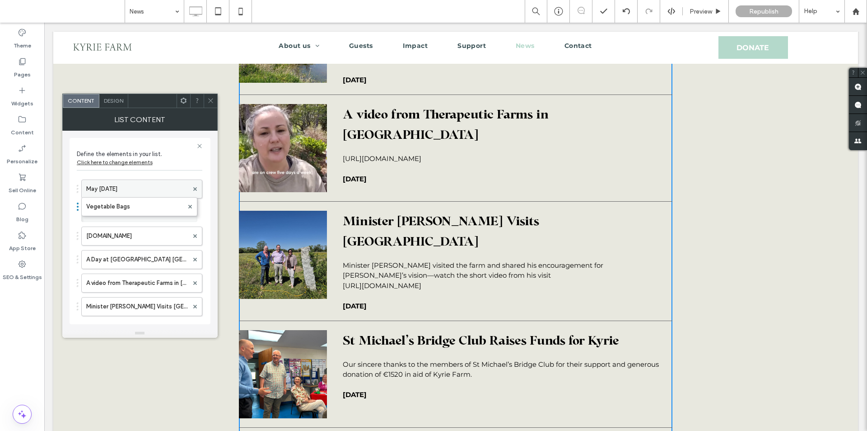
scroll to position [756, 0]
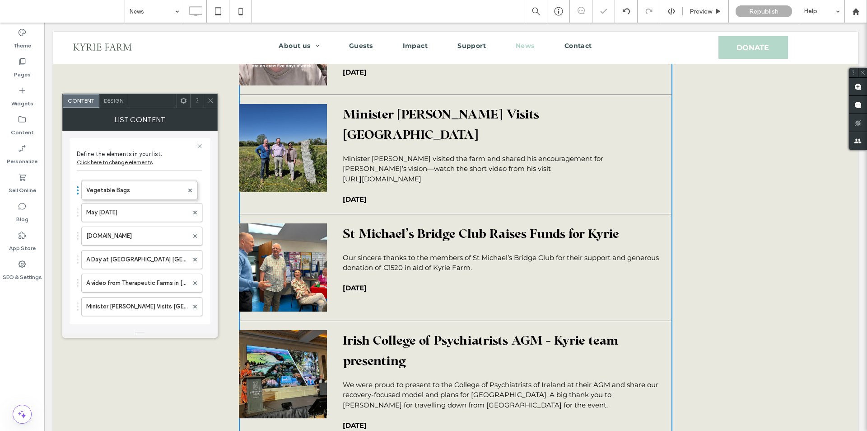
drag, startPoint x: 116, startPoint y: 215, endPoint x: 116, endPoint y: 173, distance: 42.0
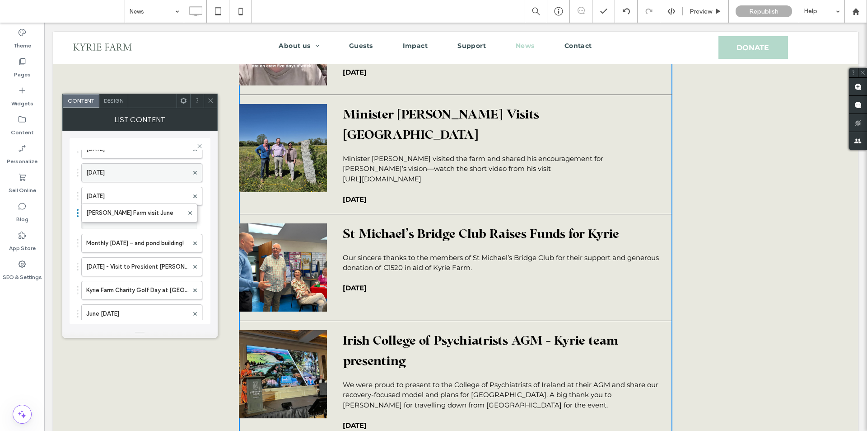
drag, startPoint x: 107, startPoint y: 245, endPoint x: 113, endPoint y: 171, distance: 74.4
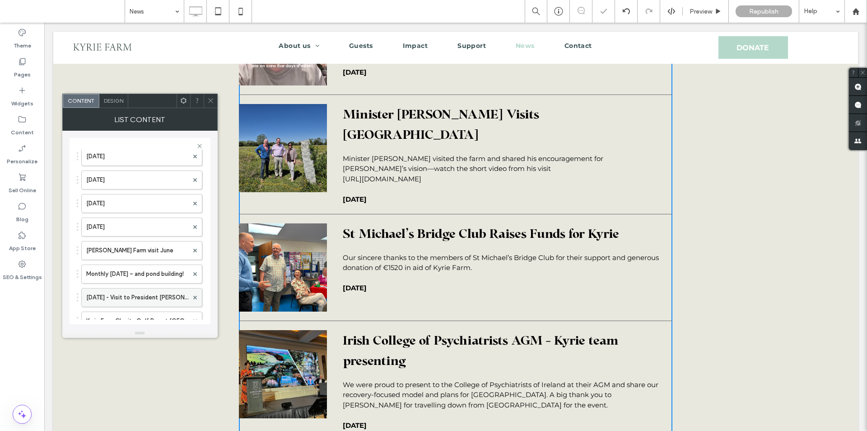
scroll to position [1310, 0]
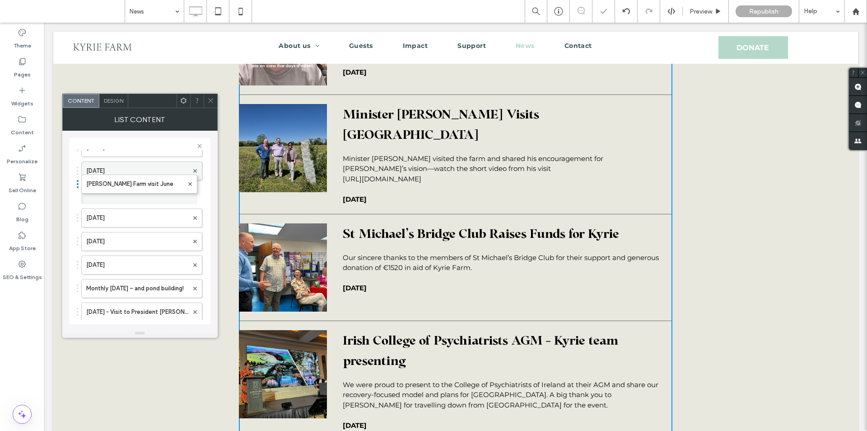
drag, startPoint x: 117, startPoint y: 267, endPoint x: 120, endPoint y: 164, distance: 103.5
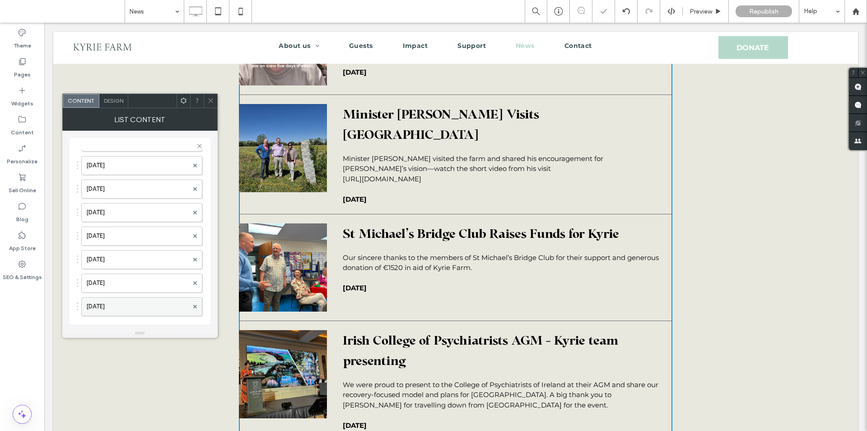
scroll to position [1220, 0]
drag, startPoint x: 106, startPoint y: 285, endPoint x: 101, endPoint y: 149, distance: 136.1
drag, startPoint x: 119, startPoint y: 300, endPoint x: 119, endPoint y: 175, distance: 125.6
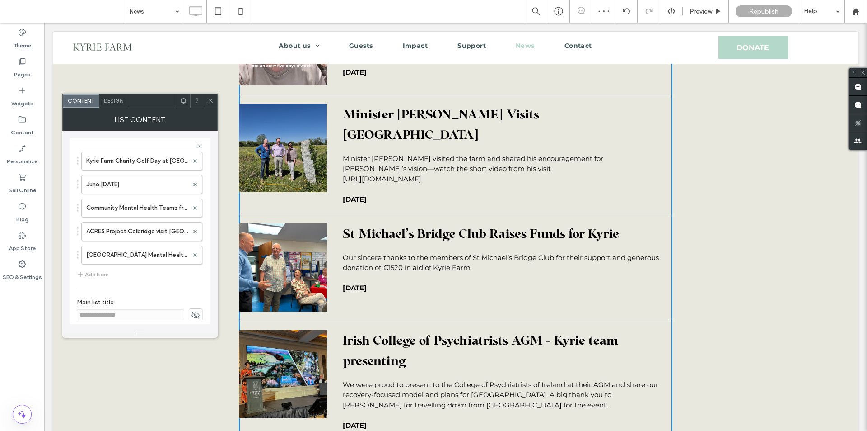
scroll to position [1469, 0]
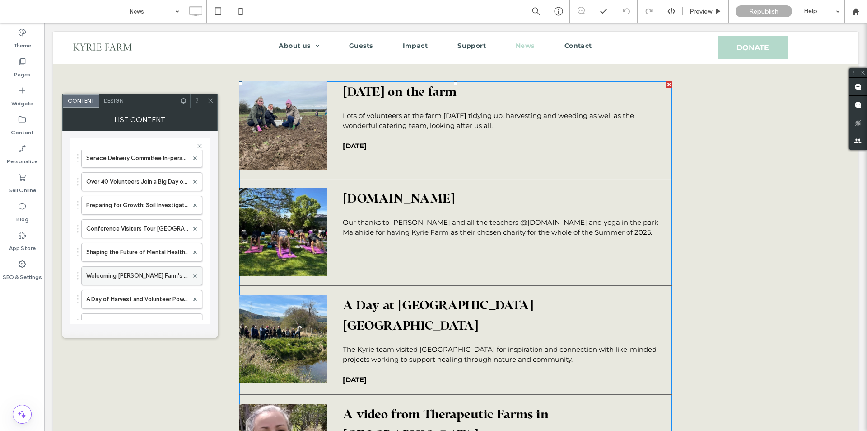
scroll to position [271, 0]
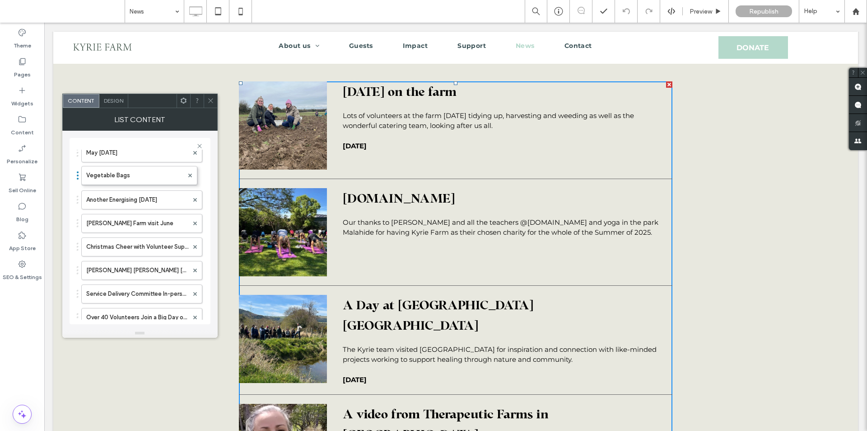
drag, startPoint x: 112, startPoint y: 225, endPoint x: 115, endPoint y: 133, distance: 92.2
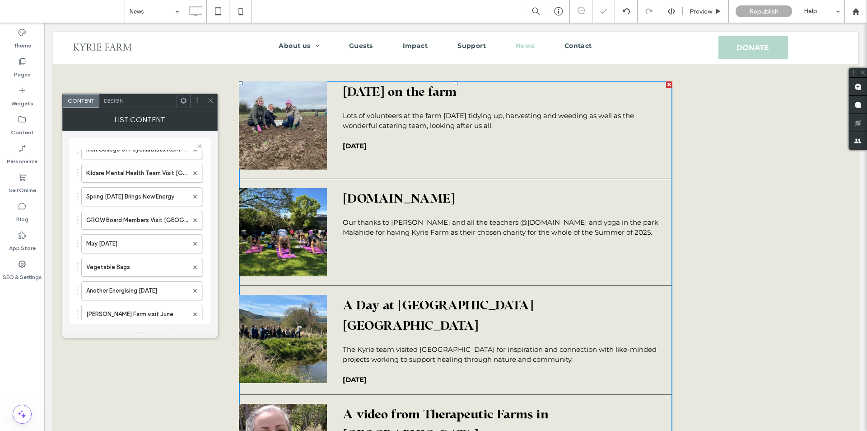
scroll to position [136, 0]
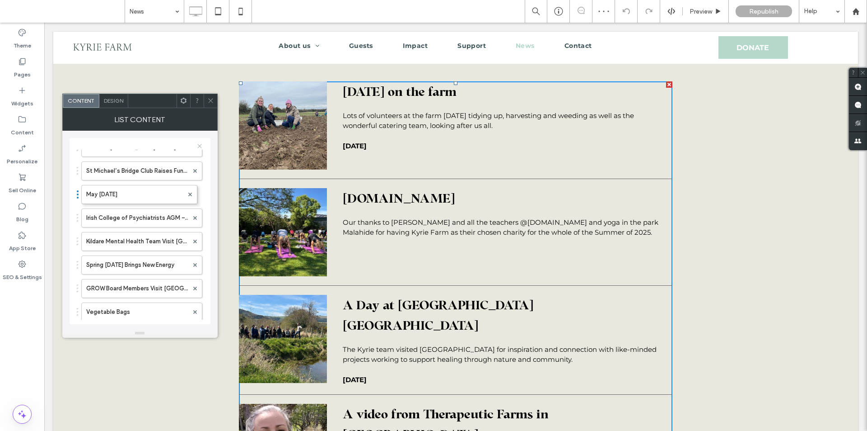
drag, startPoint x: 112, startPoint y: 289, endPoint x: 119, endPoint y: 145, distance: 143.4
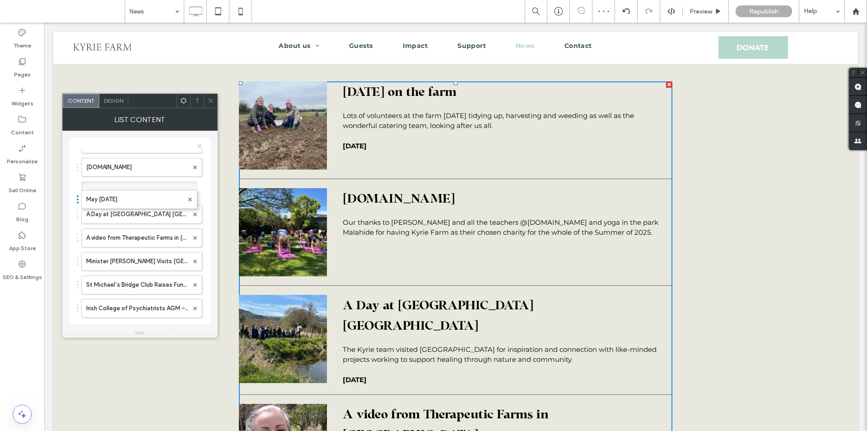
drag, startPoint x: 121, startPoint y: 284, endPoint x: 127, endPoint y: 147, distance: 137.5
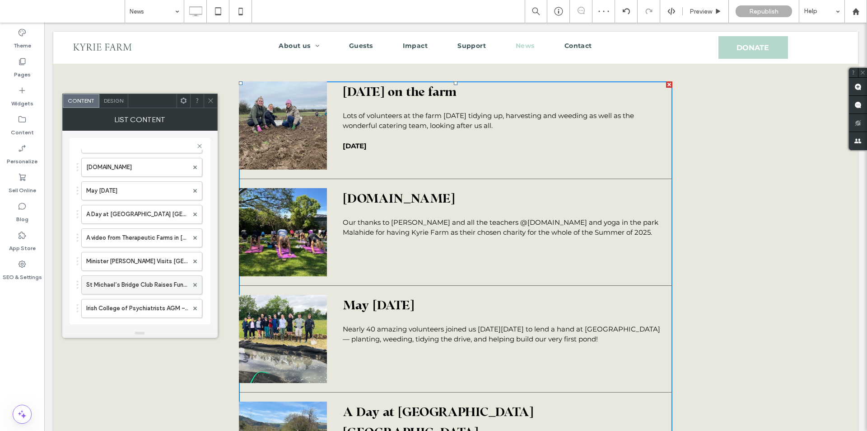
scroll to position [0, 0]
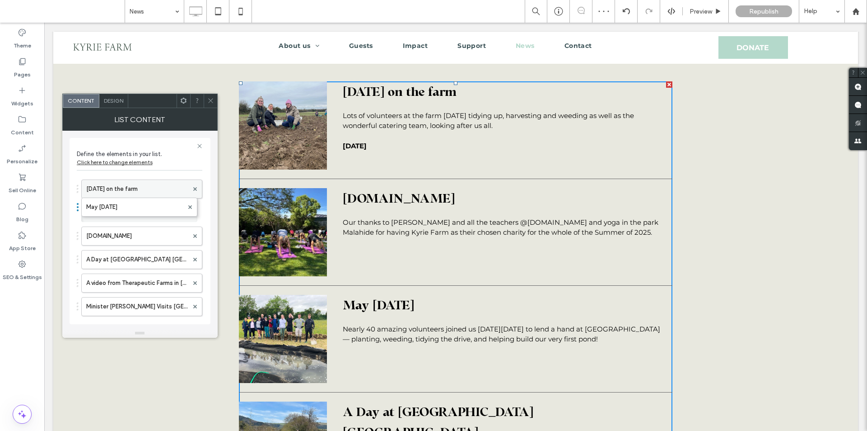
drag, startPoint x: 116, startPoint y: 236, endPoint x: 116, endPoint y: 191, distance: 45.6
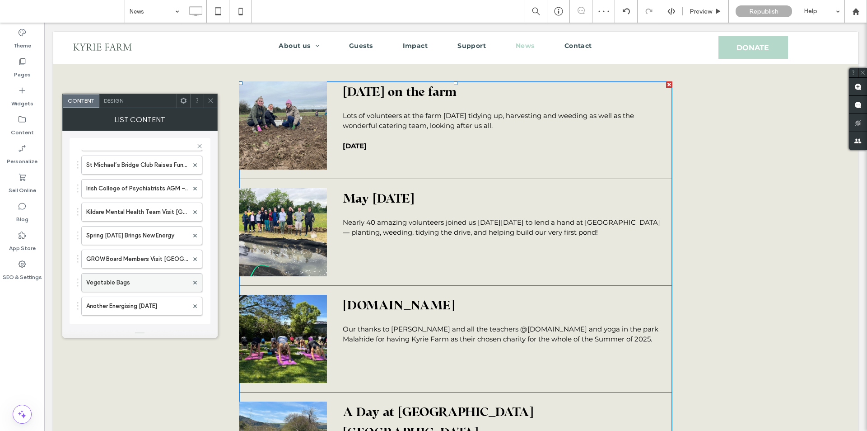
scroll to position [181, 0]
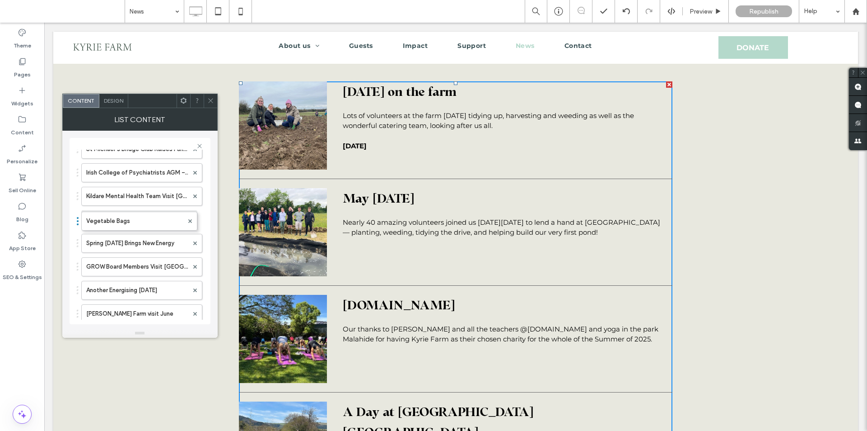
drag, startPoint x: 102, startPoint y: 266, endPoint x: 112, endPoint y: 185, distance: 81.0
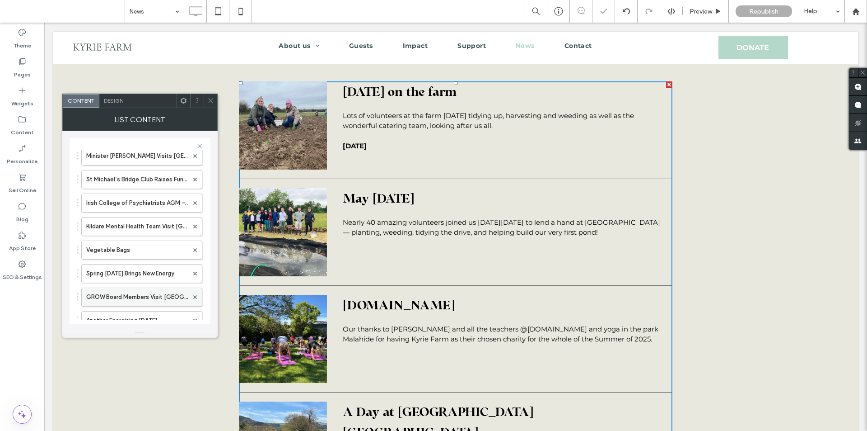
scroll to position [136, 0]
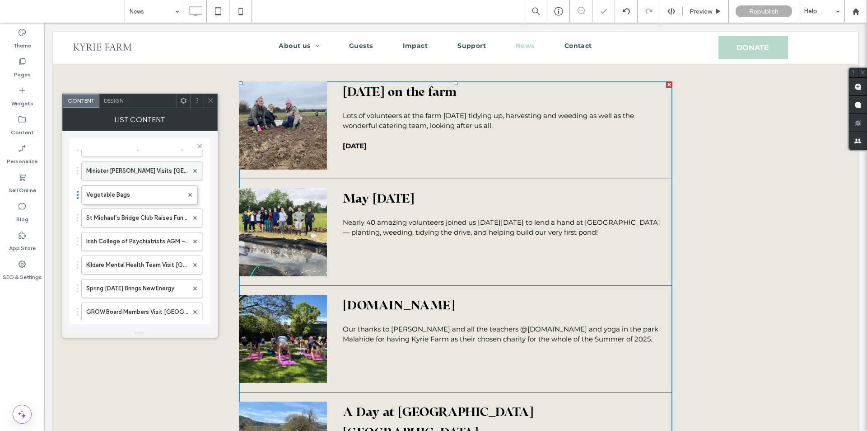
drag, startPoint x: 108, startPoint y: 268, endPoint x: 108, endPoint y: 170, distance: 98.0
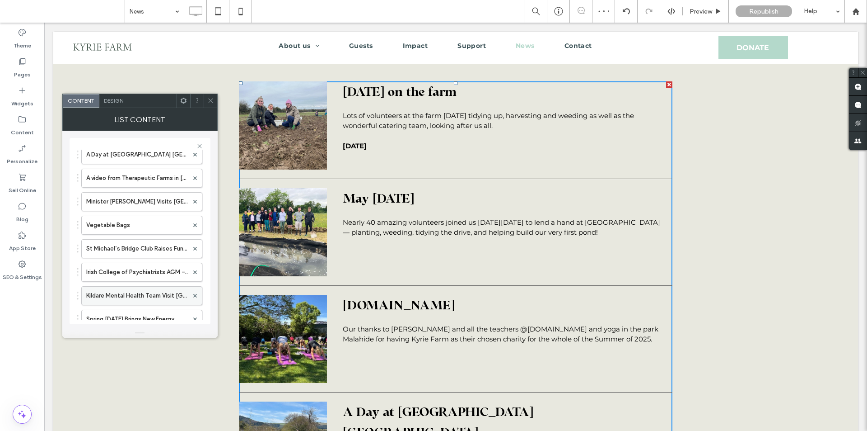
scroll to position [45, 0]
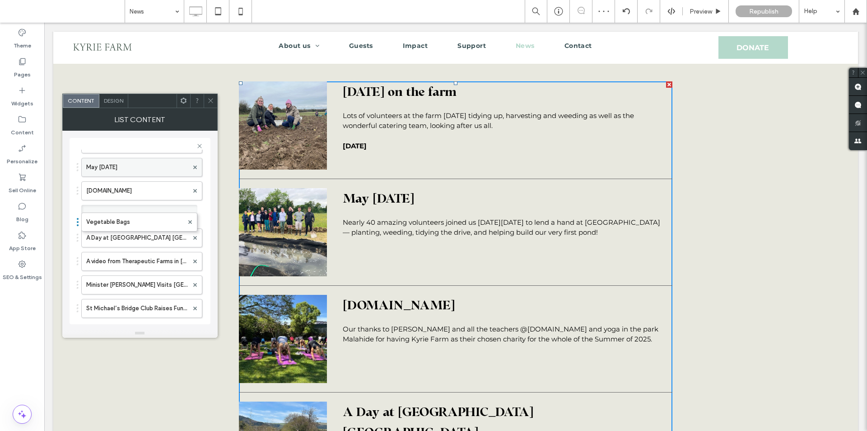
drag, startPoint x: 109, startPoint y: 281, endPoint x: 108, endPoint y: 162, distance: 119.3
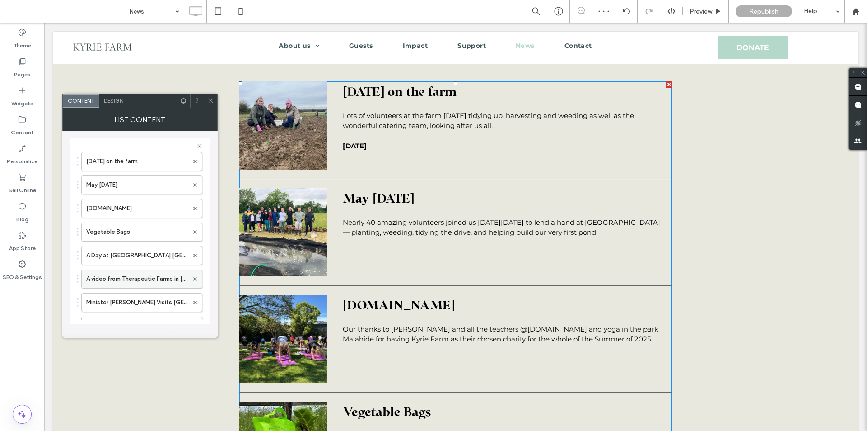
scroll to position [0, 0]
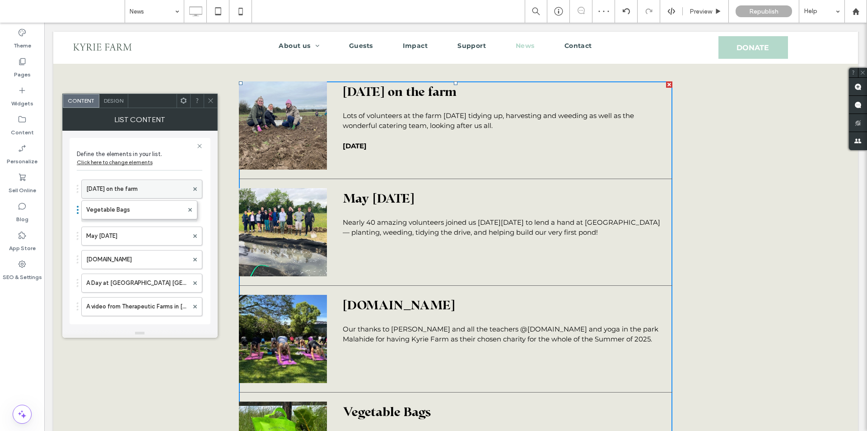
drag, startPoint x: 108, startPoint y: 258, endPoint x: 112, endPoint y: 181, distance: 77.3
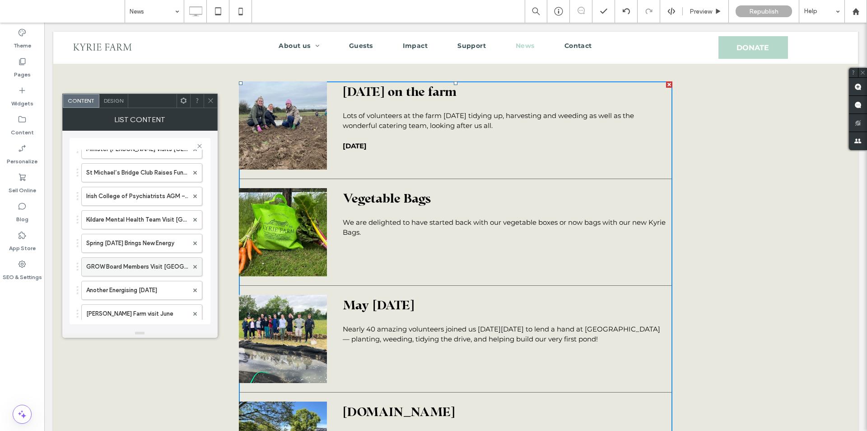
scroll to position [226, 0]
drag, startPoint x: 135, startPoint y: 267, endPoint x: 141, endPoint y: 209, distance: 58.6
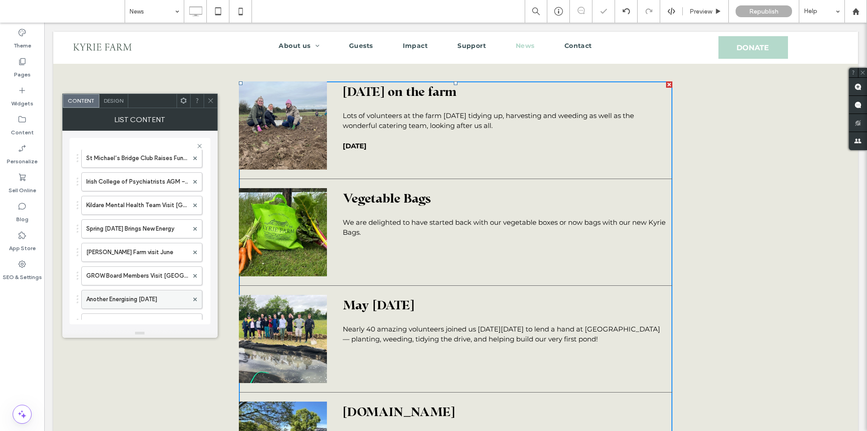
scroll to position [181, 0]
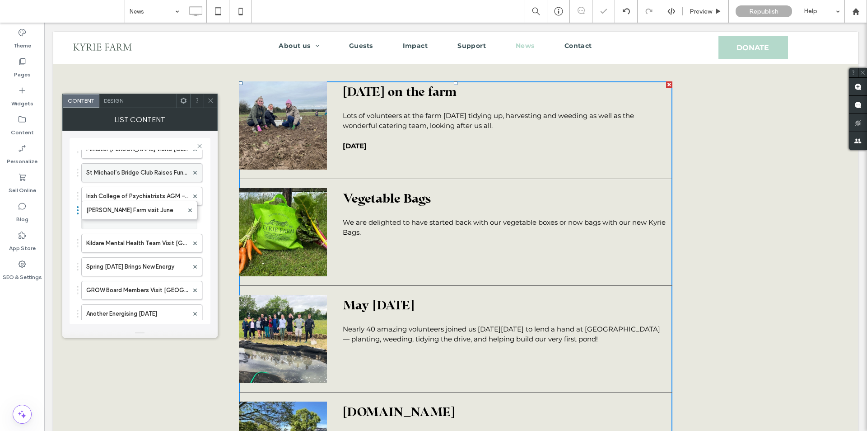
drag, startPoint x: 125, startPoint y: 266, endPoint x: 135, endPoint y: 174, distance: 92.7
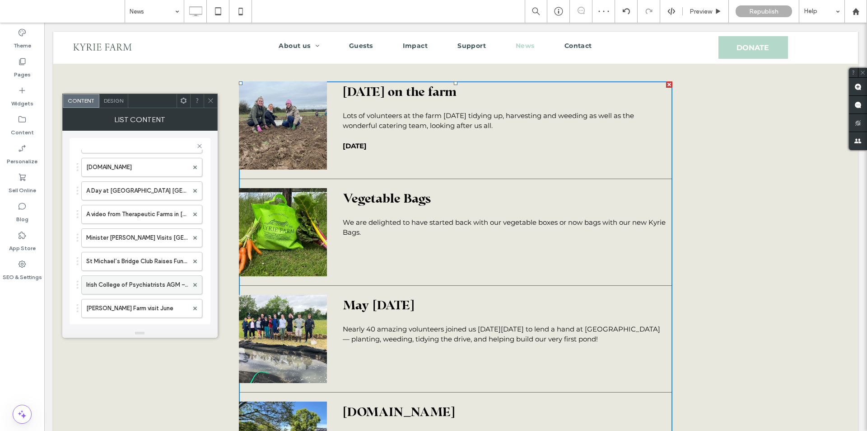
scroll to position [90, 0]
drag, startPoint x: 112, startPoint y: 308, endPoint x: 124, endPoint y: 181, distance: 127.5
drag, startPoint x: 122, startPoint y: 262, endPoint x: 128, endPoint y: 163, distance: 99.6
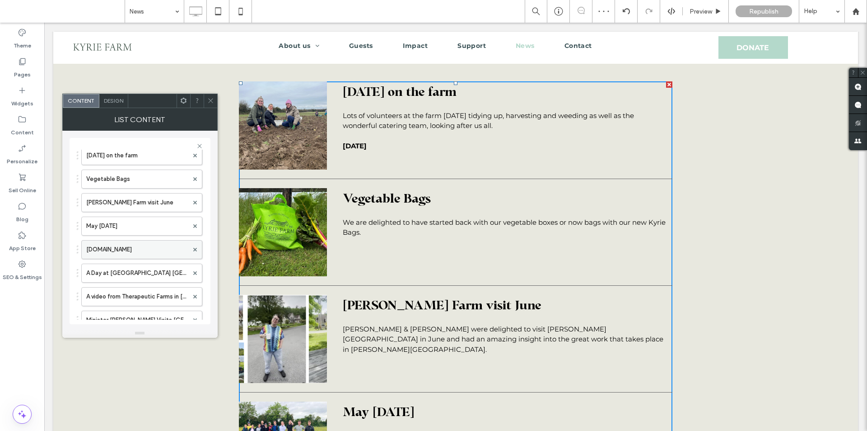
scroll to position [0, 0]
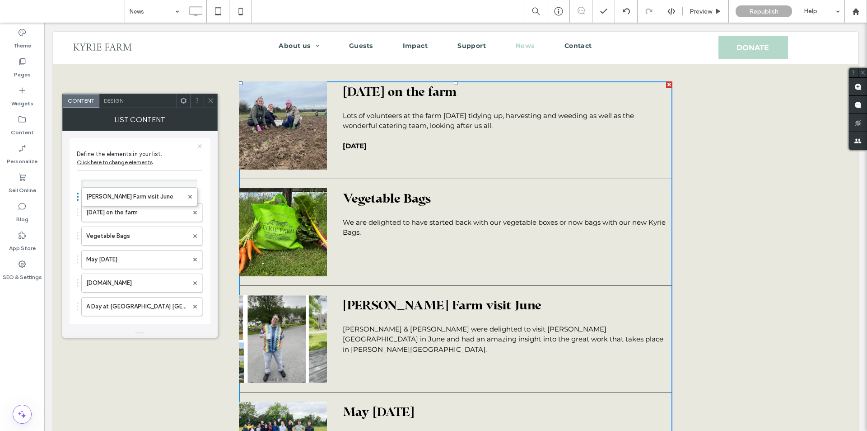
drag, startPoint x: 122, startPoint y: 238, endPoint x: 132, endPoint y: 143, distance: 95.8
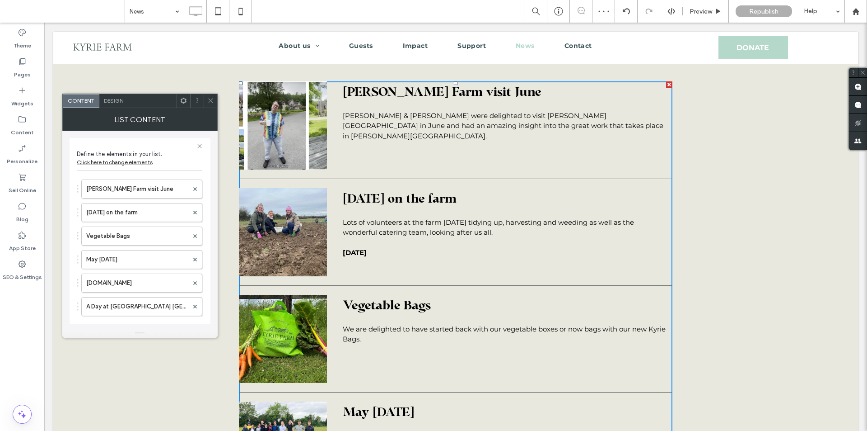
drag, startPoint x: 132, startPoint y: 163, endPoint x: 123, endPoint y: 171, distance: 11.9
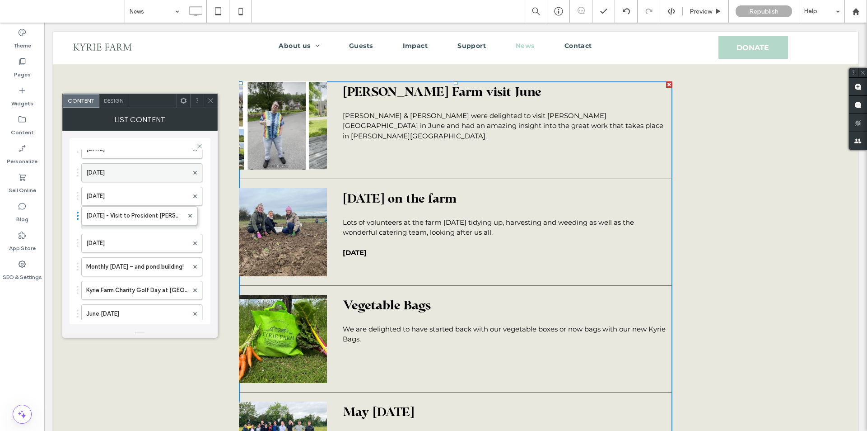
drag, startPoint x: 116, startPoint y: 263, endPoint x: 122, endPoint y: 166, distance: 96.9
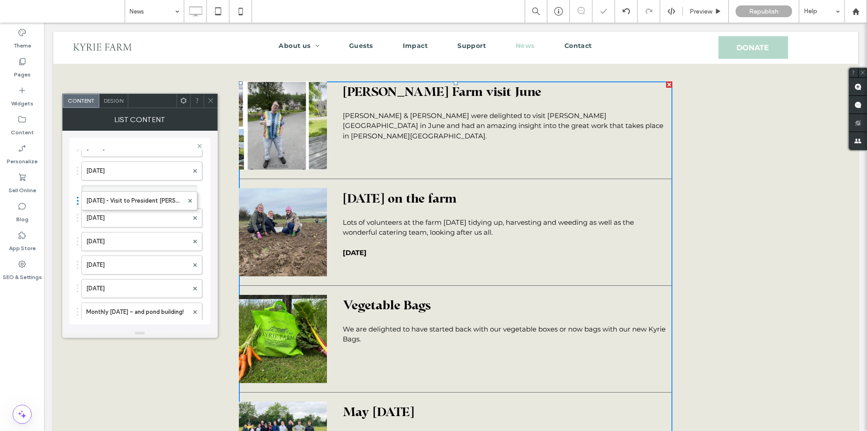
drag, startPoint x: 108, startPoint y: 265, endPoint x: 98, endPoint y: 157, distance: 107.9
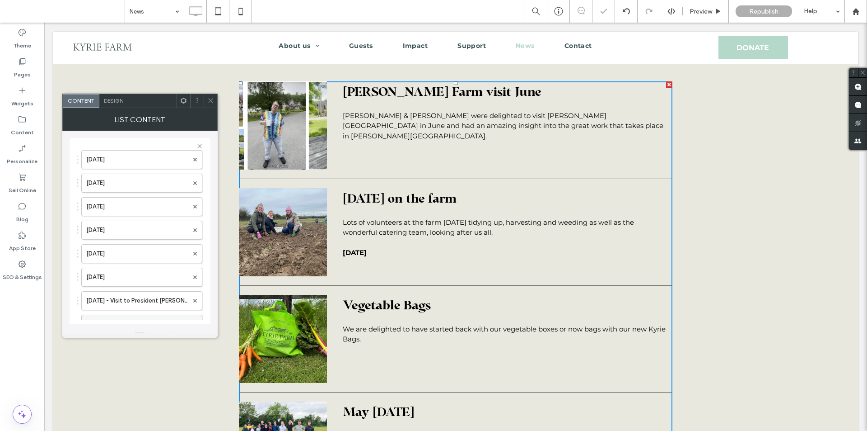
scroll to position [1220, 0]
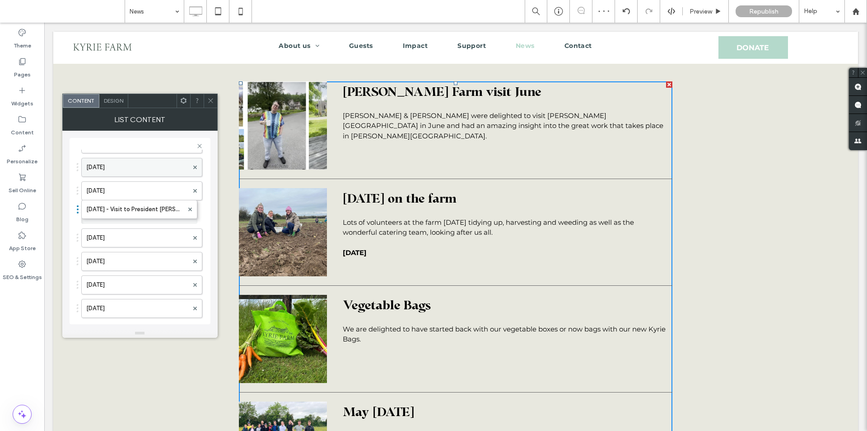
drag, startPoint x: 104, startPoint y: 283, endPoint x: 110, endPoint y: 164, distance: 119.4
drag, startPoint x: 115, startPoint y: 306, endPoint x: 118, endPoint y: 162, distance: 144.2
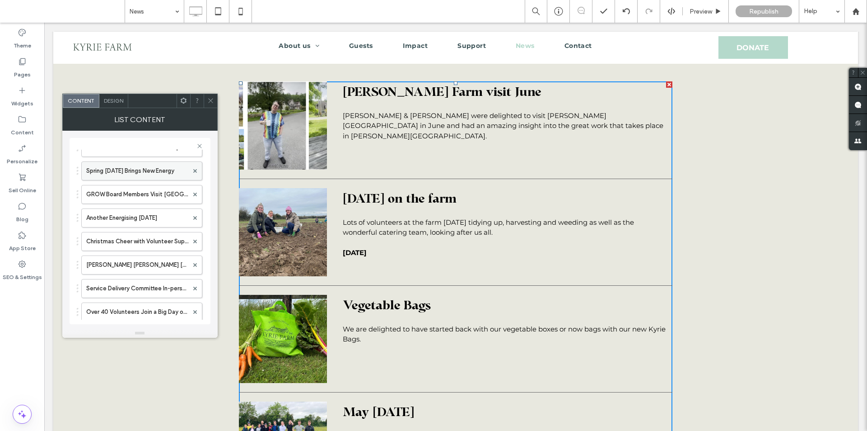
scroll to position [271, 0]
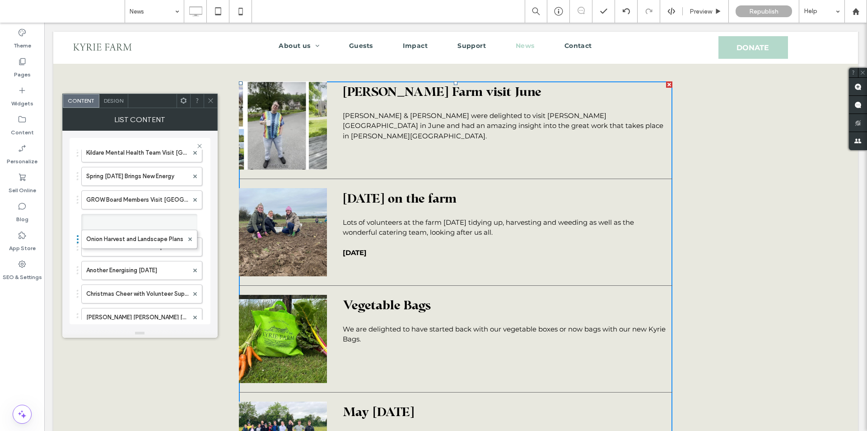
drag, startPoint x: 79, startPoint y: 257, endPoint x: 101, endPoint y: 218, distance: 44.7
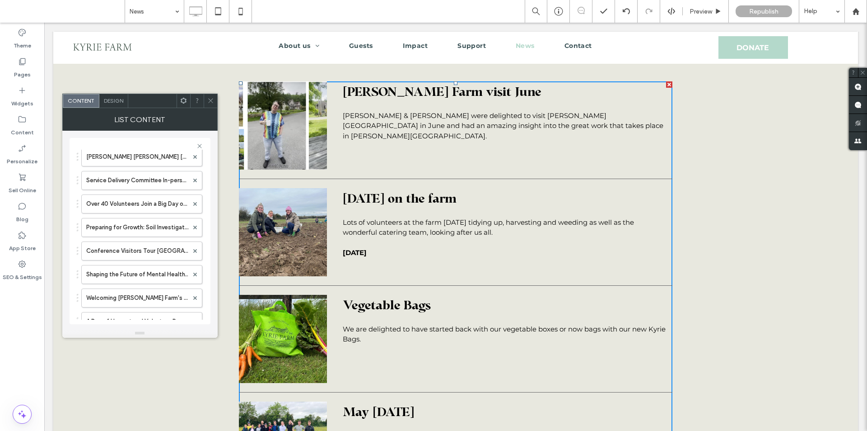
scroll to position [407, 0]
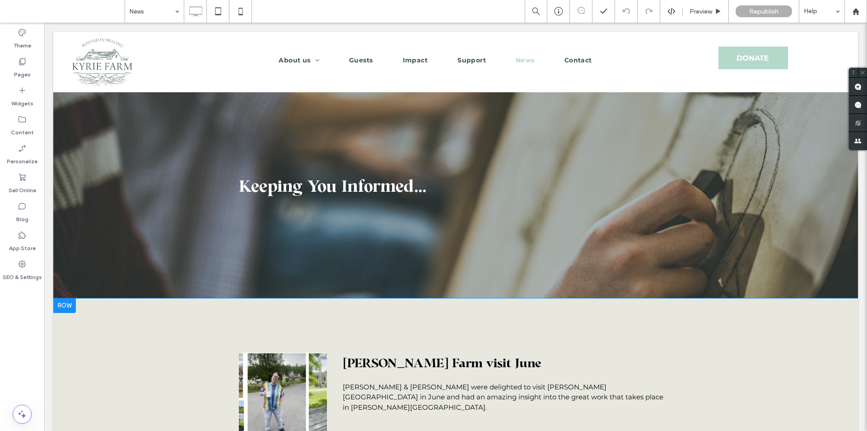
scroll to position [238, 0]
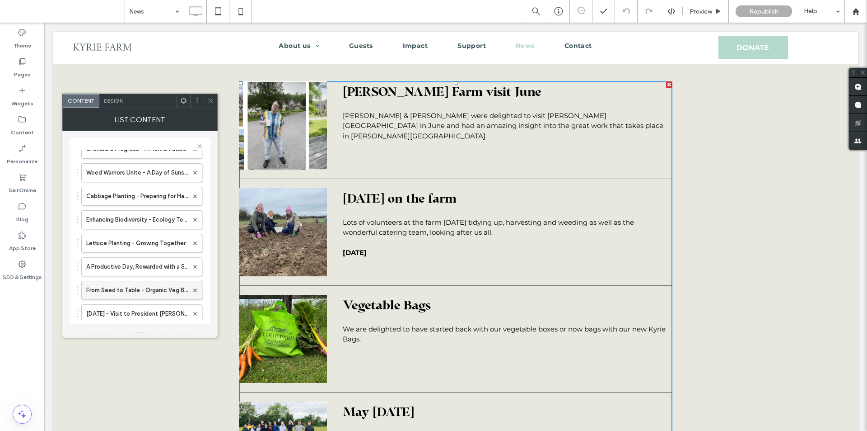
scroll to position [858, 0]
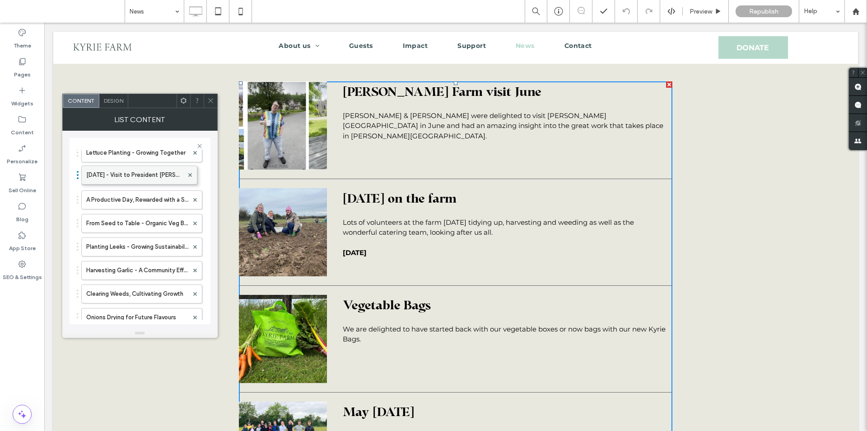
drag, startPoint x: 141, startPoint y: 223, endPoint x: 144, endPoint y: 167, distance: 55.6
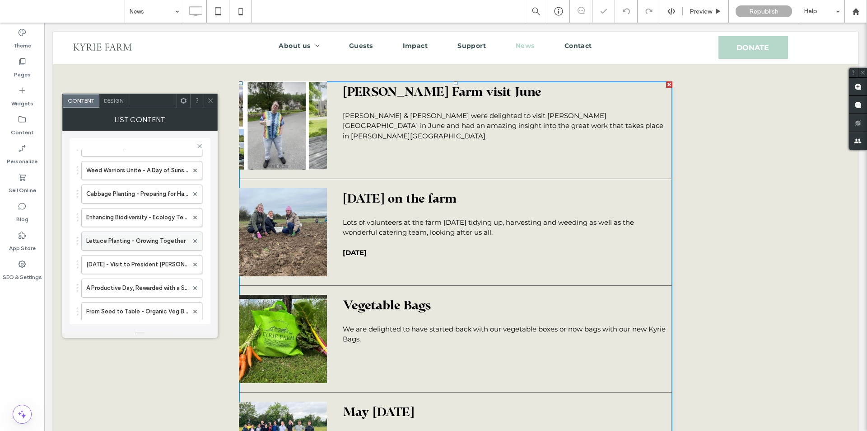
scroll to position [768, 0]
drag, startPoint x: 144, startPoint y: 267, endPoint x: 142, endPoint y: 166, distance: 100.8
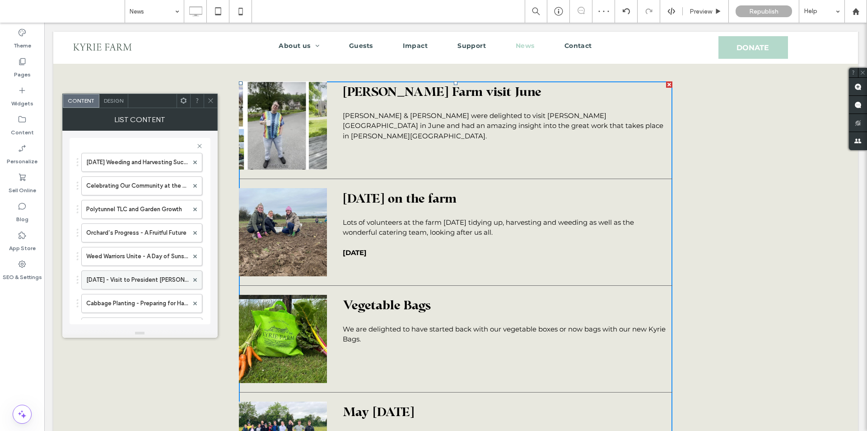
scroll to position [678, 0]
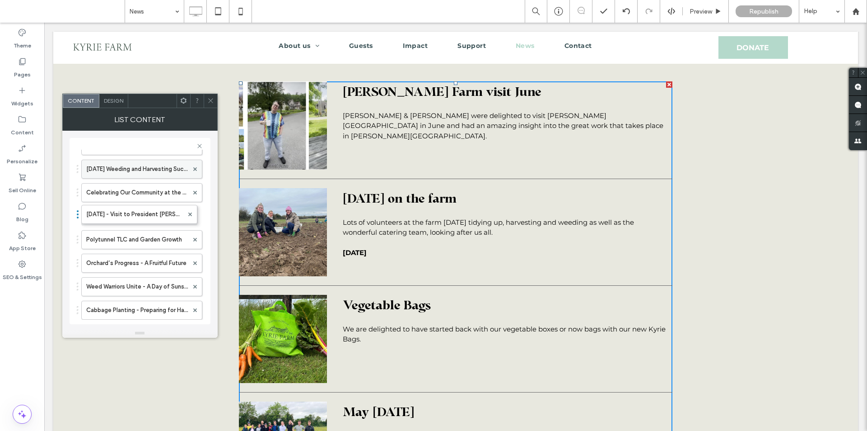
drag, startPoint x: 123, startPoint y: 284, endPoint x: 119, endPoint y: 162, distance: 122.5
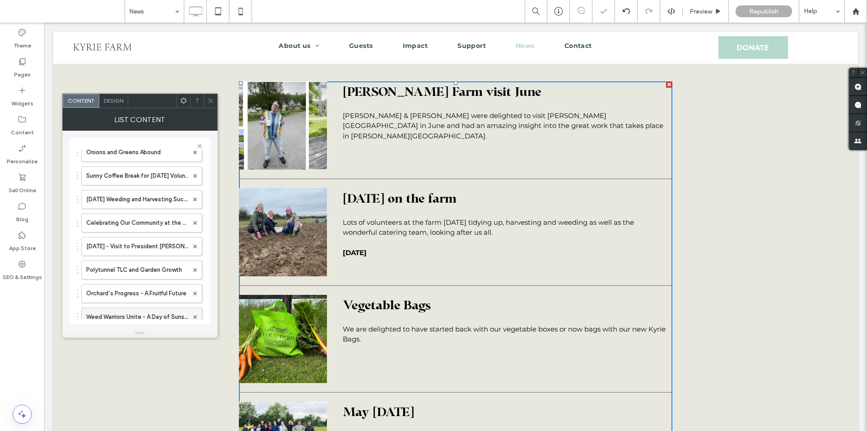
scroll to position [587, 0]
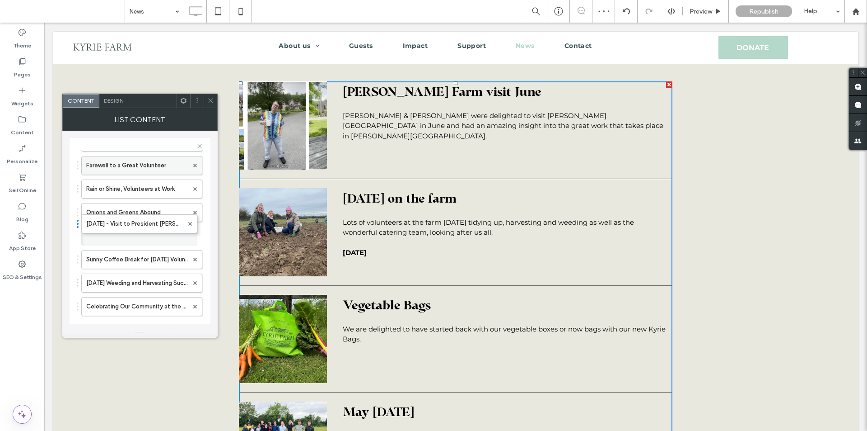
drag, startPoint x: 145, startPoint y: 307, endPoint x: 138, endPoint y: 173, distance: 133.9
drag, startPoint x: 147, startPoint y: 282, endPoint x: 141, endPoint y: 176, distance: 106.3
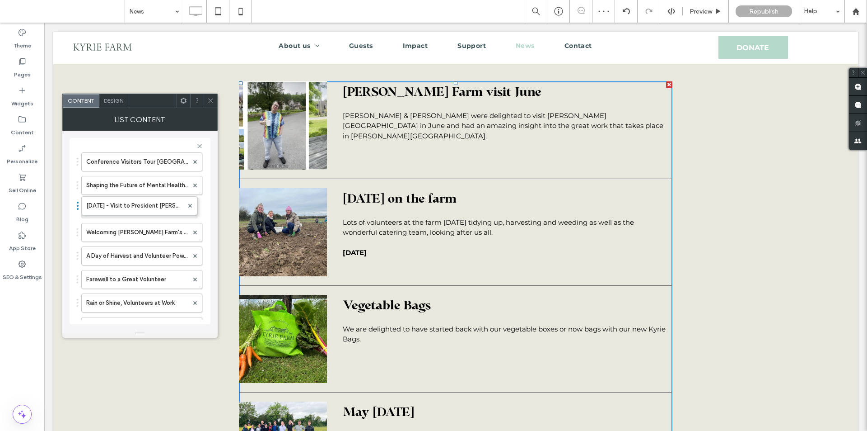
drag, startPoint x: 140, startPoint y: 255, endPoint x: 138, endPoint y: 151, distance: 103.9
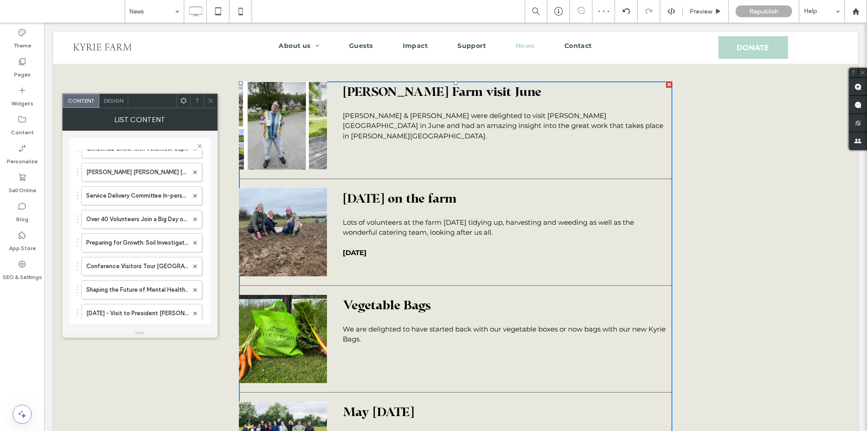
scroll to position [407, 0]
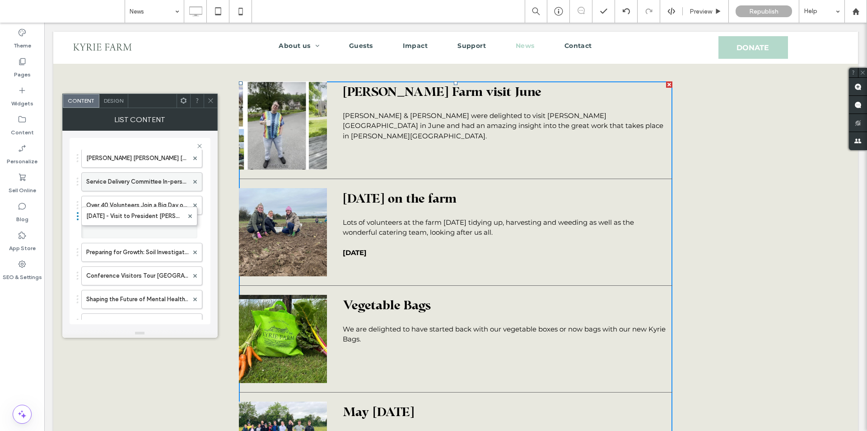
drag, startPoint x: 118, startPoint y: 302, endPoint x: 123, endPoint y: 178, distance: 123.9
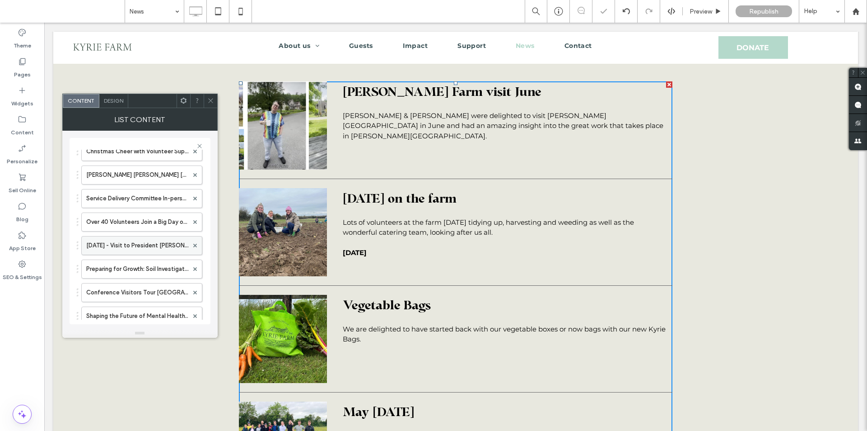
scroll to position [361, 0]
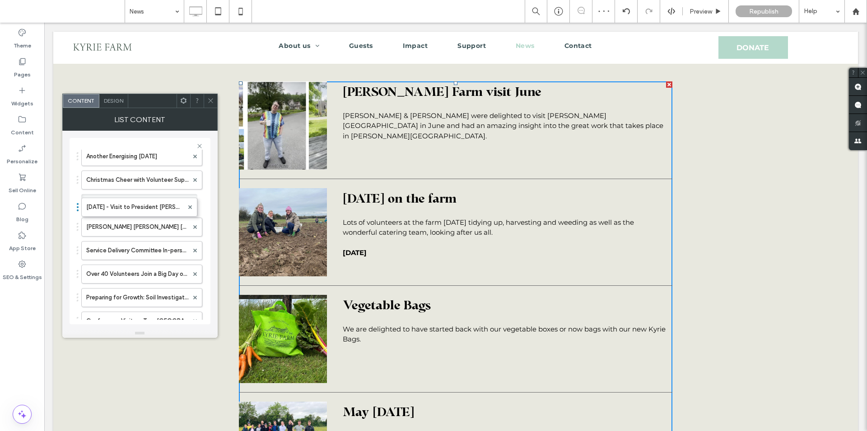
drag, startPoint x: 136, startPoint y: 273, endPoint x: 127, endPoint y: 135, distance: 138.0
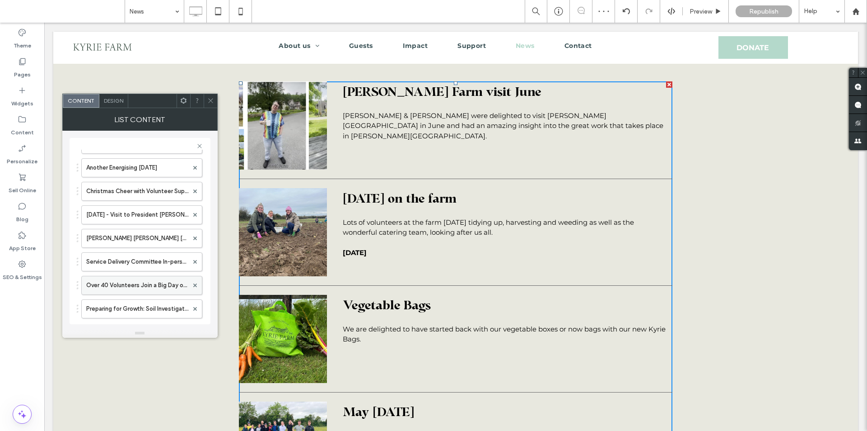
scroll to position [316, 0]
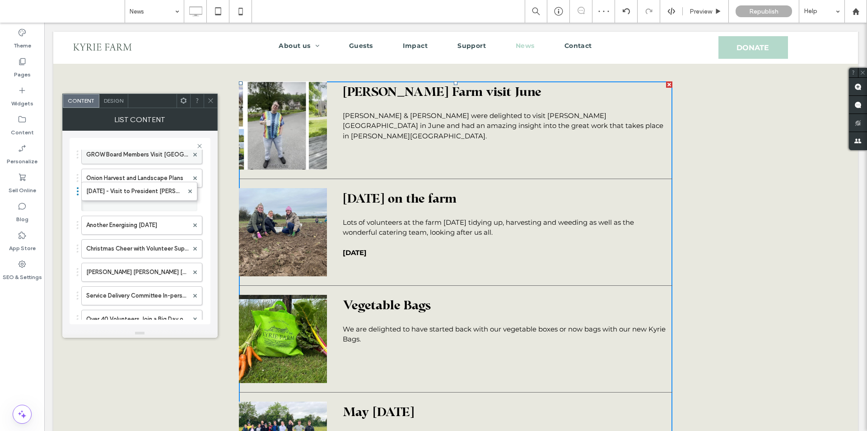
drag, startPoint x: 136, startPoint y: 250, endPoint x: 132, endPoint y: 160, distance: 89.5
drag, startPoint x: 138, startPoint y: 251, endPoint x: 133, endPoint y: 146, distance: 104.9
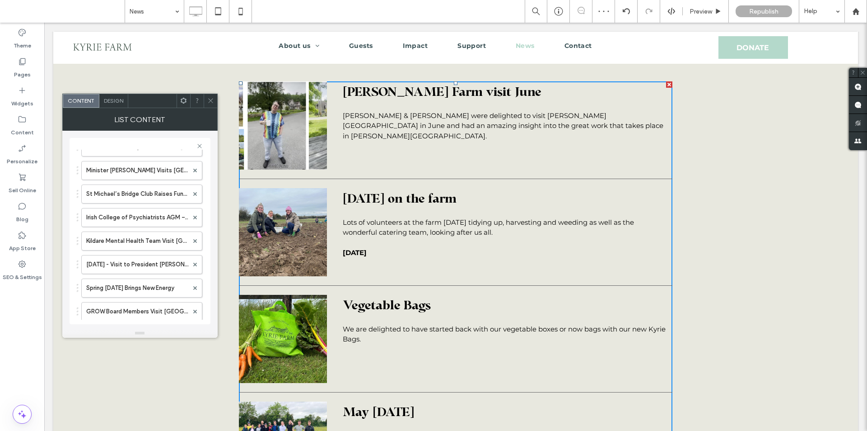
scroll to position [181, 0]
drag, startPoint x: 132, startPoint y: 269, endPoint x: 128, endPoint y: 145, distance: 123.9
drag, startPoint x: 109, startPoint y: 288, endPoint x: 109, endPoint y: 174, distance: 113.9
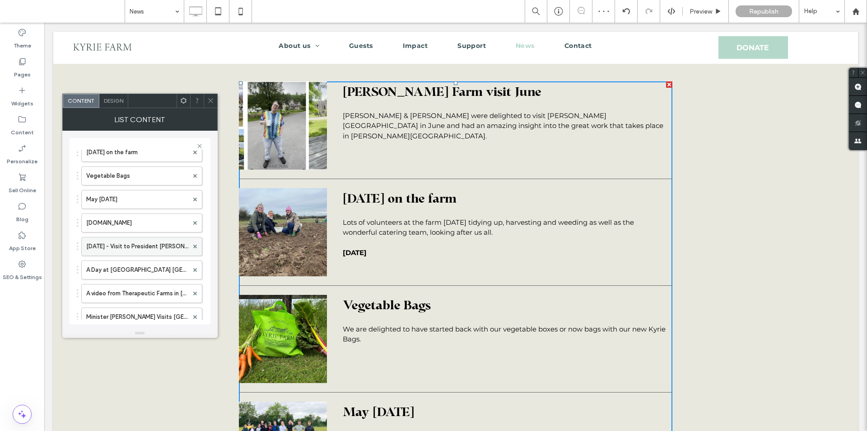
scroll to position [45, 0]
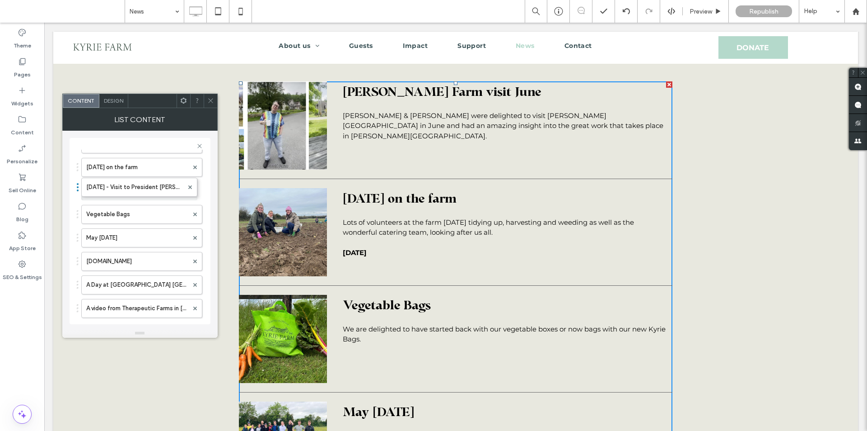
drag, startPoint x: 125, startPoint y: 265, endPoint x: 131, endPoint y: 155, distance: 110.0
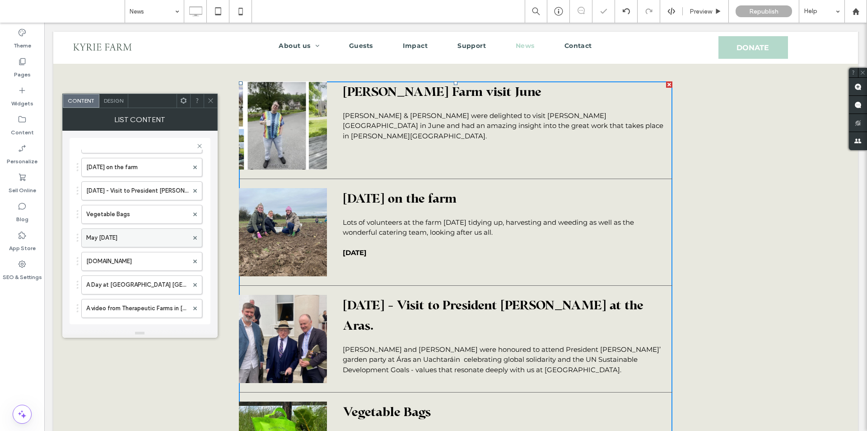
scroll to position [0, 0]
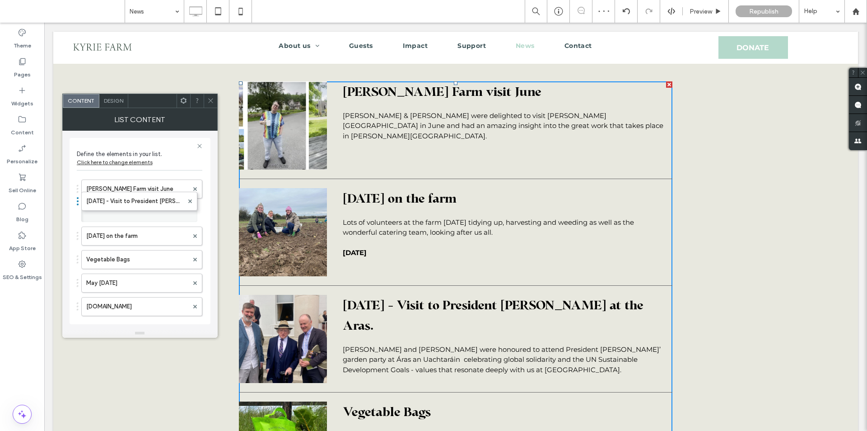
drag, startPoint x: 117, startPoint y: 235, endPoint x: 117, endPoint y: 153, distance: 82.7
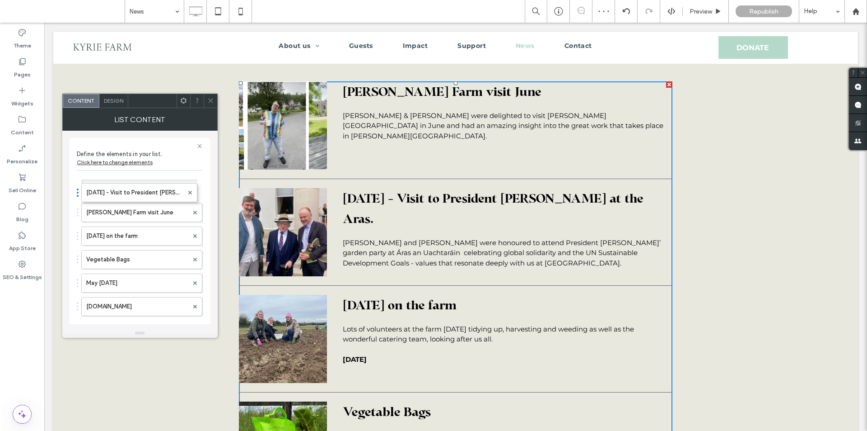
drag, startPoint x: 120, startPoint y: 206, endPoint x: 120, endPoint y: 169, distance: 37.0
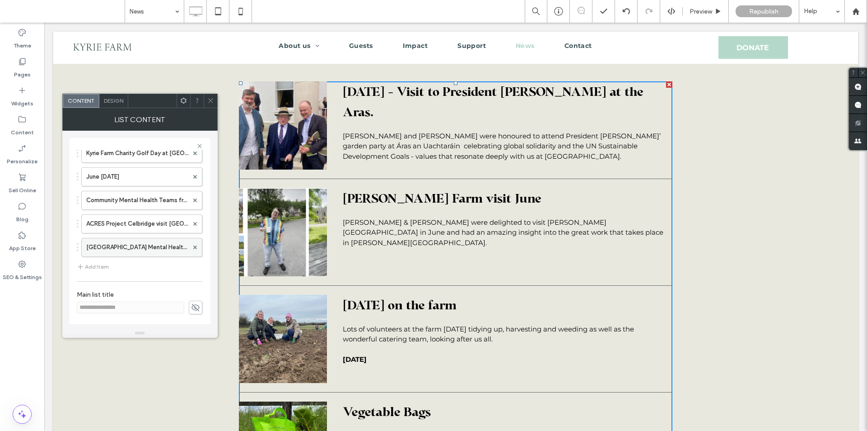
scroll to position [1402, 0]
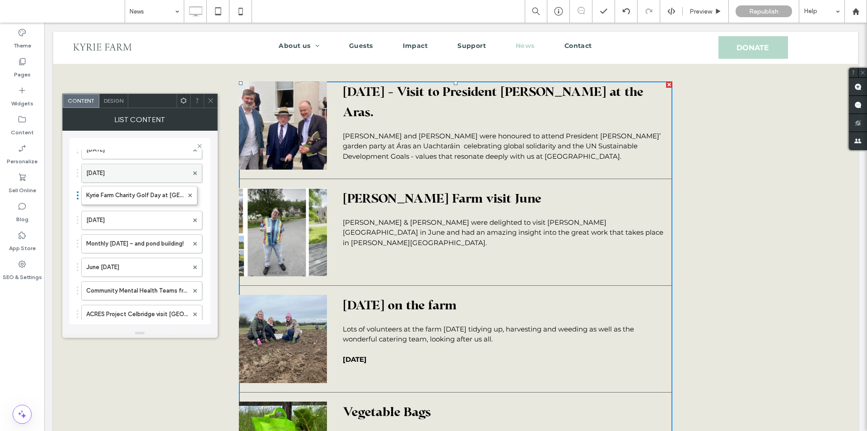
drag, startPoint x: 115, startPoint y: 245, endPoint x: 110, endPoint y: 165, distance: 80.1
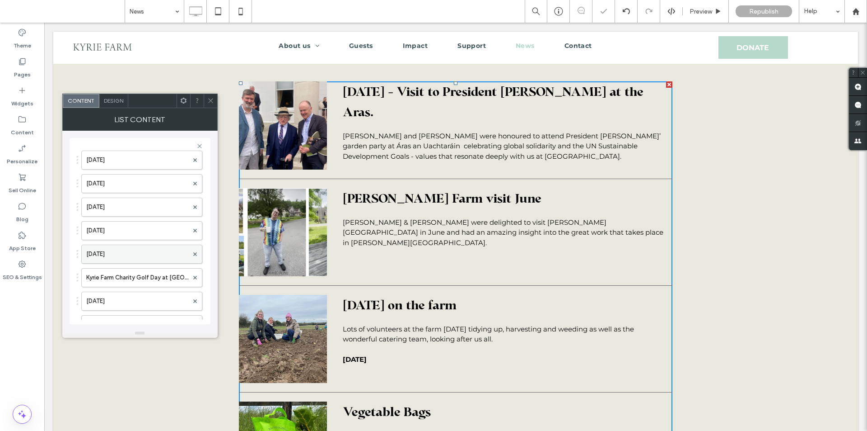
scroll to position [1312, 0]
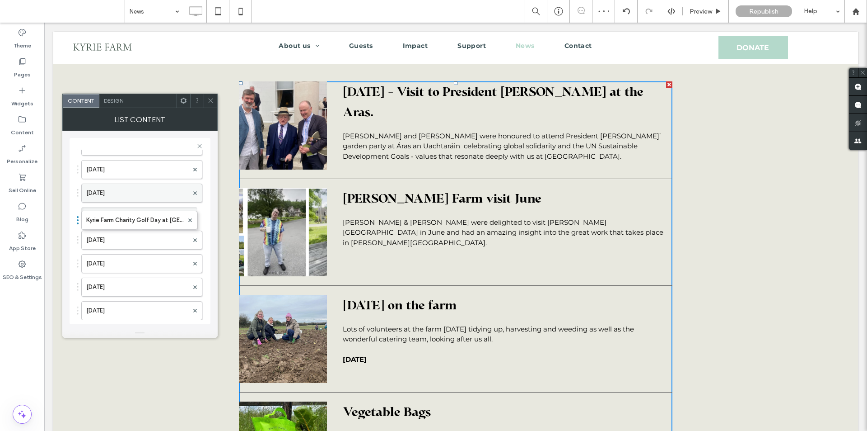
drag, startPoint x: 121, startPoint y: 286, endPoint x: 122, endPoint y: 192, distance: 94.0
drag, startPoint x: 128, startPoint y: 303, endPoint x: 117, endPoint y: 180, distance: 123.3
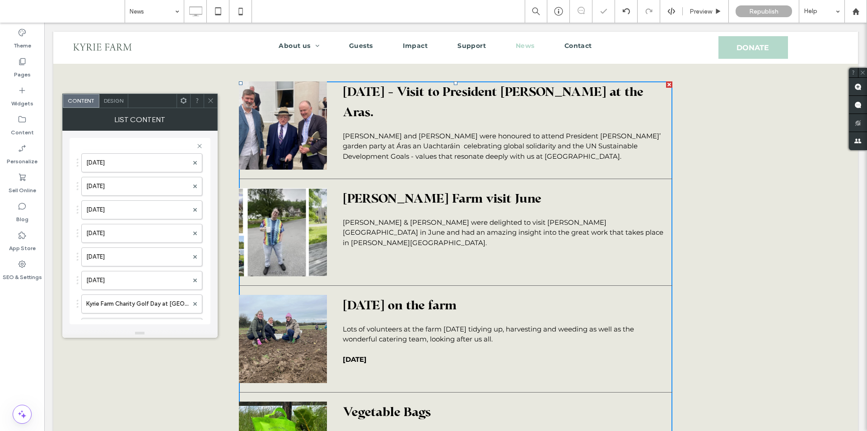
scroll to position [1176, 0]
drag, startPoint x: 133, startPoint y: 283, endPoint x: 131, endPoint y: 171, distance: 112.1
drag, startPoint x: 138, startPoint y: 257, endPoint x: 139, endPoint y: 157, distance: 100.3
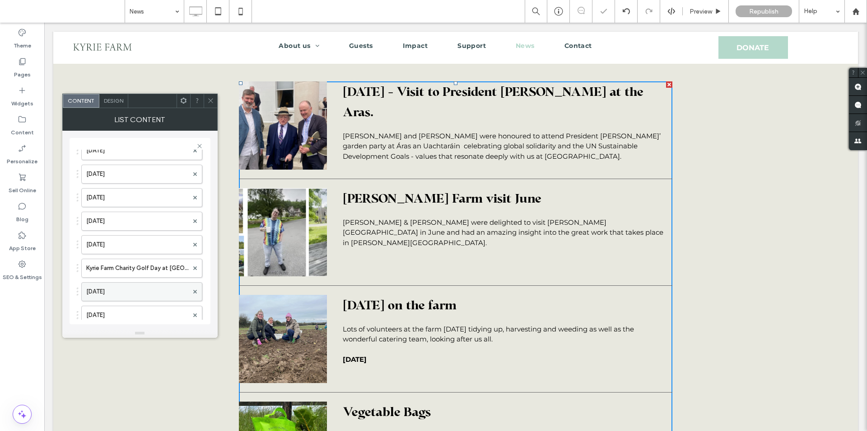
scroll to position [1040, 0]
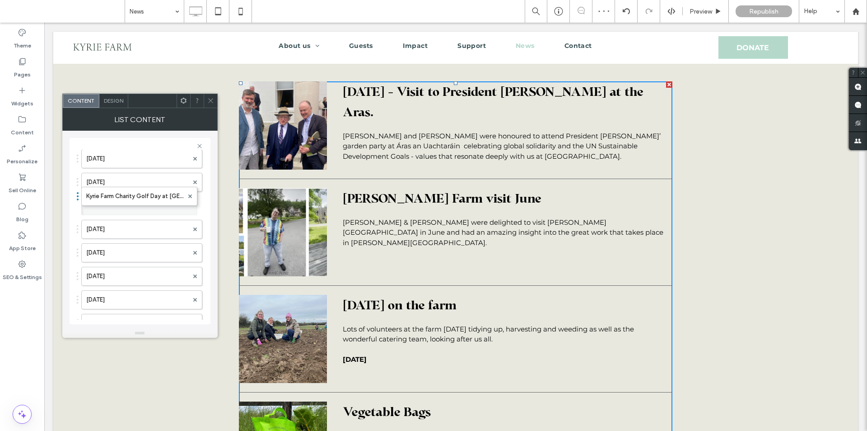
drag, startPoint x: 135, startPoint y: 278, endPoint x: 134, endPoint y: 169, distance: 109.8
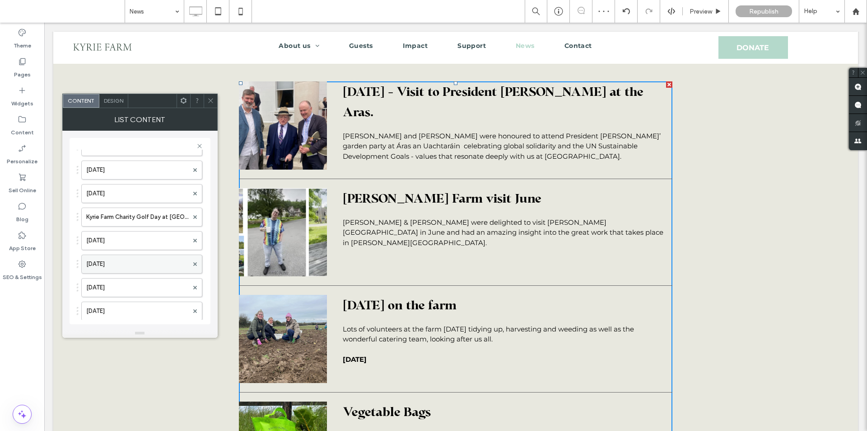
scroll to position [995, 0]
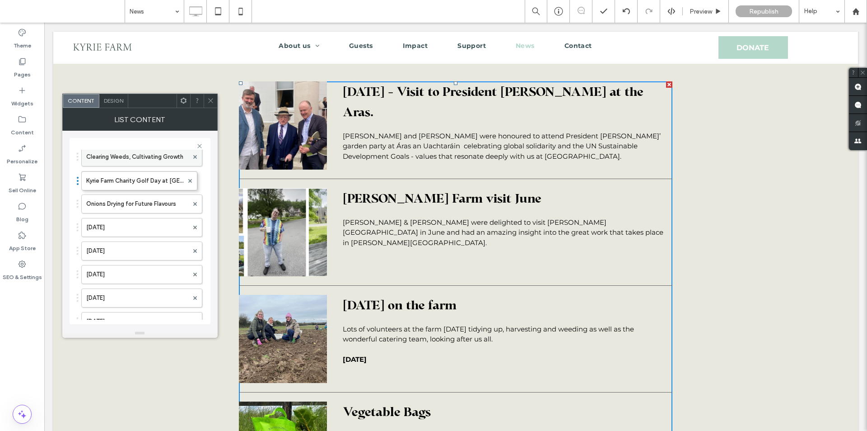
drag, startPoint x: 136, startPoint y: 250, endPoint x: 131, endPoint y: 158, distance: 91.8
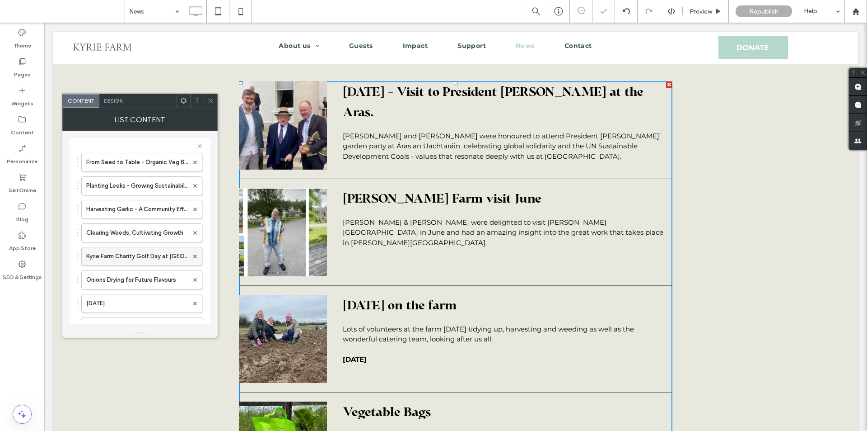
scroll to position [905, 0]
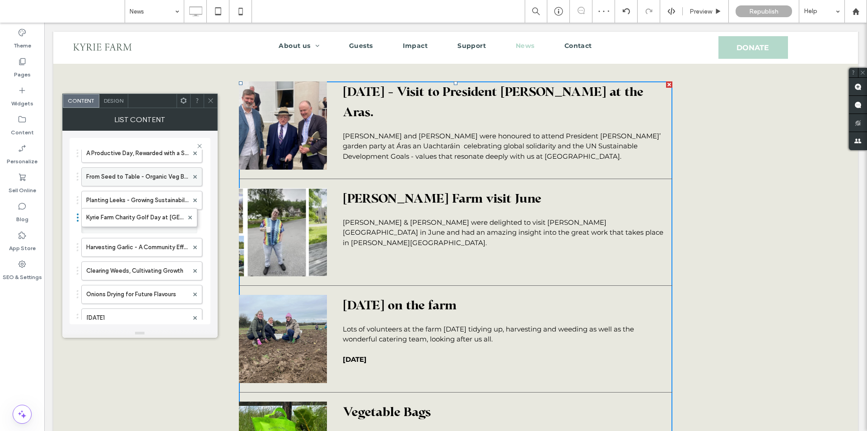
drag, startPoint x: 142, startPoint y: 271, endPoint x: 141, endPoint y: 178, distance: 92.6
drag, startPoint x: 127, startPoint y: 272, endPoint x: 130, endPoint y: 187, distance: 85.9
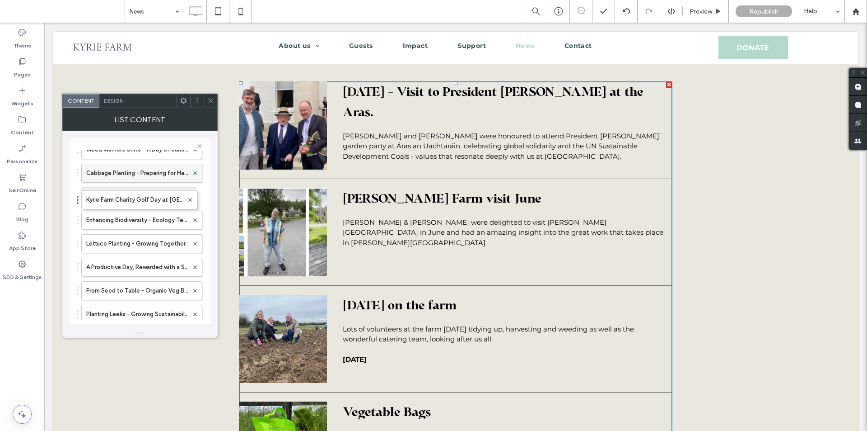
drag, startPoint x: 121, startPoint y: 246, endPoint x: 125, endPoint y: 169, distance: 77.4
drag, startPoint x: 112, startPoint y: 245, endPoint x: 118, endPoint y: 184, distance: 61.7
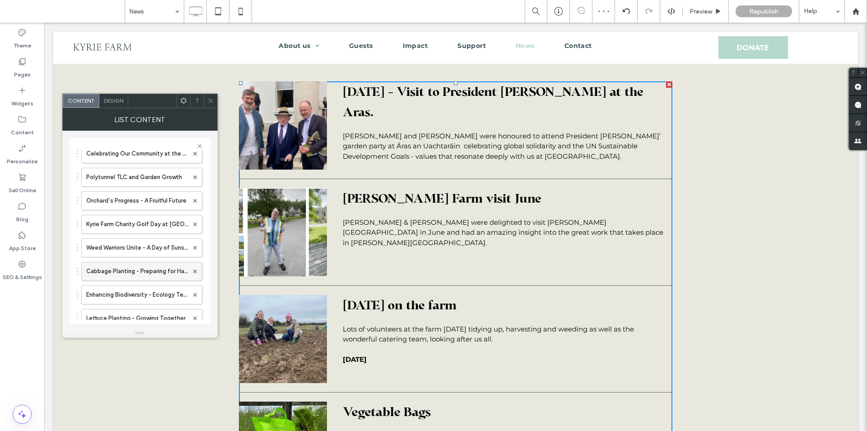
scroll to position [724, 0]
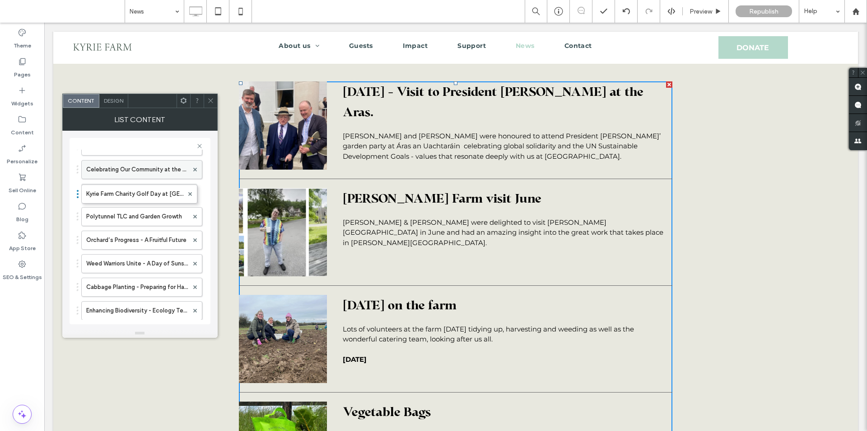
drag, startPoint x: 128, startPoint y: 242, endPoint x: 130, endPoint y: 168, distance: 73.7
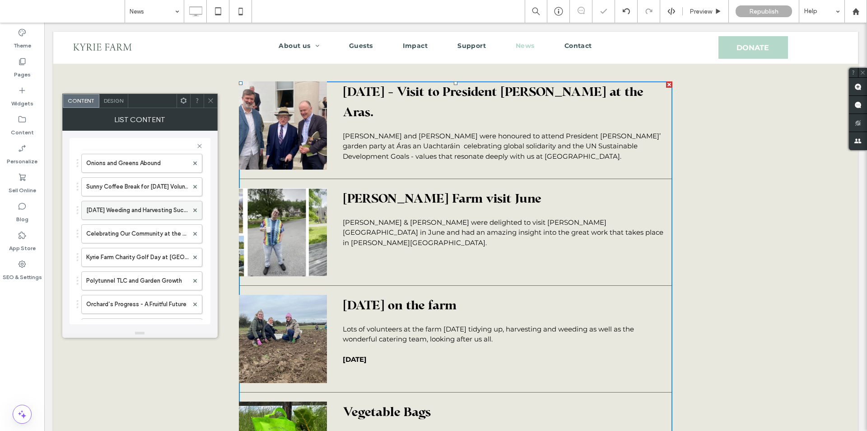
scroll to position [634, 0]
drag, startPoint x: 131, startPoint y: 284, endPoint x: 136, endPoint y: 178, distance: 105.9
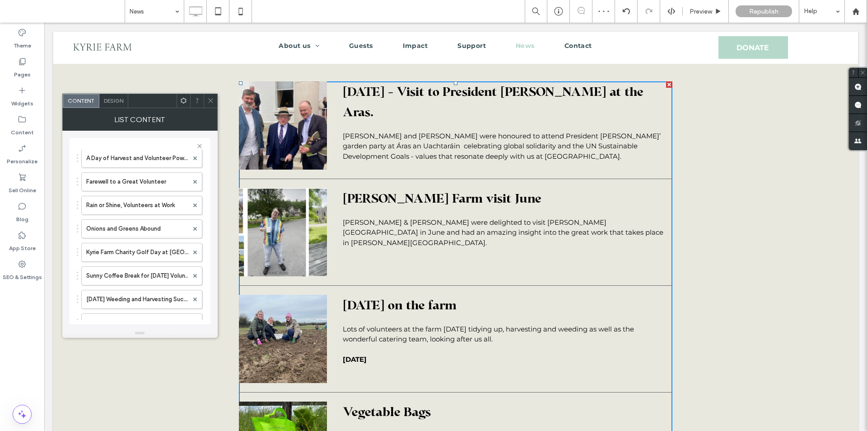
scroll to position [544, 0]
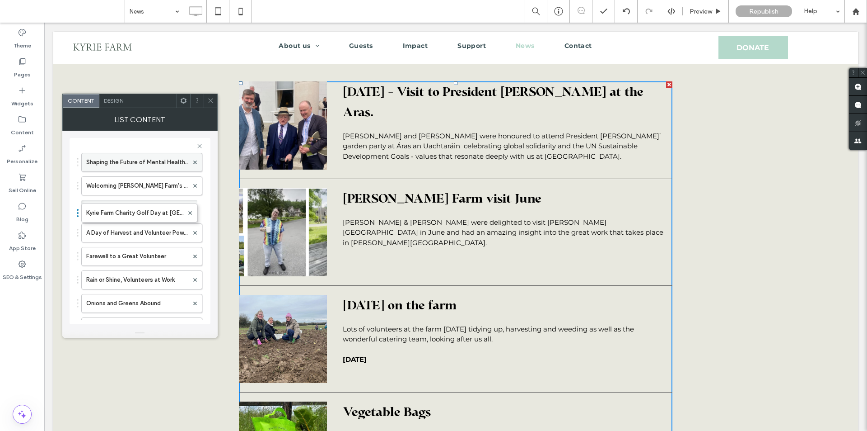
drag, startPoint x: 126, startPoint y: 305, endPoint x: 132, endPoint y: 171, distance: 134.3
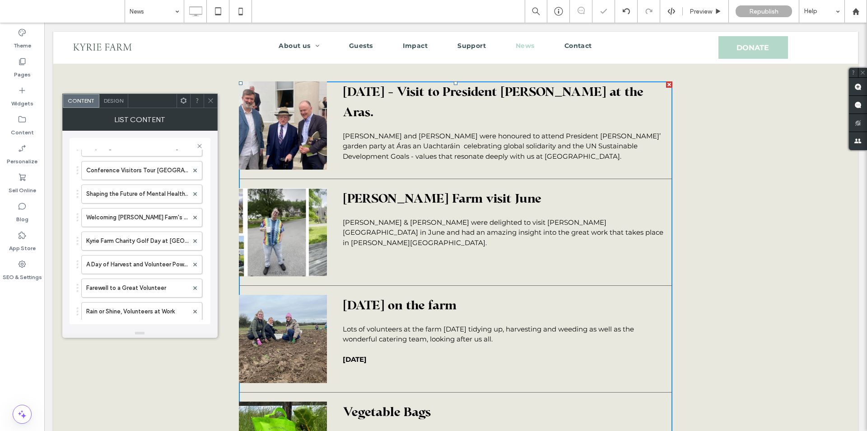
scroll to position [498, 0]
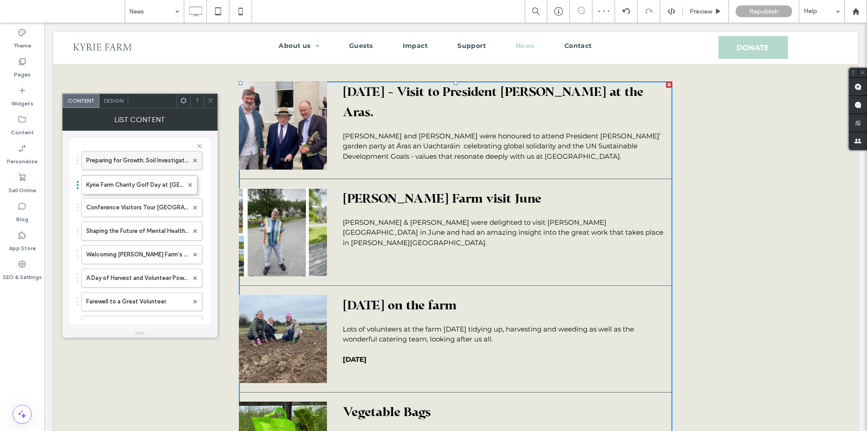
drag, startPoint x: 120, startPoint y: 253, endPoint x: 130, endPoint y: 155, distance: 98.6
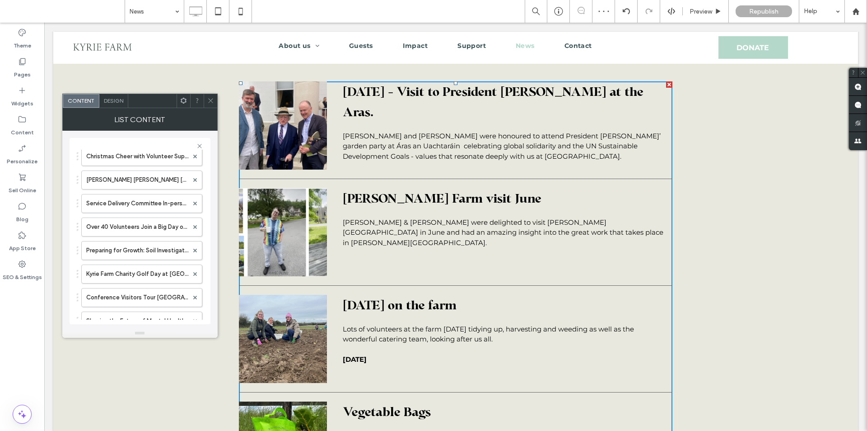
scroll to position [408, 0]
drag, startPoint x: 131, startPoint y: 275, endPoint x: 128, endPoint y: 172, distance: 103.1
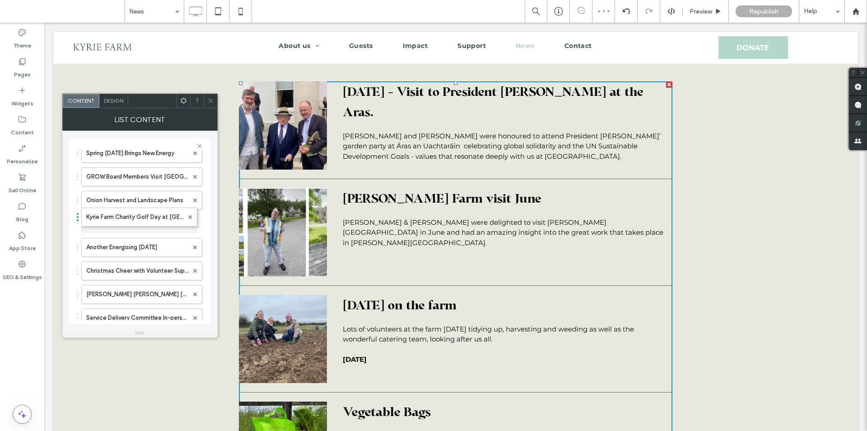
drag, startPoint x: 129, startPoint y: 294, endPoint x: 138, endPoint y: 164, distance: 129.5
drag, startPoint x: 146, startPoint y: 271, endPoint x: 145, endPoint y: 158, distance: 112.9
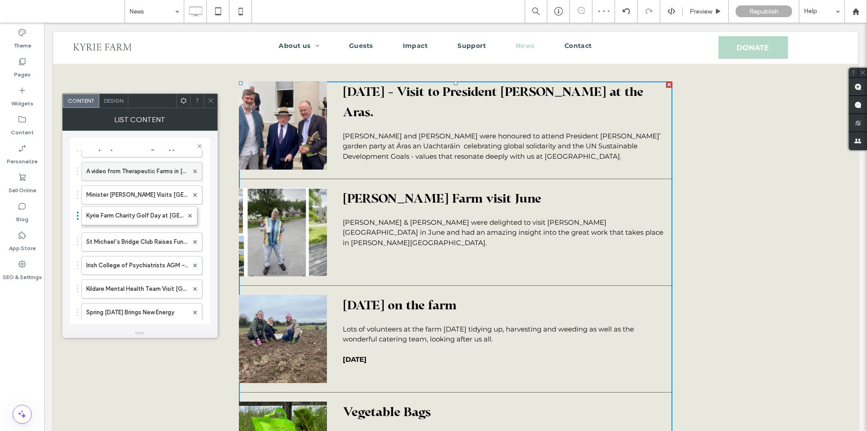
drag, startPoint x: 140, startPoint y: 290, endPoint x: 146, endPoint y: 179, distance: 111.8
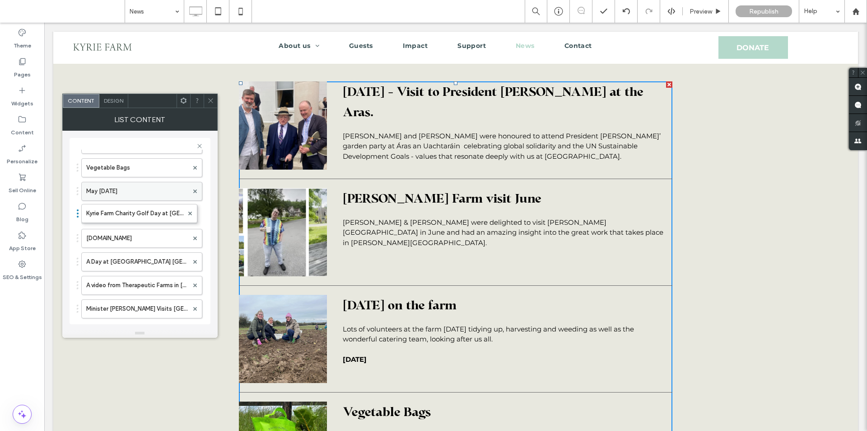
drag, startPoint x: 130, startPoint y: 307, endPoint x: 130, endPoint y: 191, distance: 116.1
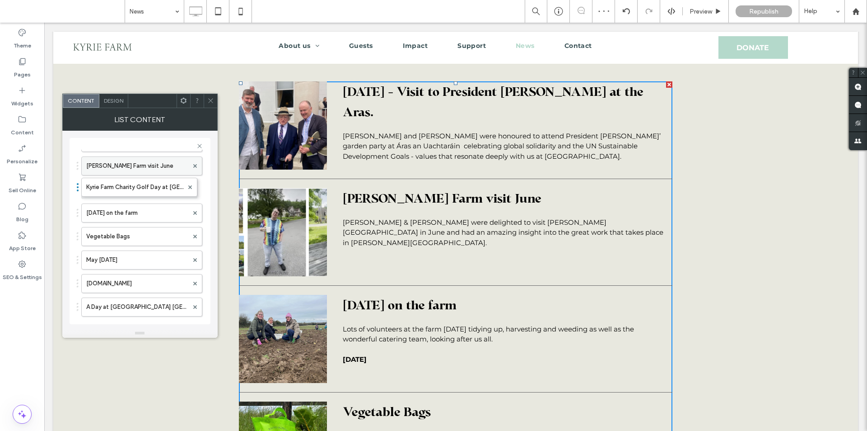
drag, startPoint x: 129, startPoint y: 264, endPoint x: 136, endPoint y: 163, distance: 101.0
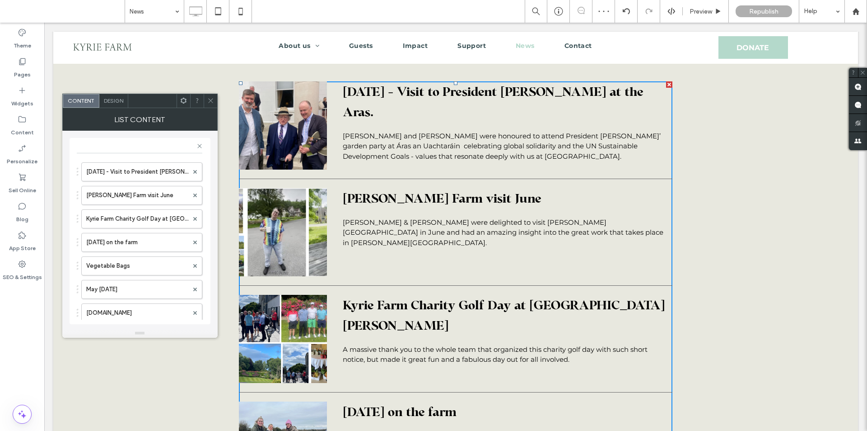
scroll to position [1, 0]
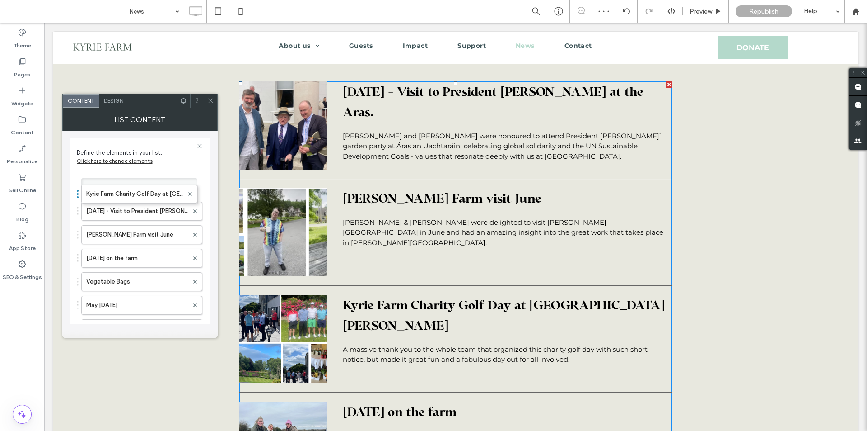
drag, startPoint x: 124, startPoint y: 232, endPoint x: 128, endPoint y: 170, distance: 61.6
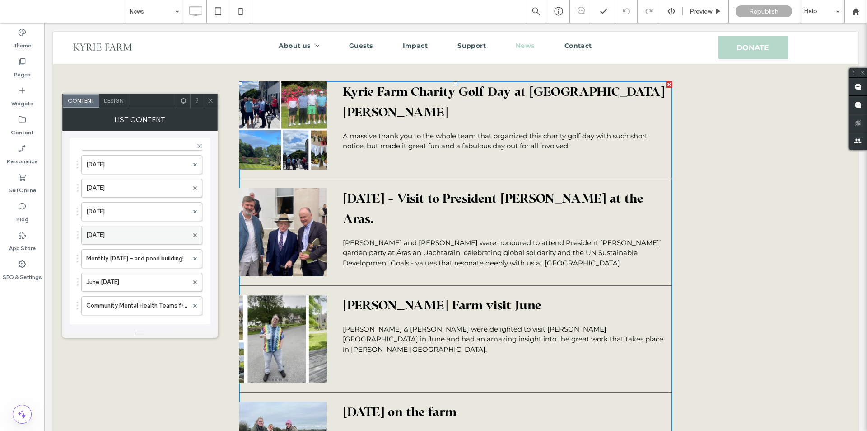
scroll to position [1402, 0]
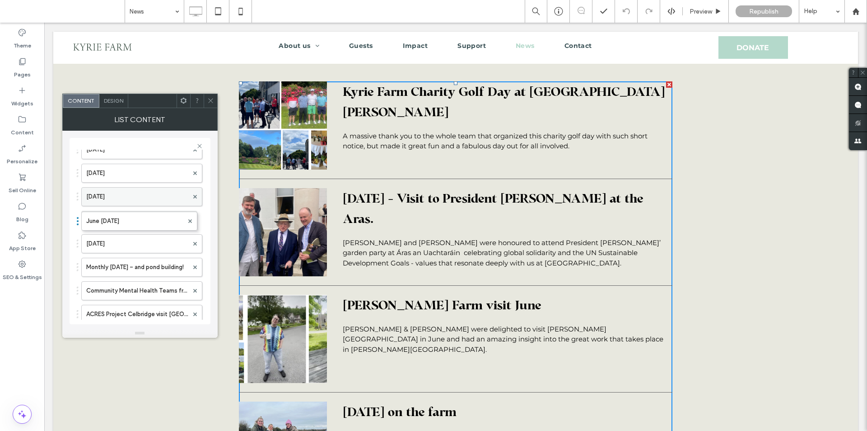
drag, startPoint x: 123, startPoint y: 268, endPoint x: 122, endPoint y: 196, distance: 72.8
drag, startPoint x: 124, startPoint y: 269, endPoint x: 131, endPoint y: 170, distance: 99.1
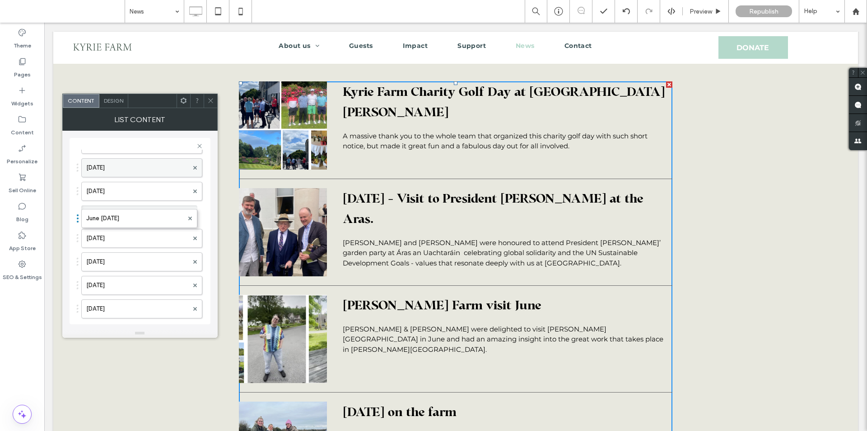
drag, startPoint x: 139, startPoint y: 285, endPoint x: 144, endPoint y: 177, distance: 108.6
drag, startPoint x: 130, startPoint y: 306, endPoint x: 124, endPoint y: 215, distance: 91.0
drag, startPoint x: 120, startPoint y: 283, endPoint x: 126, endPoint y: 183, distance: 99.6
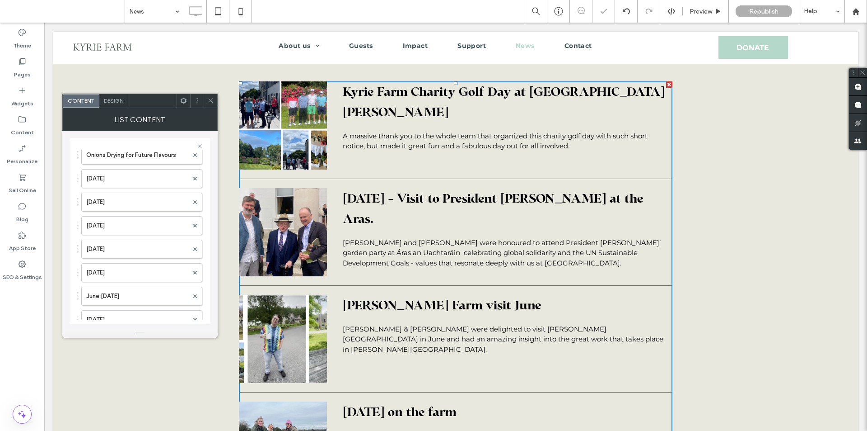
scroll to position [1040, 0]
drag, startPoint x: 124, startPoint y: 295, endPoint x: 129, endPoint y: 202, distance: 93.2
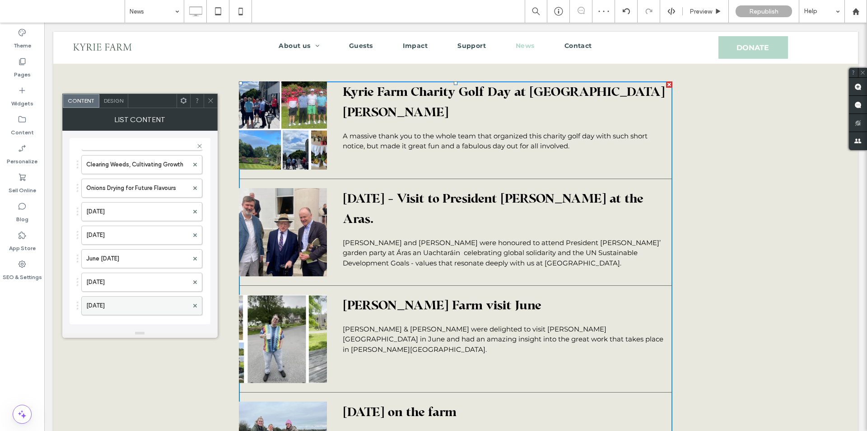
scroll to position [995, 0]
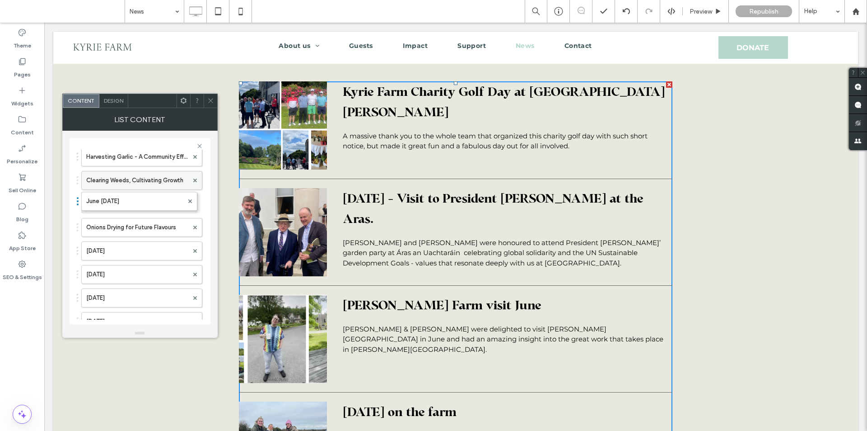
drag, startPoint x: 128, startPoint y: 272, endPoint x: 127, endPoint y: 183, distance: 89.0
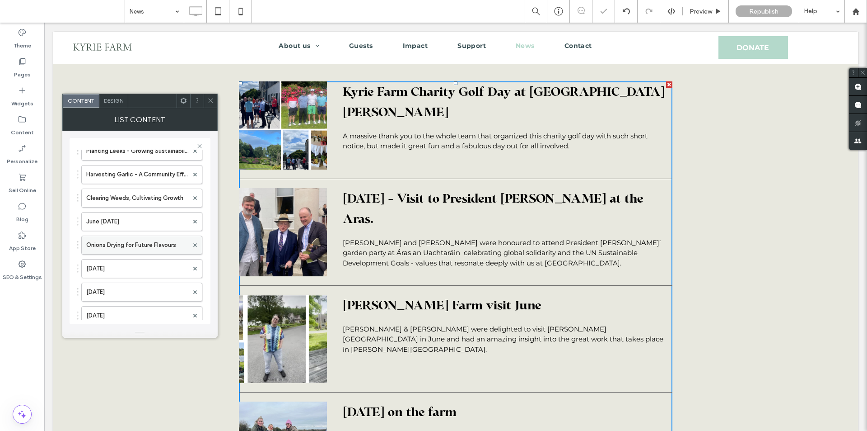
scroll to position [950, 0]
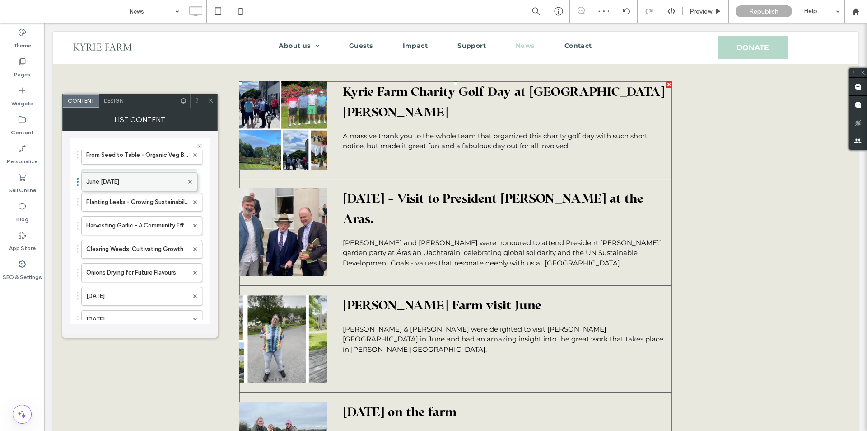
drag, startPoint x: 125, startPoint y: 253, endPoint x: 131, endPoint y: 173, distance: 79.8
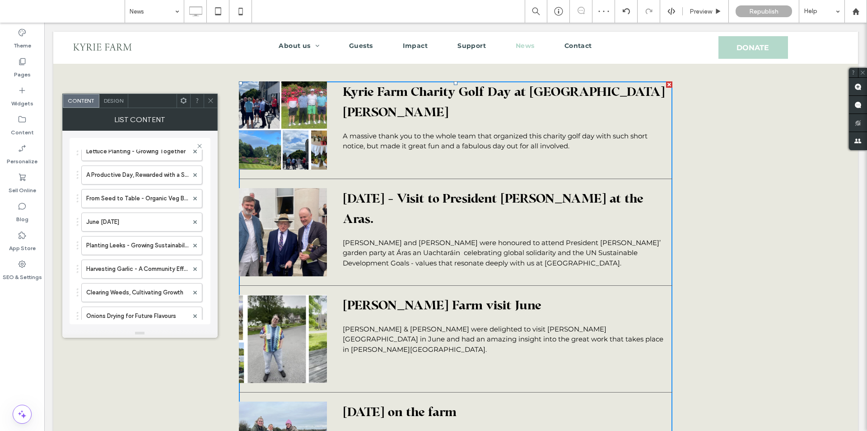
scroll to position [860, 0]
drag, startPoint x: 124, startPoint y: 272, endPoint x: 123, endPoint y: 174, distance: 97.6
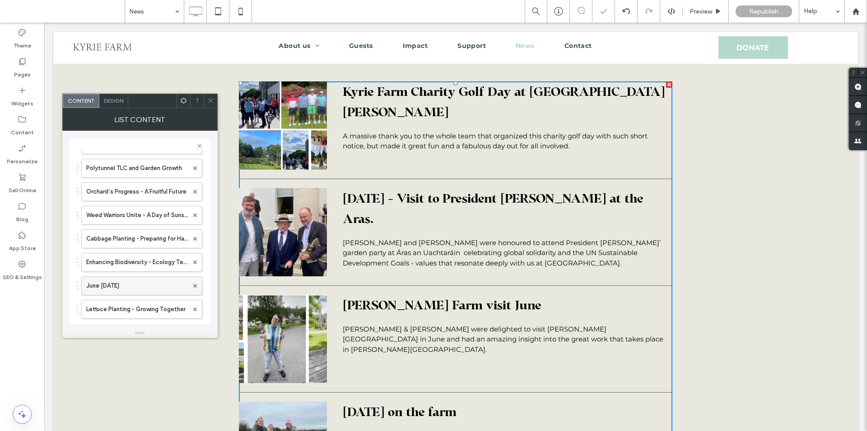
scroll to position [769, 0]
drag, startPoint x: 130, startPoint y: 287, endPoint x: 130, endPoint y: 188, distance: 99.4
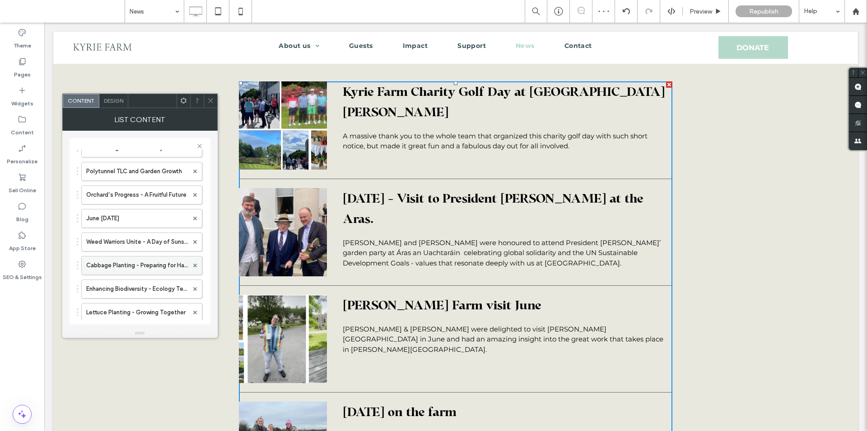
scroll to position [724, 0]
drag, startPoint x: 136, startPoint y: 267, endPoint x: 136, endPoint y: 183, distance: 84.0
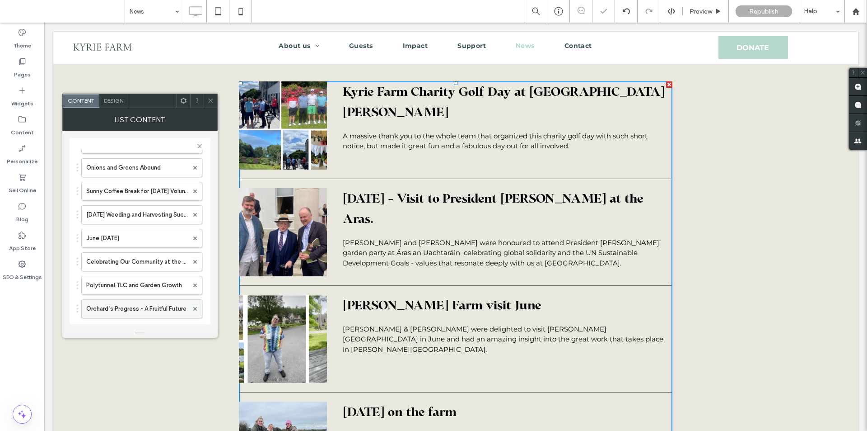
scroll to position [634, 0]
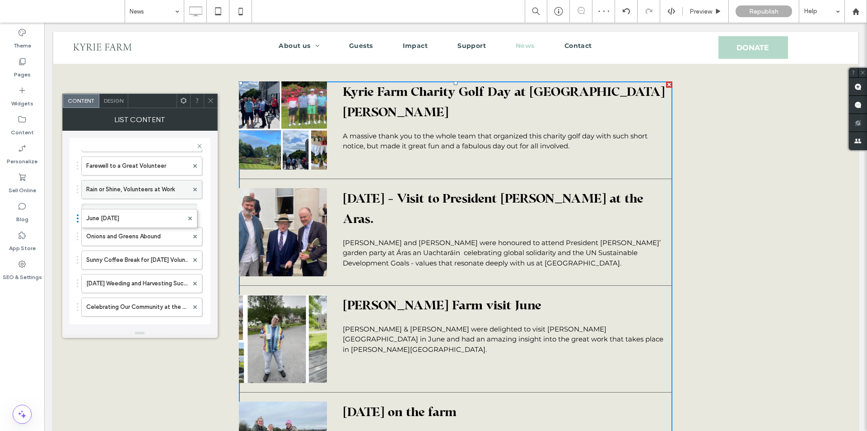
drag, startPoint x: 133, startPoint y: 282, endPoint x: 132, endPoint y: 186, distance: 96.2
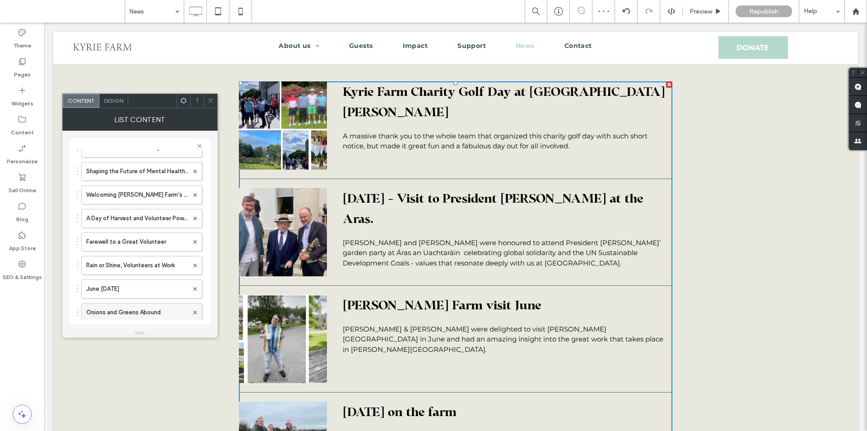
scroll to position [544, 0]
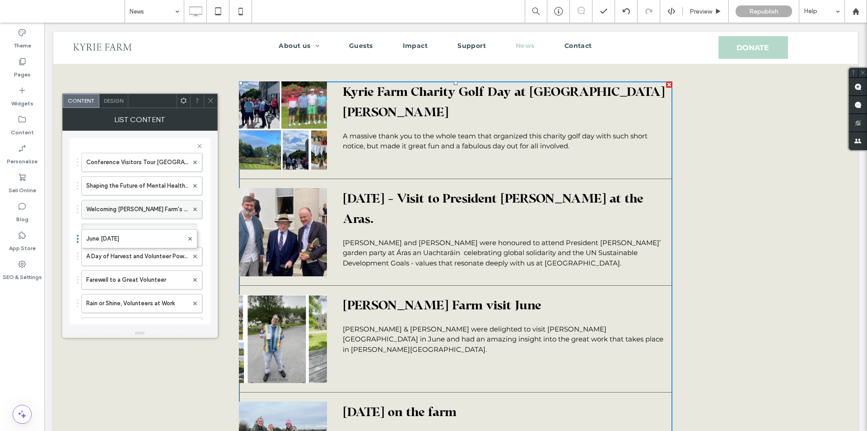
drag, startPoint x: 118, startPoint y: 306, endPoint x: 111, endPoint y: 216, distance: 91.1
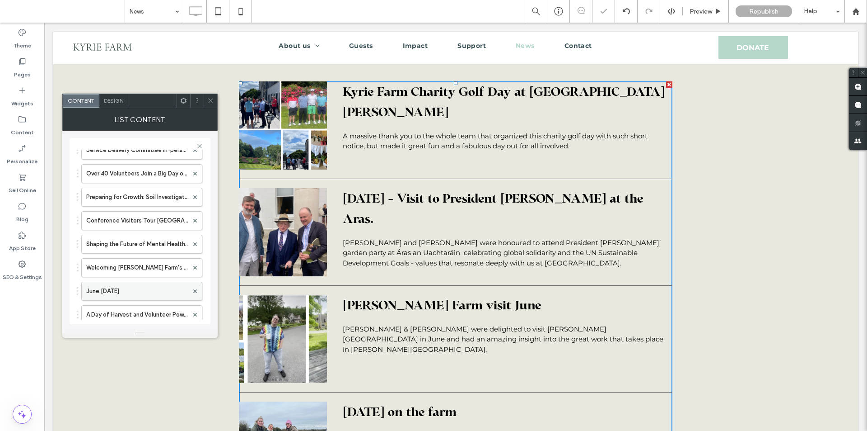
scroll to position [498, 0]
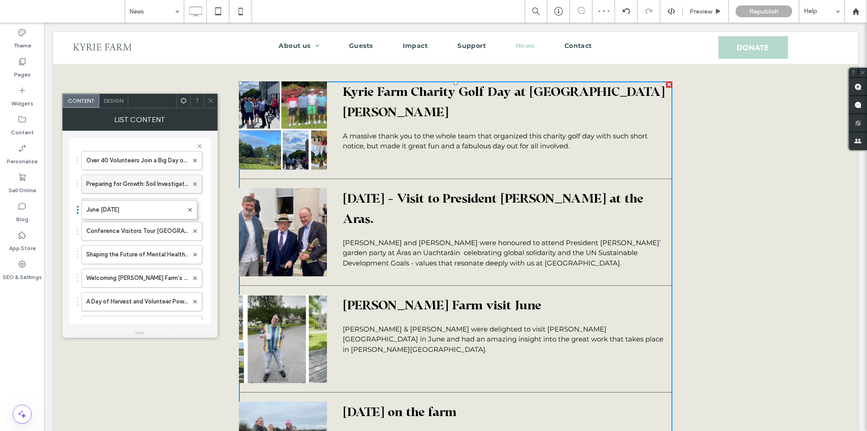
drag, startPoint x: 115, startPoint y: 281, endPoint x: 117, endPoint y: 192, distance: 88.6
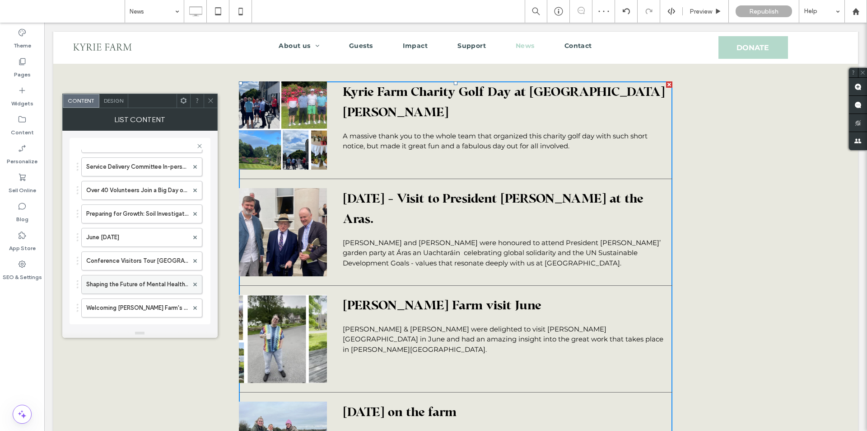
scroll to position [453, 0]
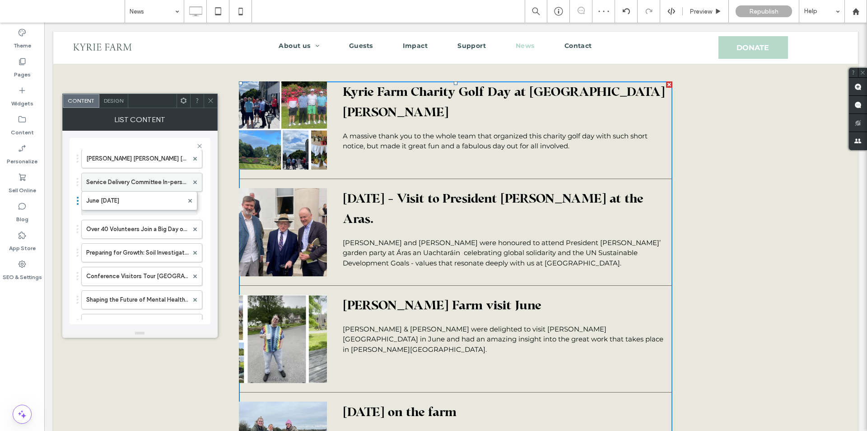
drag, startPoint x: 113, startPoint y: 256, endPoint x: 119, endPoint y: 183, distance: 72.5
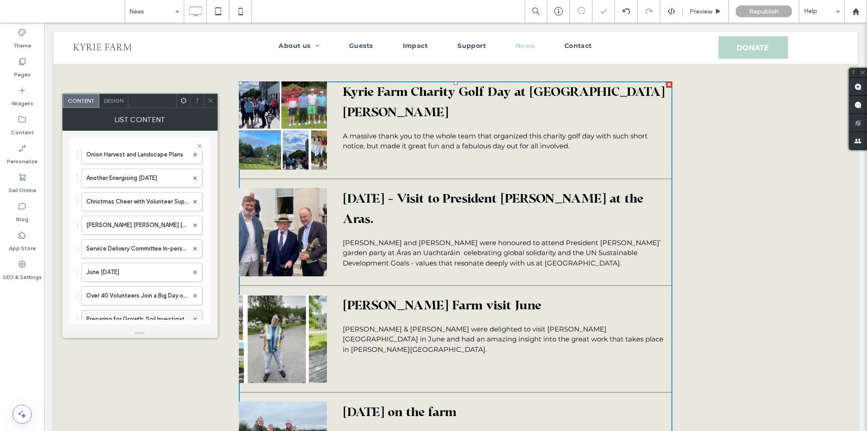
scroll to position [363, 0]
drag, startPoint x: 119, startPoint y: 299, endPoint x: 119, endPoint y: 201, distance: 97.6
drag, startPoint x: 111, startPoint y: 274, endPoint x: 110, endPoint y: 169, distance: 104.8
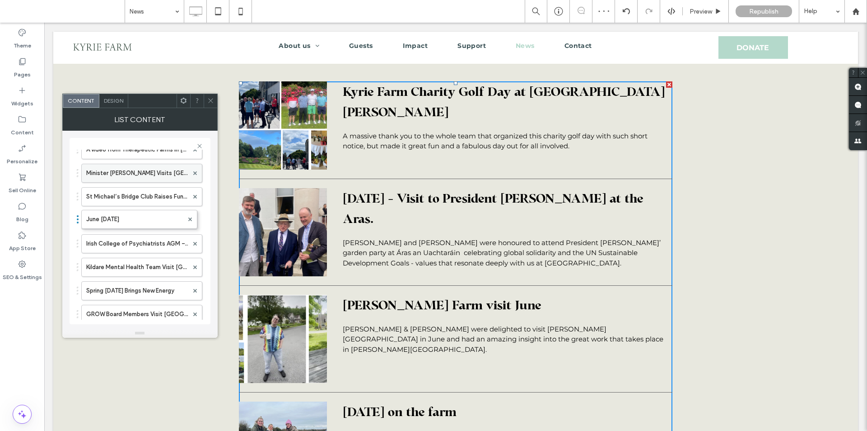
drag, startPoint x: 112, startPoint y: 291, endPoint x: 111, endPoint y: 169, distance: 122.0
drag, startPoint x: 113, startPoint y: 267, endPoint x: 118, endPoint y: 166, distance: 100.4
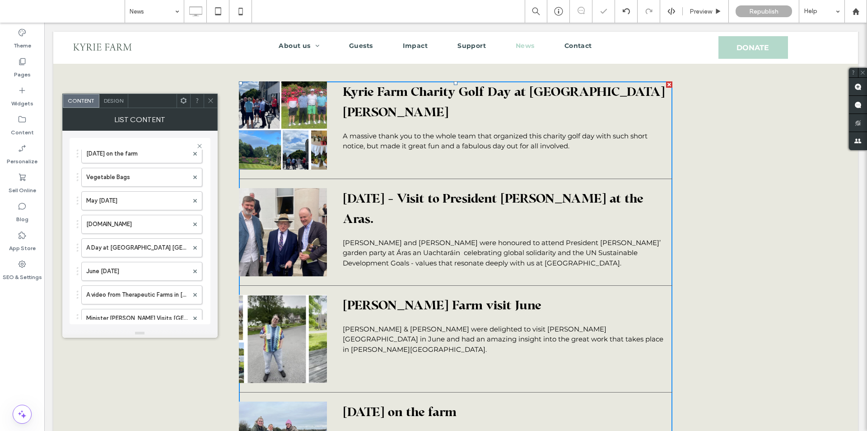
scroll to position [92, 0]
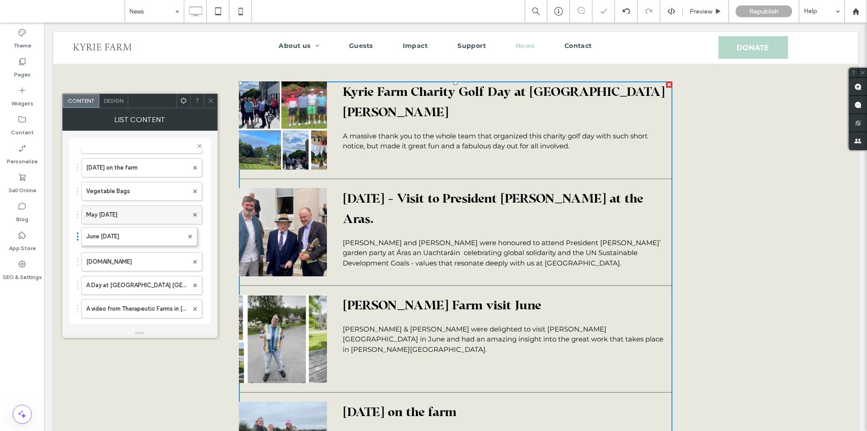
drag, startPoint x: 124, startPoint y: 284, endPoint x: 124, endPoint y: 205, distance: 79.1
drag, startPoint x: 131, startPoint y: 284, endPoint x: 140, endPoint y: 171, distance: 112.8
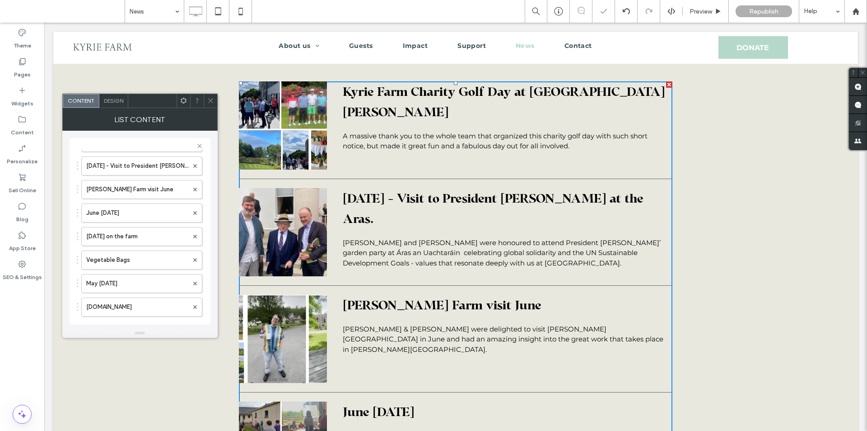
scroll to position [1, 0]
drag, startPoint x: 127, startPoint y: 258, endPoint x: 126, endPoint y: 196, distance: 61.9
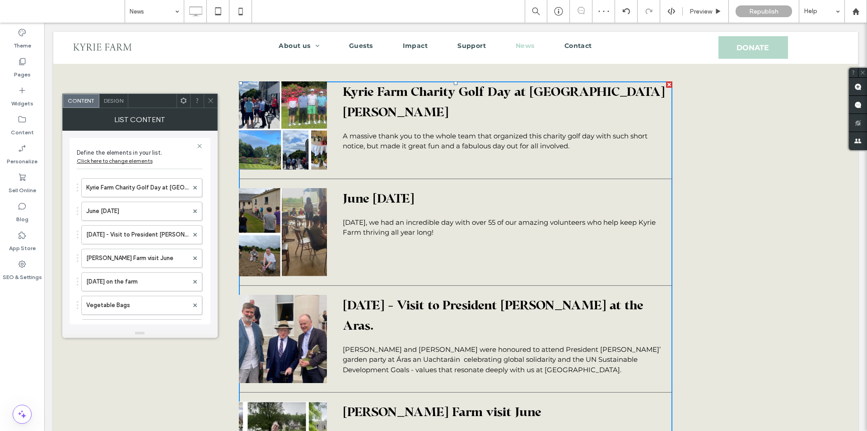
scroll to position [0, 0]
drag, startPoint x: 119, startPoint y: 216, endPoint x: 119, endPoint y: 171, distance: 44.3
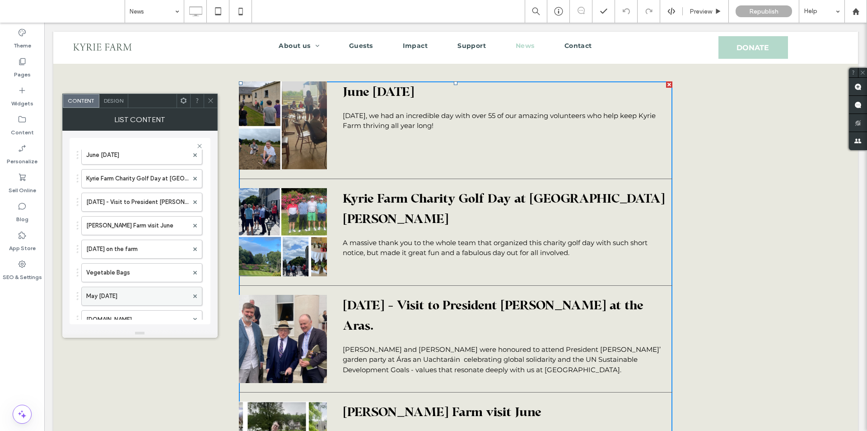
scroll to position [136, 0]
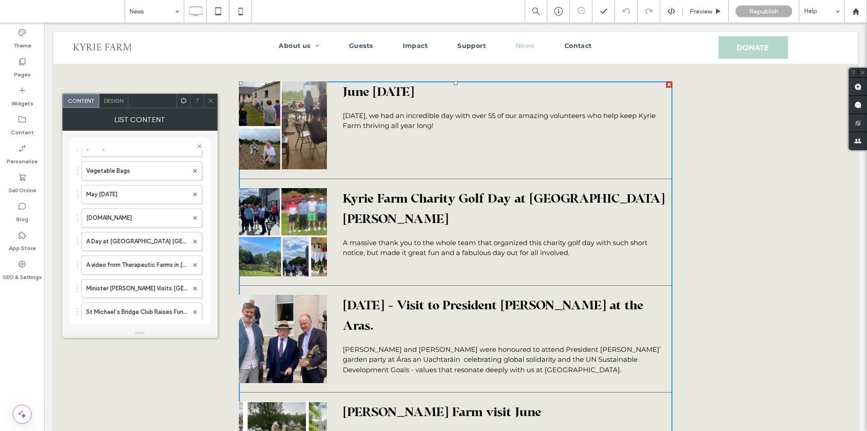
click at [210, 96] on span at bounding box center [210, 101] width 7 height 14
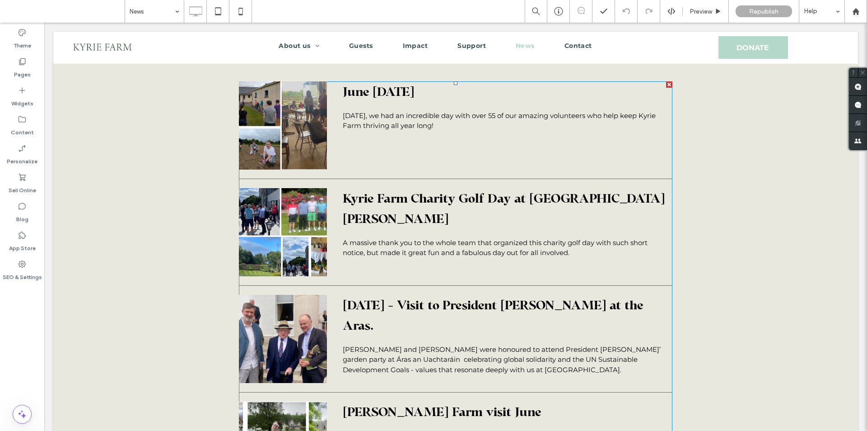
click at [371, 205] on span "Kyrie Farm Charity Golf Day at [GEOGRAPHIC_DATA][PERSON_NAME]" at bounding box center [504, 208] width 323 height 41
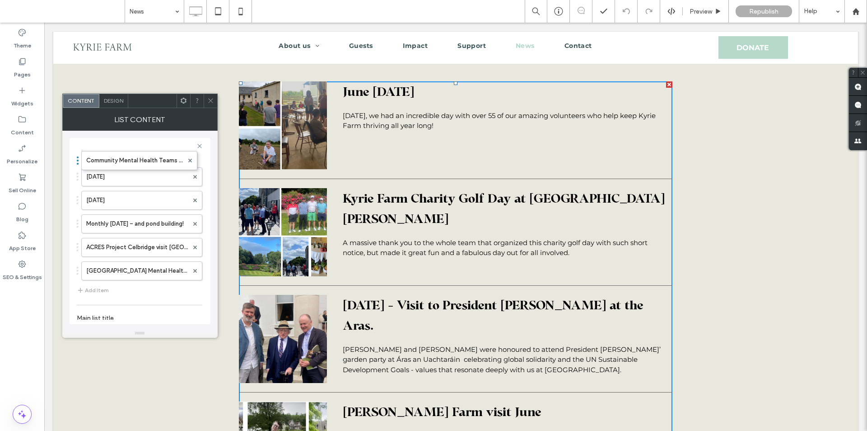
scroll to position [1445, 0]
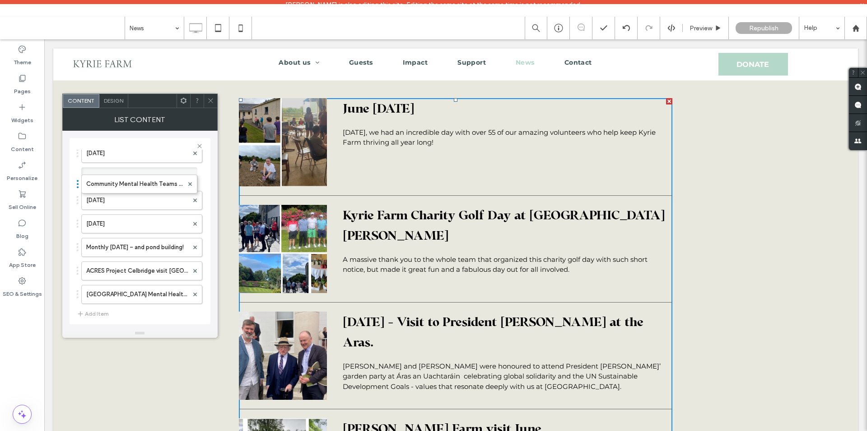
drag, startPoint x: 109, startPoint y: 197, endPoint x: 117, endPoint y: 122, distance: 75.5
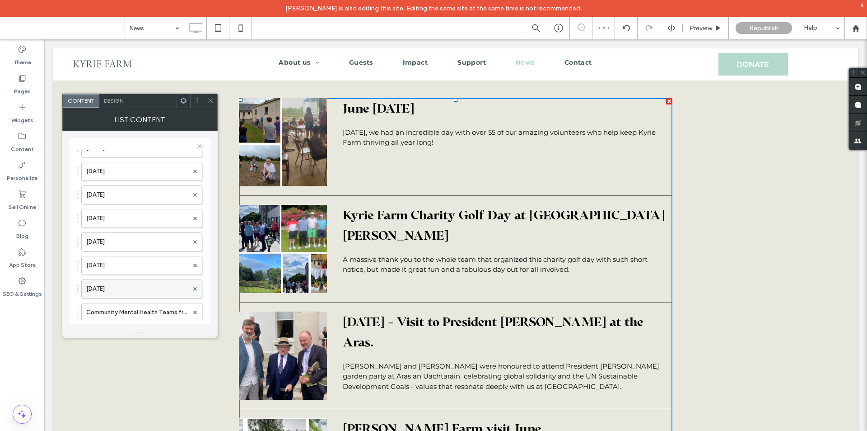
scroll to position [1355, 0]
drag, startPoint x: 122, startPoint y: 269, endPoint x: 134, endPoint y: 149, distance: 121.2
drag, startPoint x: 134, startPoint y: 283, endPoint x: 141, endPoint y: 163, distance: 119.9
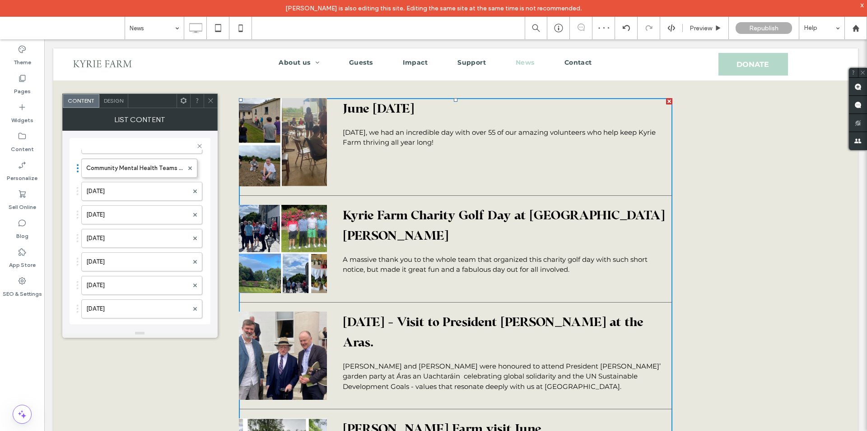
drag, startPoint x: 131, startPoint y: 242, endPoint x: 141, endPoint y: 140, distance: 102.5
drag, startPoint x: 129, startPoint y: 261, endPoint x: 130, endPoint y: 143, distance: 117.5
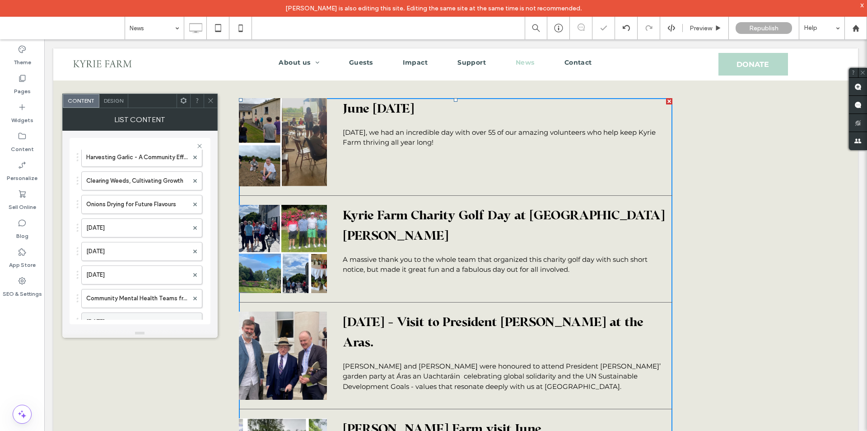
scroll to position [1039, 0]
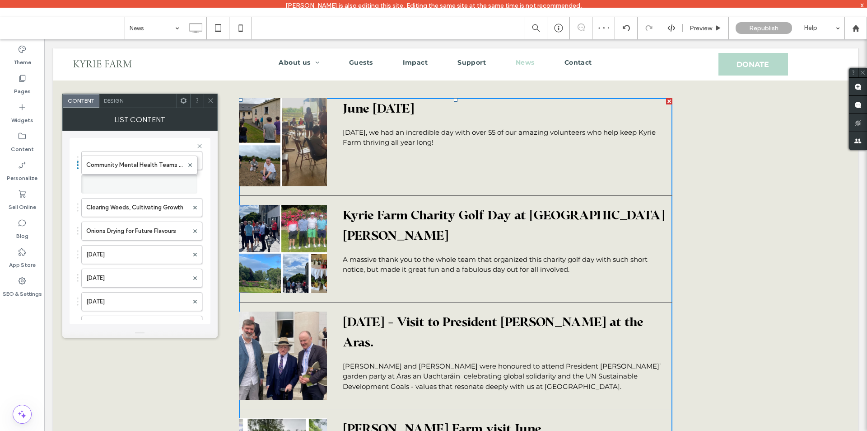
drag, startPoint x: 131, startPoint y: 281, endPoint x: 142, endPoint y: 125, distance: 156.7
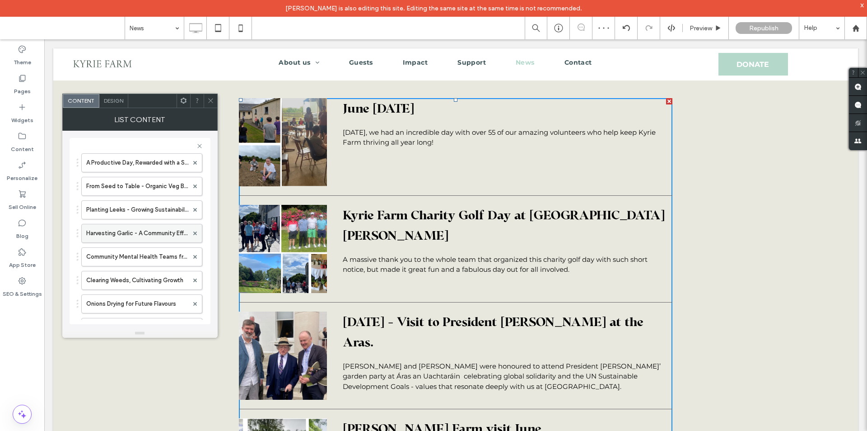
scroll to position [925, 0]
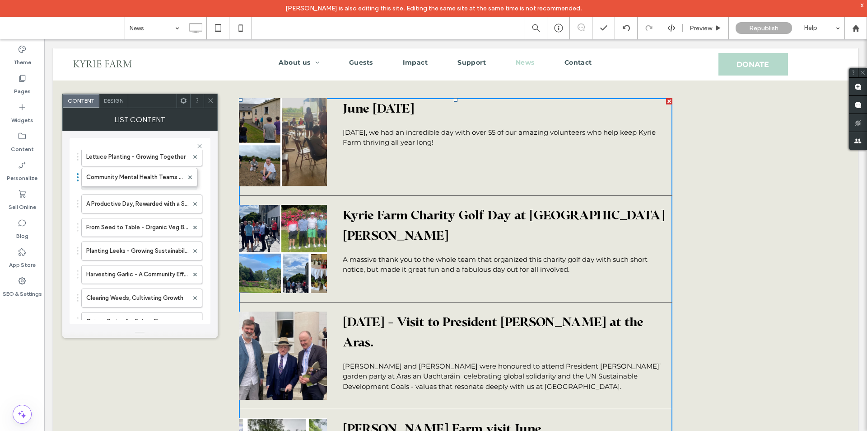
drag, startPoint x: 132, startPoint y: 275, endPoint x: 133, endPoint y: 127, distance: 148.2
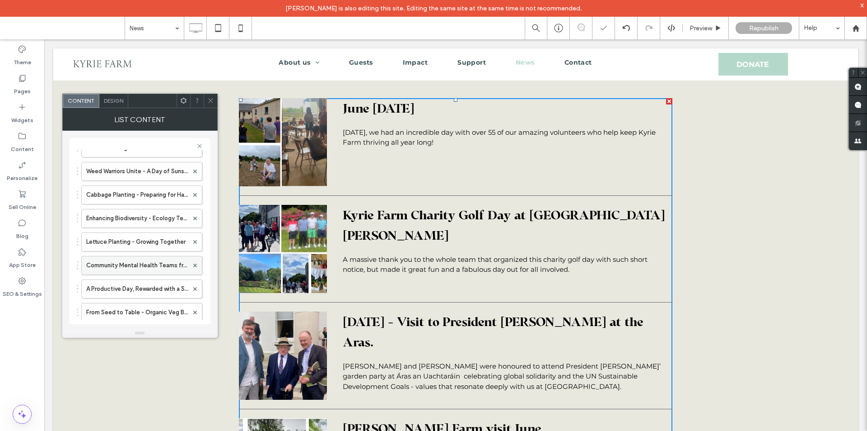
scroll to position [834, 0]
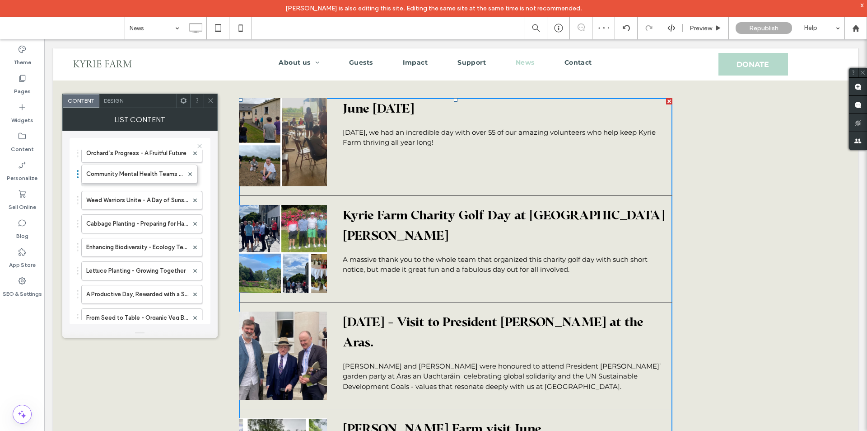
drag, startPoint x: 122, startPoint y: 274, endPoint x: 130, endPoint y: 143, distance: 131.7
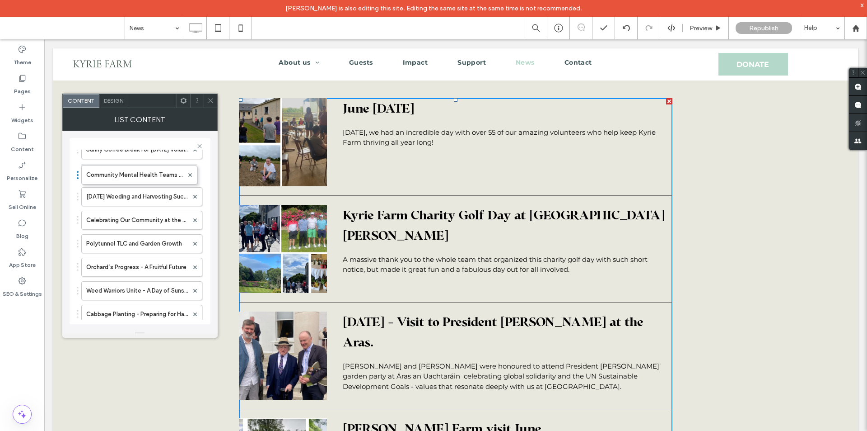
drag, startPoint x: 124, startPoint y: 270, endPoint x: 129, endPoint y: 134, distance: 136.5
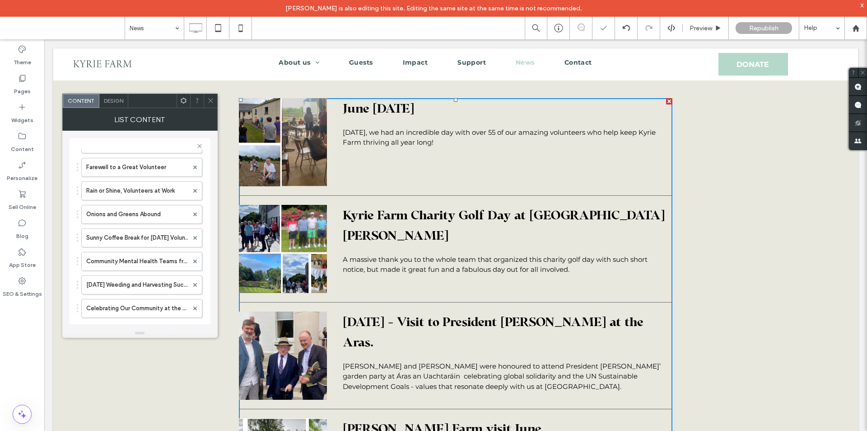
scroll to position [654, 0]
drag, startPoint x: 122, startPoint y: 264, endPoint x: 119, endPoint y: 143, distance: 121.1
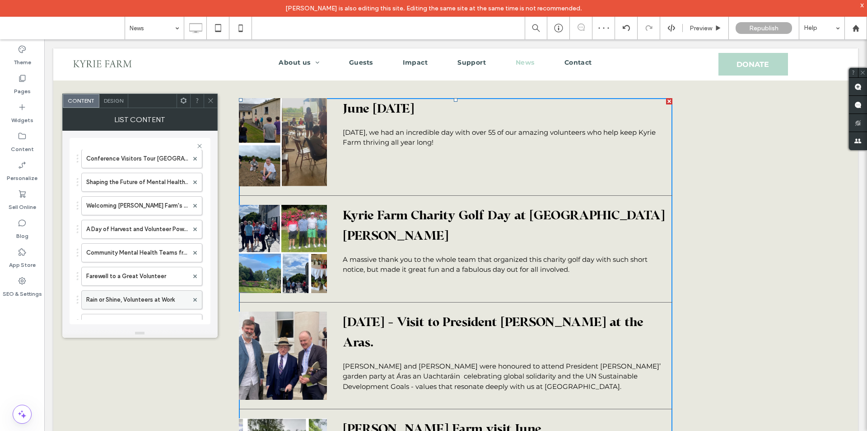
scroll to position [563, 0]
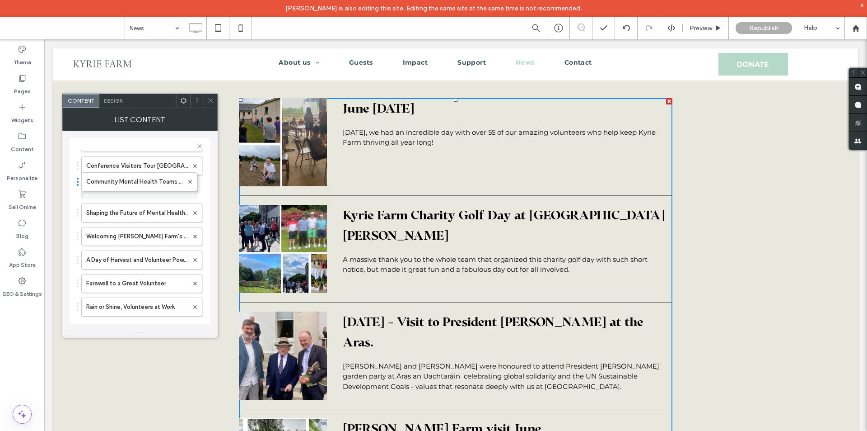
drag, startPoint x: 123, startPoint y: 258, endPoint x: 121, endPoint y: 155, distance: 102.6
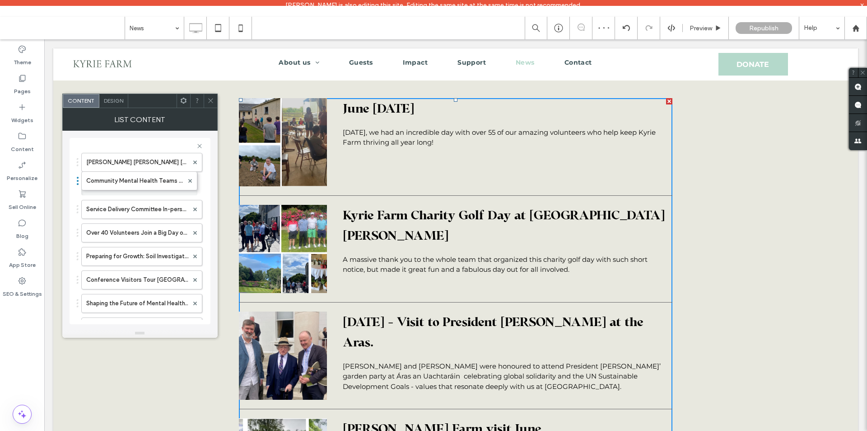
drag, startPoint x: 131, startPoint y: 281, endPoint x: 123, endPoint y: 130, distance: 151.5
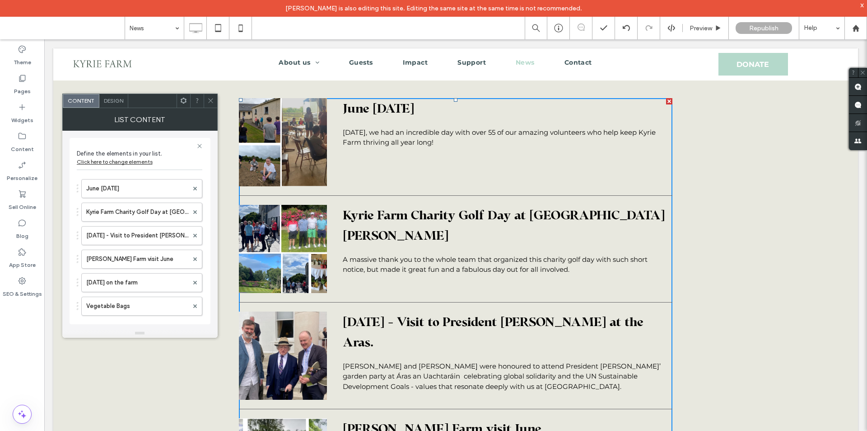
scroll to position [0, 0]
drag, startPoint x: 77, startPoint y: 190, endPoint x: 84, endPoint y: 150, distance: 39.9
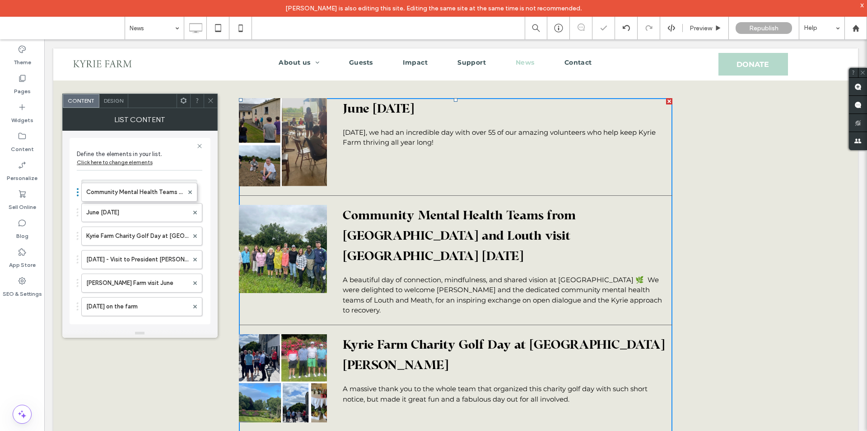
drag, startPoint x: 91, startPoint y: 211, endPoint x: 92, endPoint y: 167, distance: 43.4
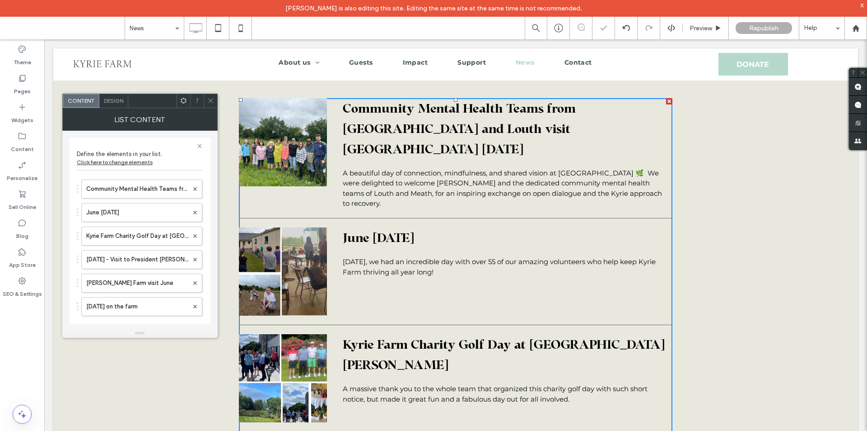
drag, startPoint x: 209, startPoint y: 101, endPoint x: 187, endPoint y: 124, distance: 31.6
click at [209, 101] on icon at bounding box center [210, 100] width 7 height 7
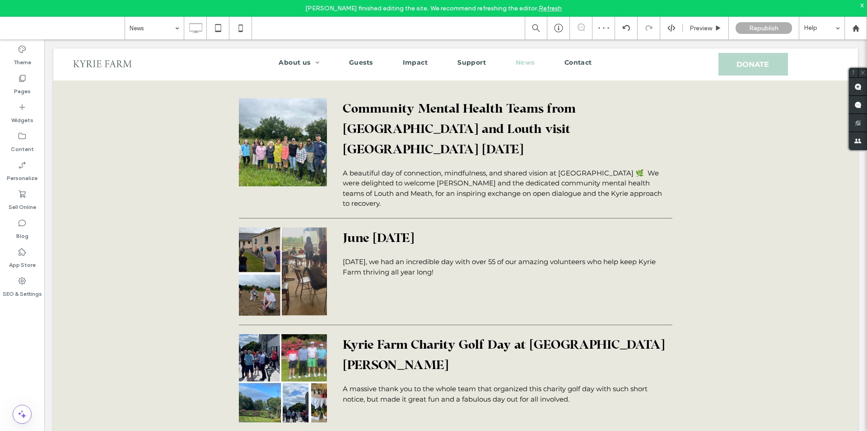
click at [550, 9] on link "Refresh" at bounding box center [550, 9] width 23 height 8
